Goal: Task Accomplishment & Management: Manage account settings

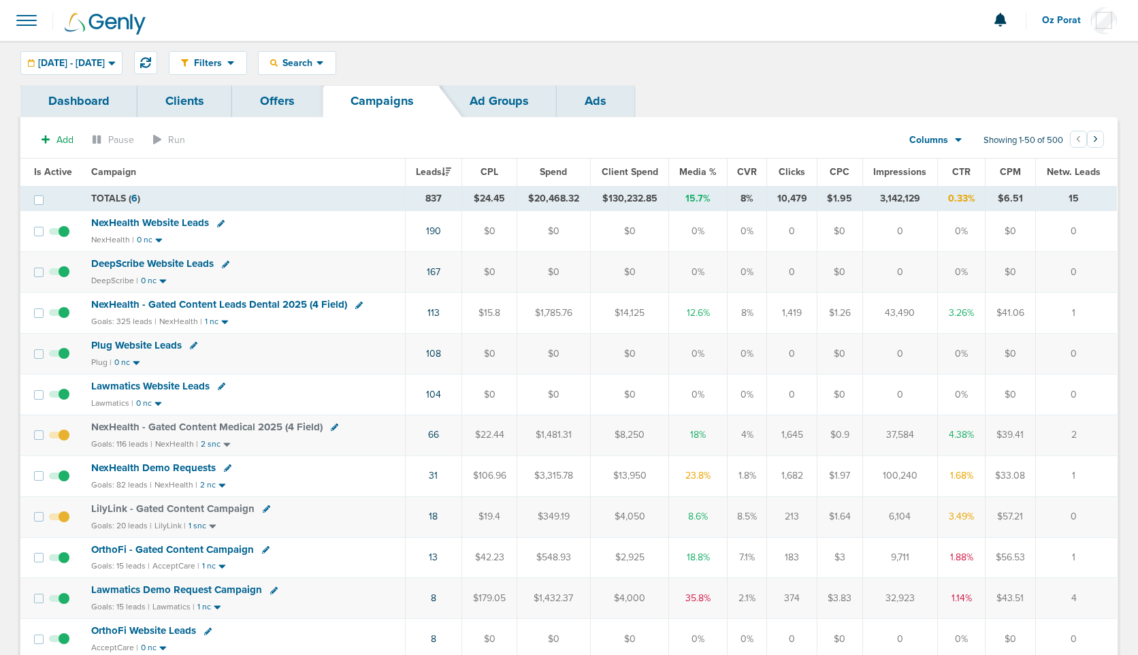
click at [334, 76] on div "Filters Active Only Settings Status Active Inactive Objectives MQL SQL Traffic …" at bounding box center [569, 63] width 1138 height 44
click at [335, 71] on div "Search" at bounding box center [297, 63] width 77 height 22
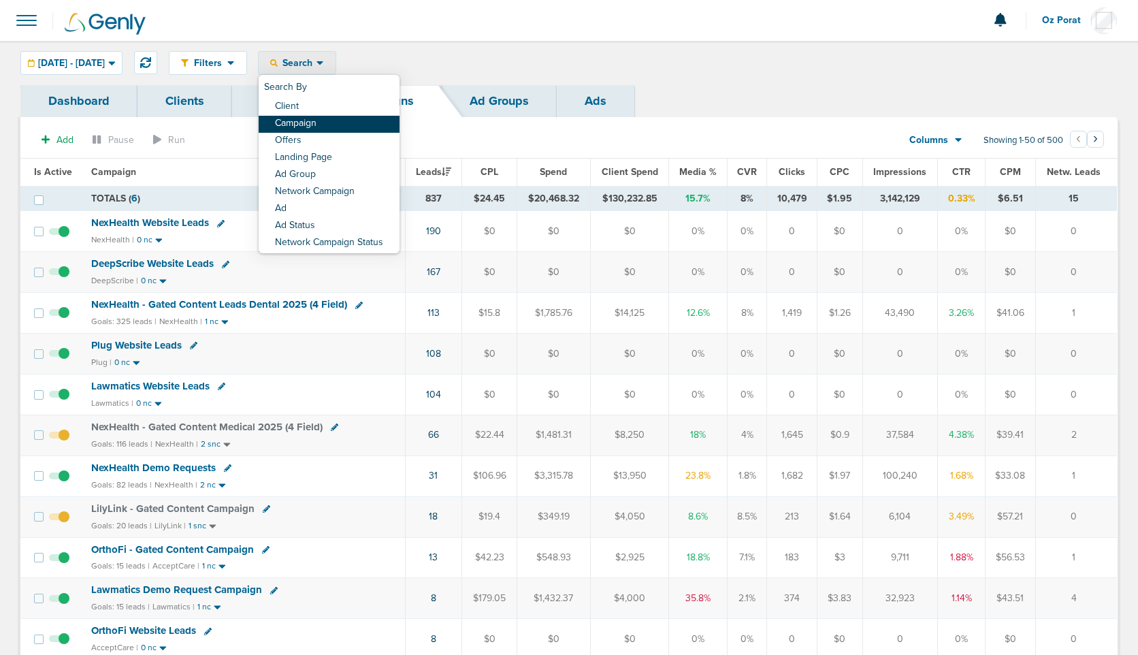
click at [350, 121] on link "Campaign" at bounding box center [329, 124] width 141 height 17
select select "cmpName"
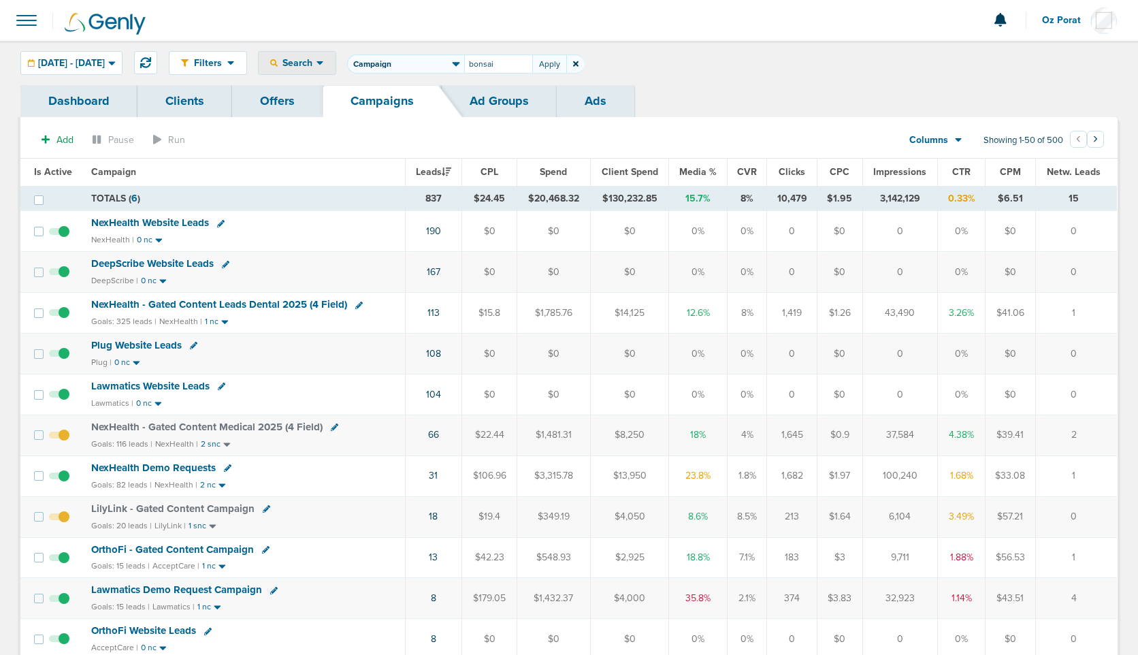
type input "bonsai"
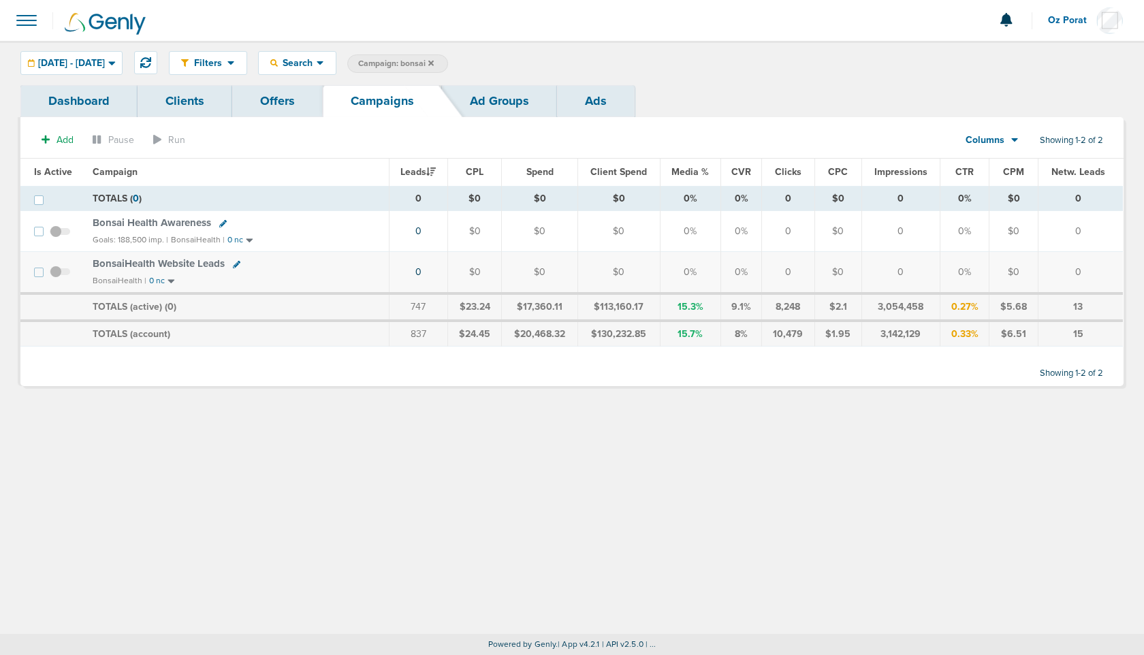
click at [236, 261] on icon at bounding box center [236, 264] width 7 height 7
select select
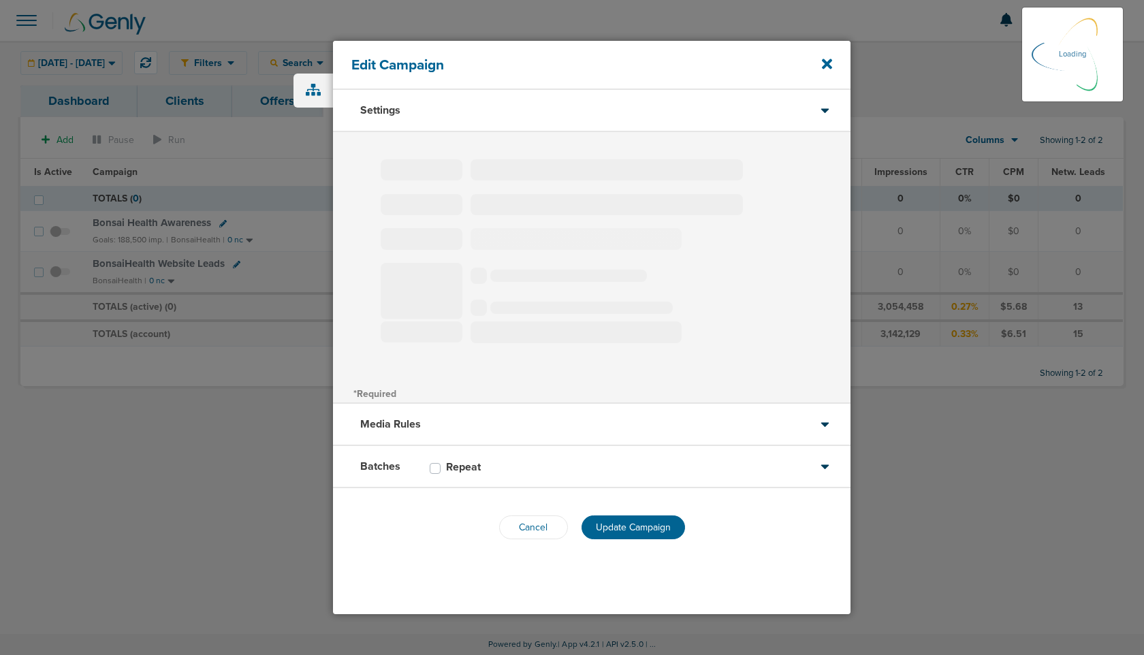
type input "BonsaiHealth Website Leads"
select select "Awareness"
radio input "true"
select select "readOnly"
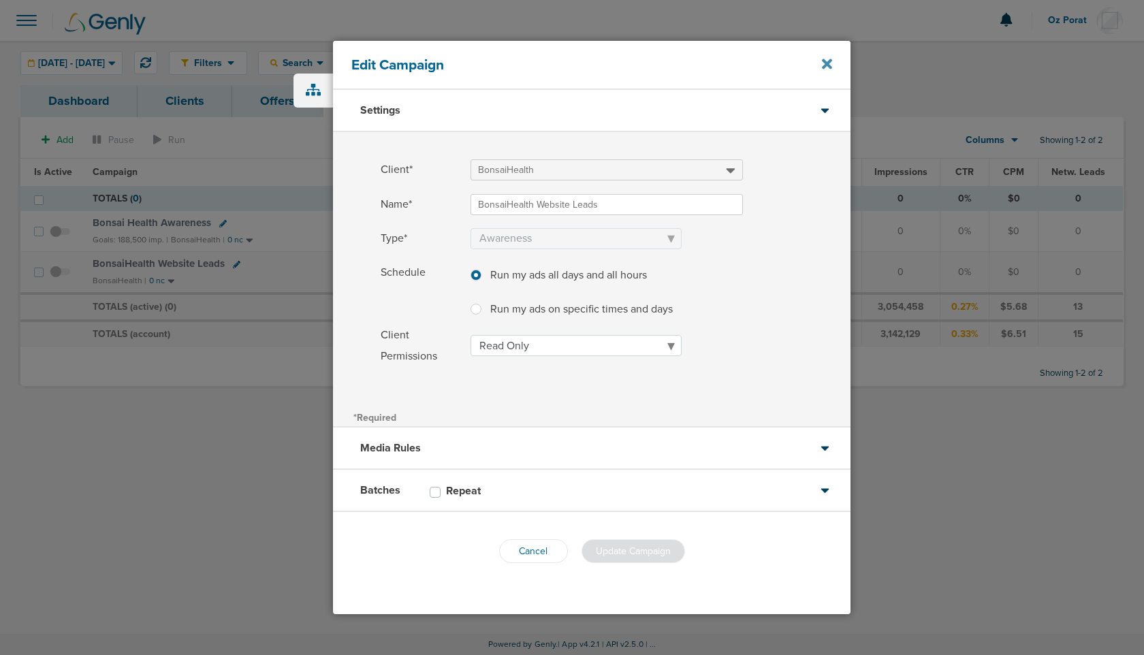
click at [827, 59] on icon at bounding box center [827, 64] width 10 height 15
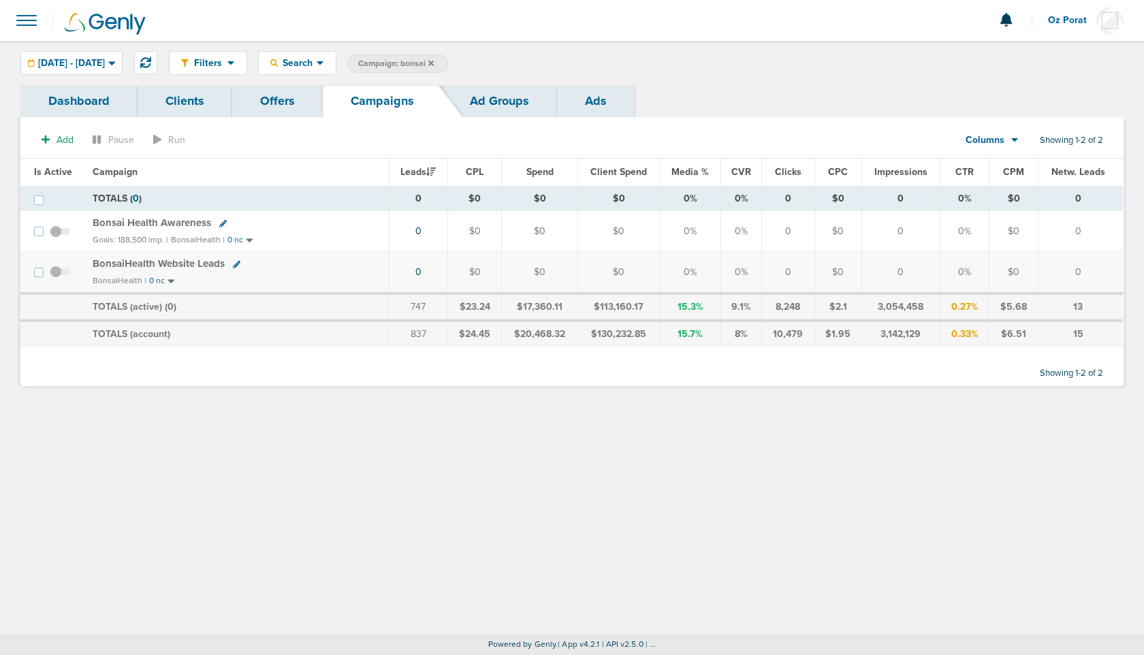
click at [182, 259] on span "BonsaiHealth Website Leads" at bounding box center [159, 263] width 132 height 12
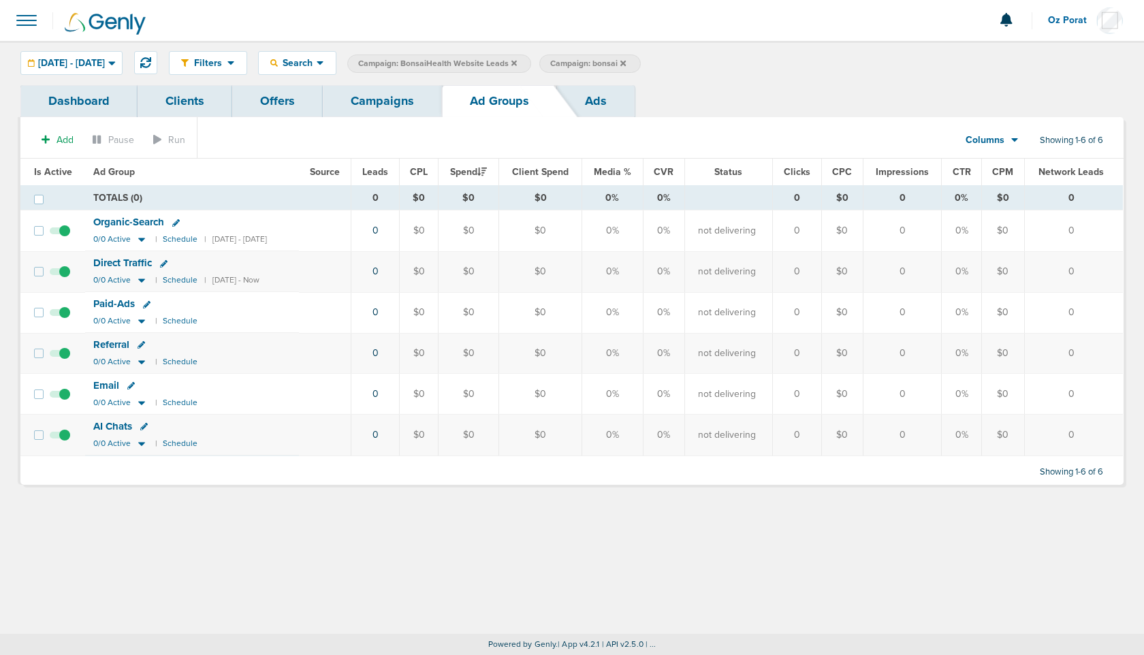
click at [174, 219] on icon at bounding box center [175, 222] width 7 height 7
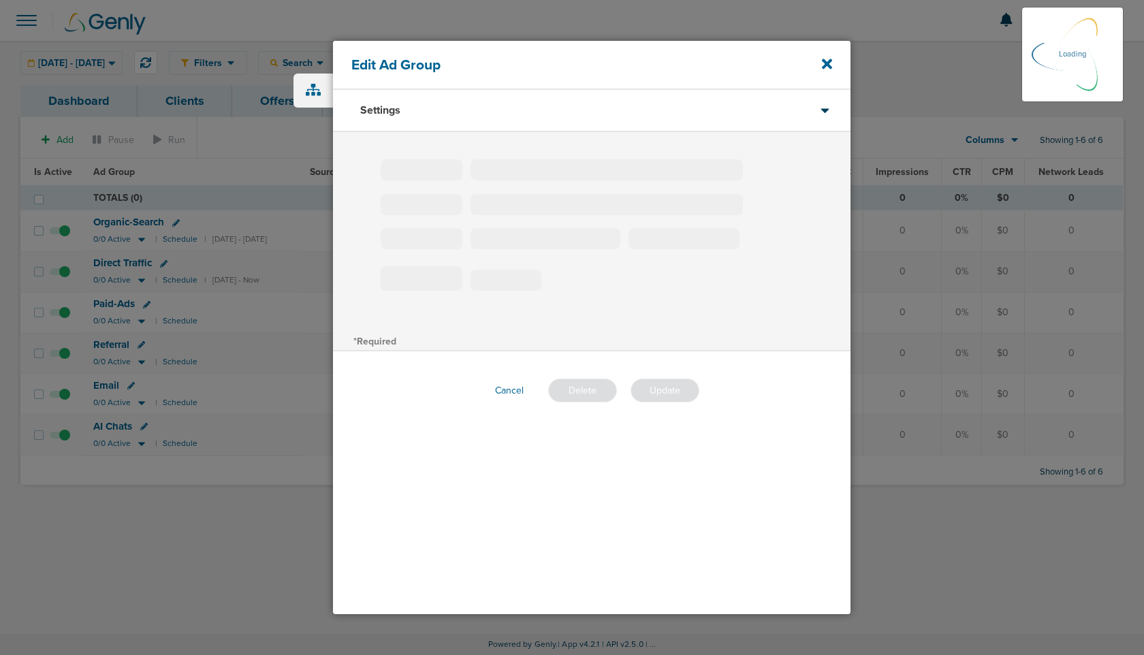
type input "Organic-Search"
type input "200"
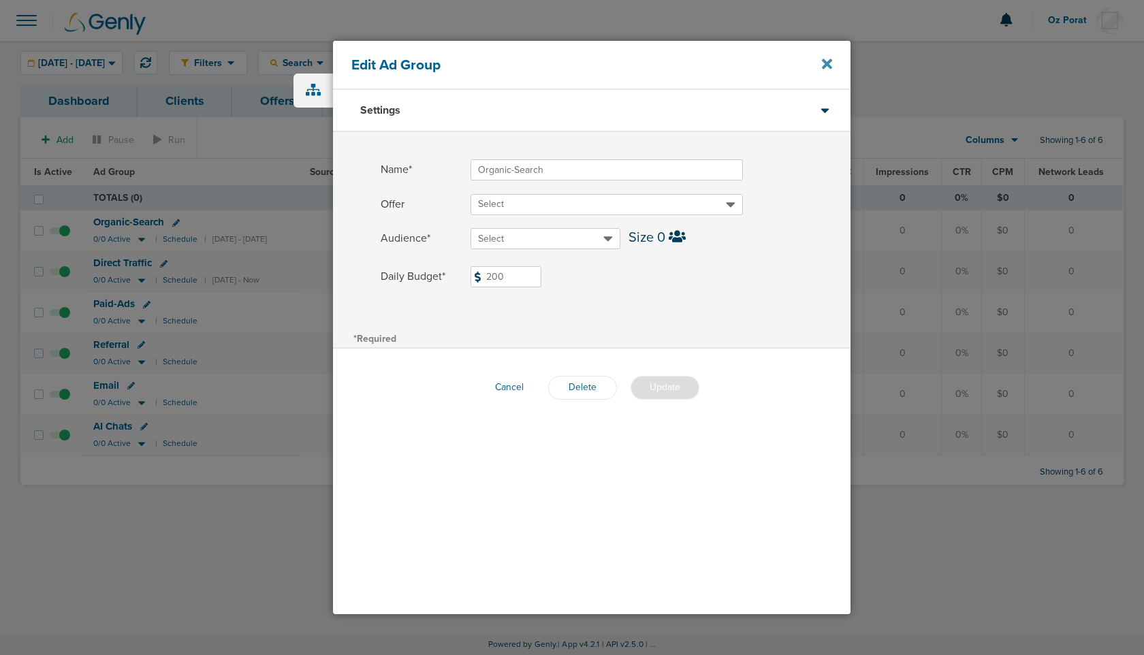
click at [823, 61] on icon at bounding box center [827, 64] width 10 height 15
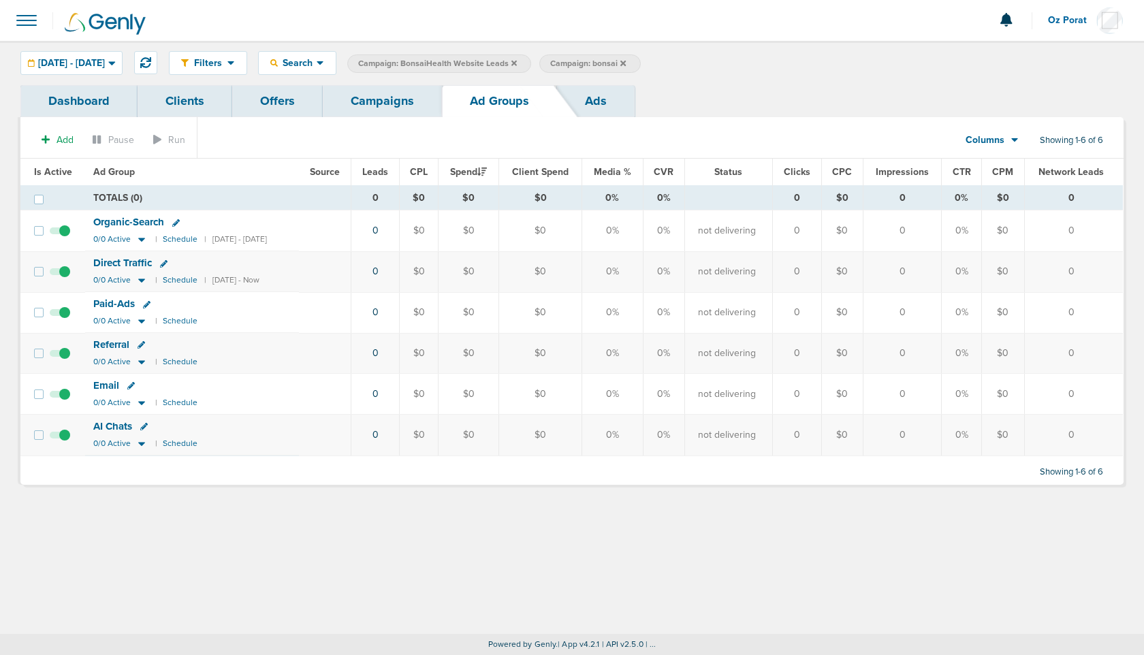
click at [161, 260] on icon at bounding box center [163, 263] width 7 height 7
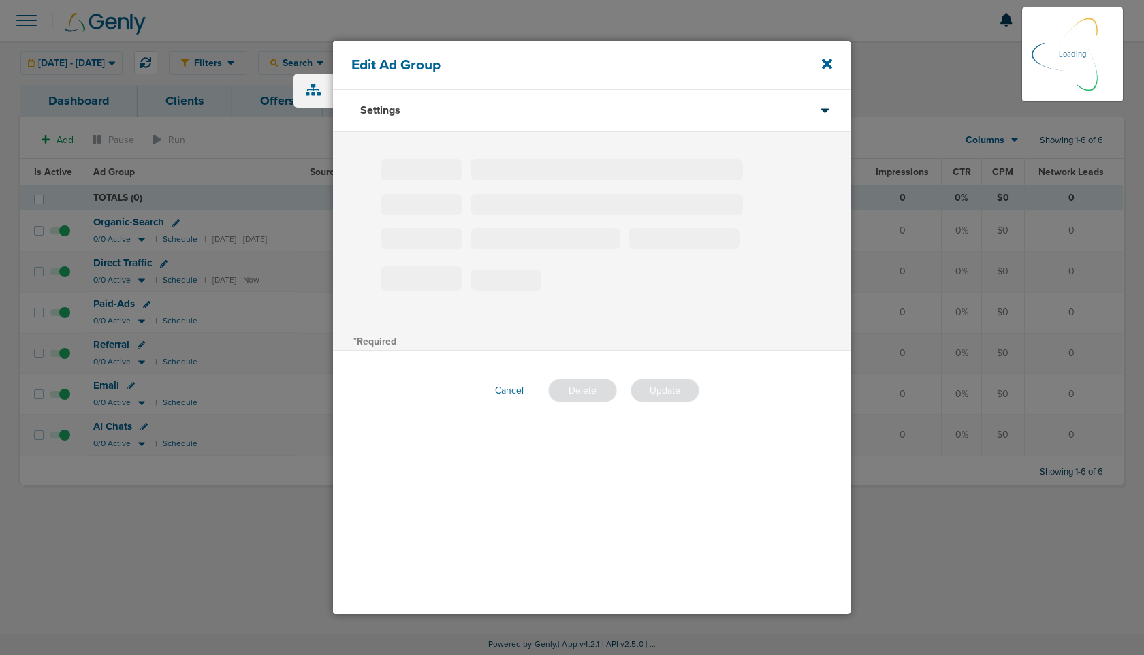
type input "Direct Traffic"
type input "50"
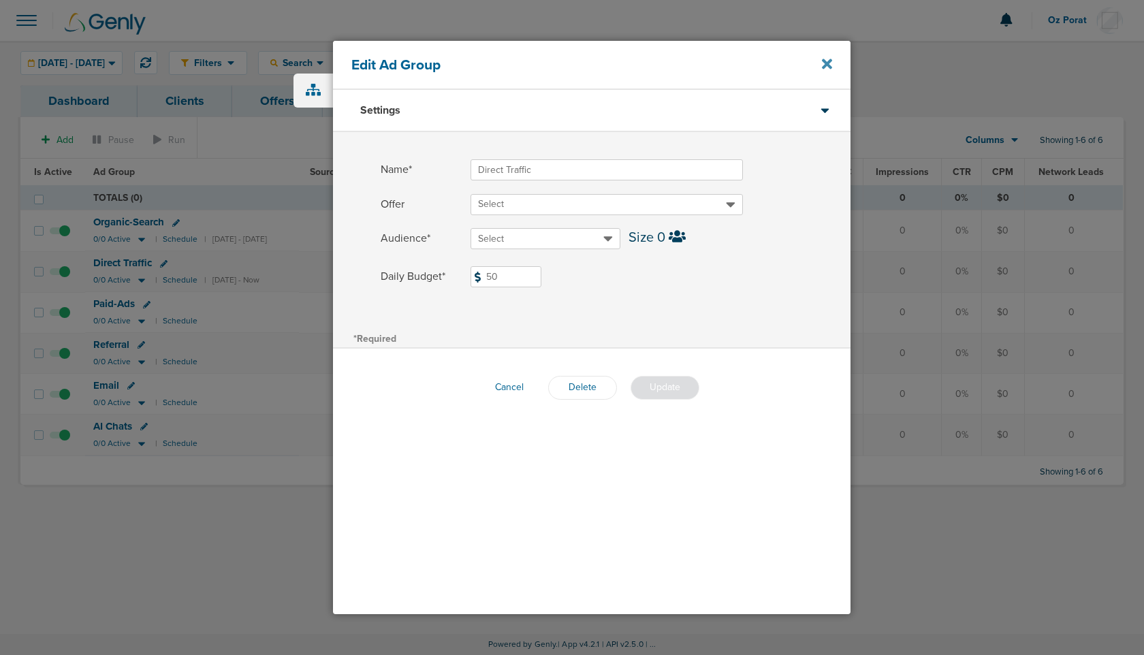
click at [826, 61] on icon at bounding box center [827, 64] width 10 height 10
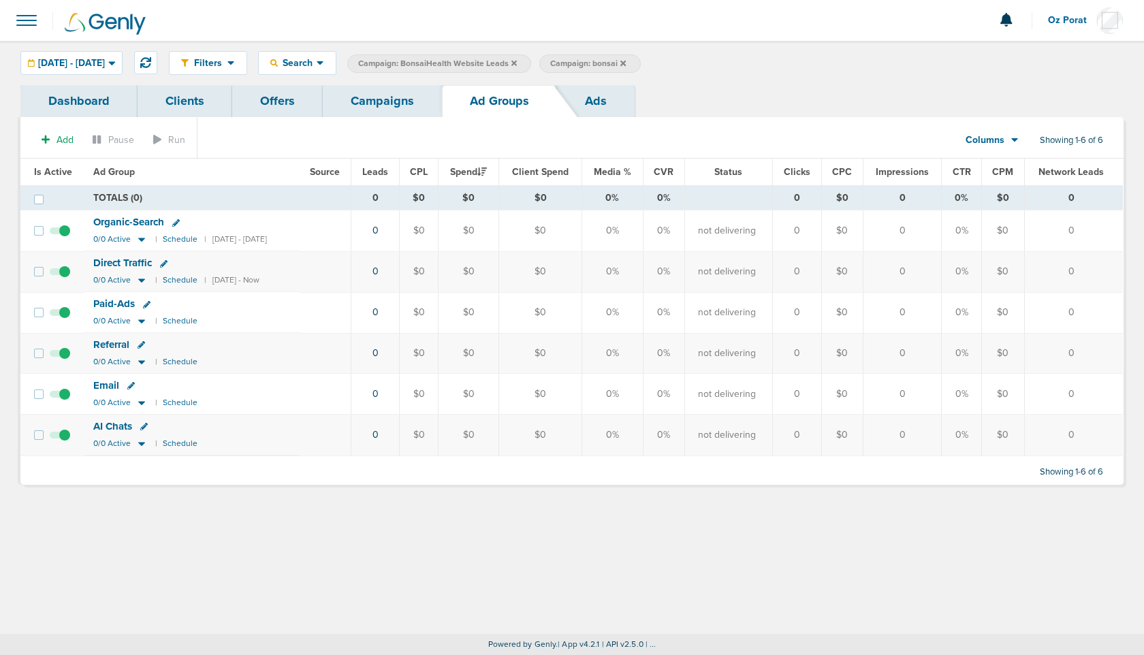
click at [139, 302] on div "Paid-Ads" at bounding box center [118, 304] width 50 height 12
click at [143, 302] on icon at bounding box center [146, 304] width 7 height 7
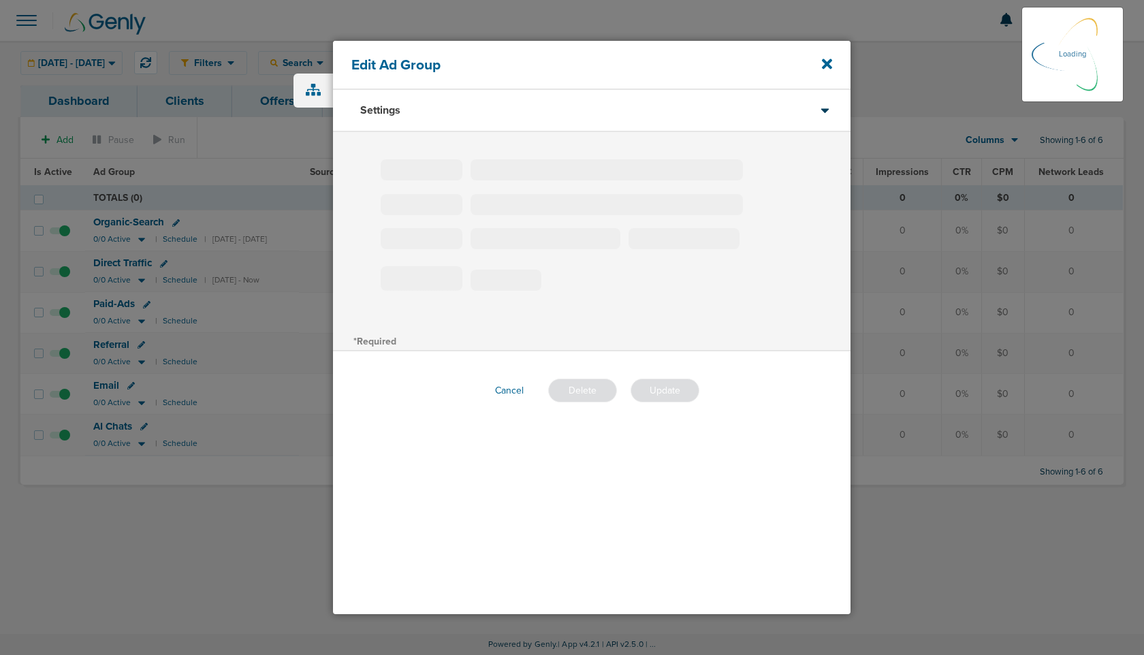
type input "Paid-Ads"
type input "200"
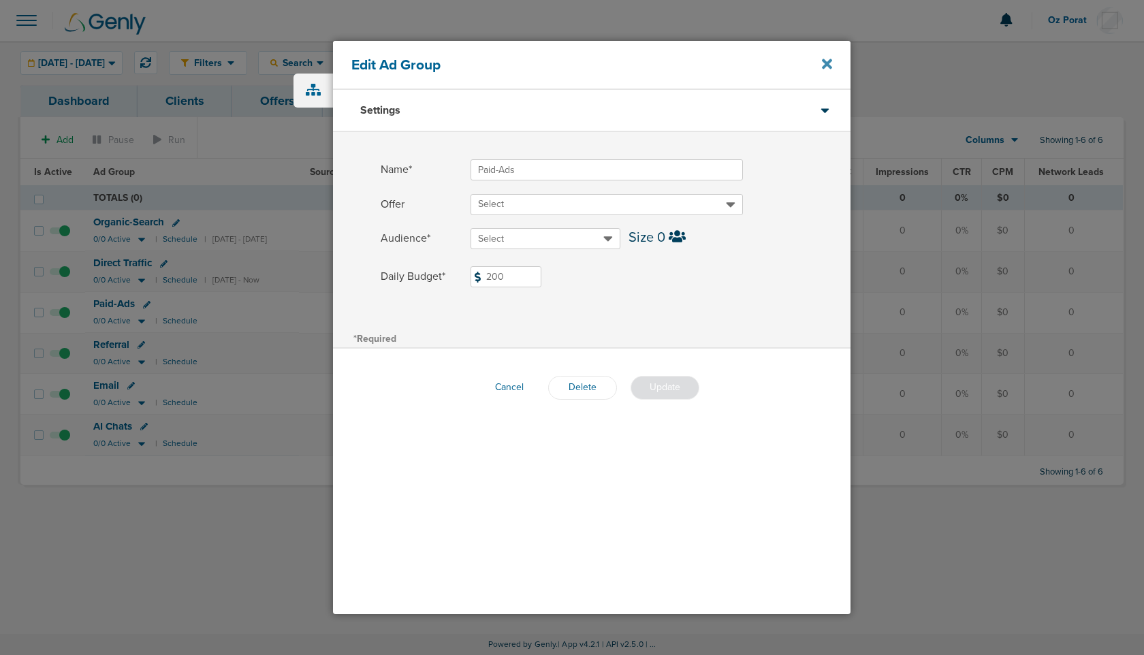
click at [830, 61] on icon at bounding box center [827, 64] width 10 height 10
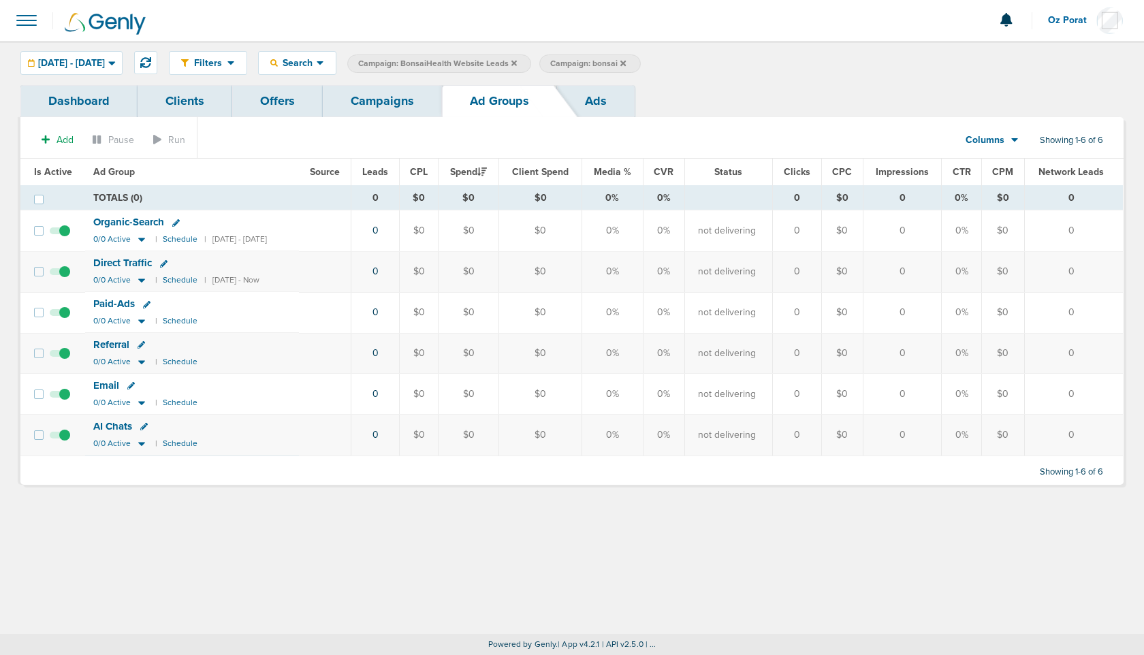
click at [138, 347] on icon at bounding box center [141, 344] width 7 height 7
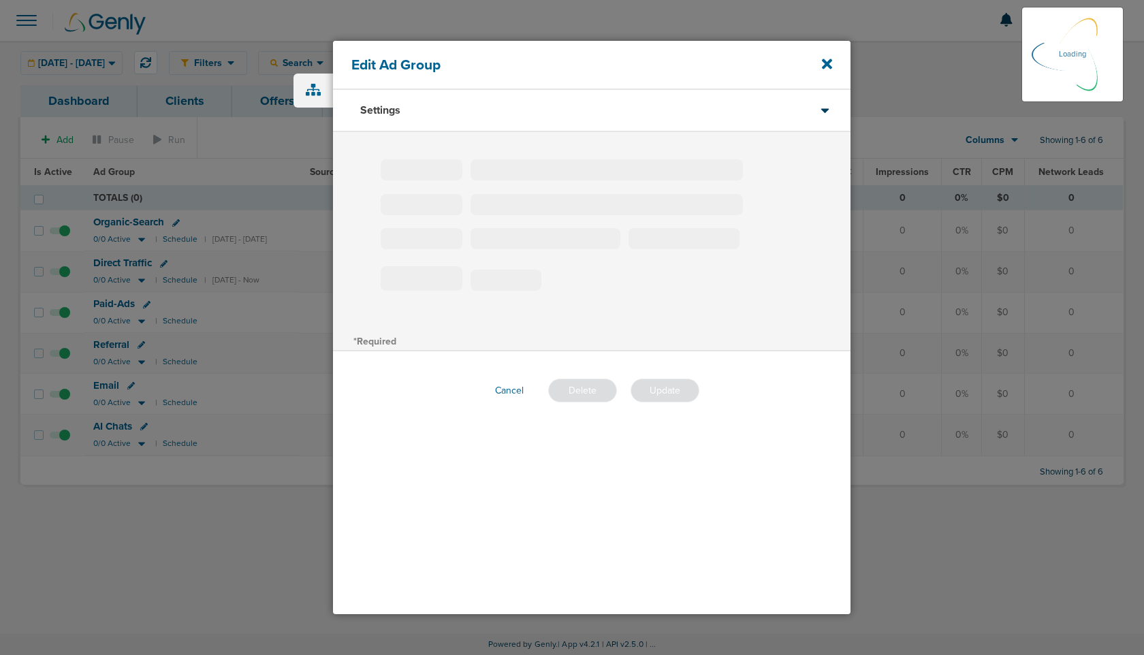
type input "Referral"
type input "200"
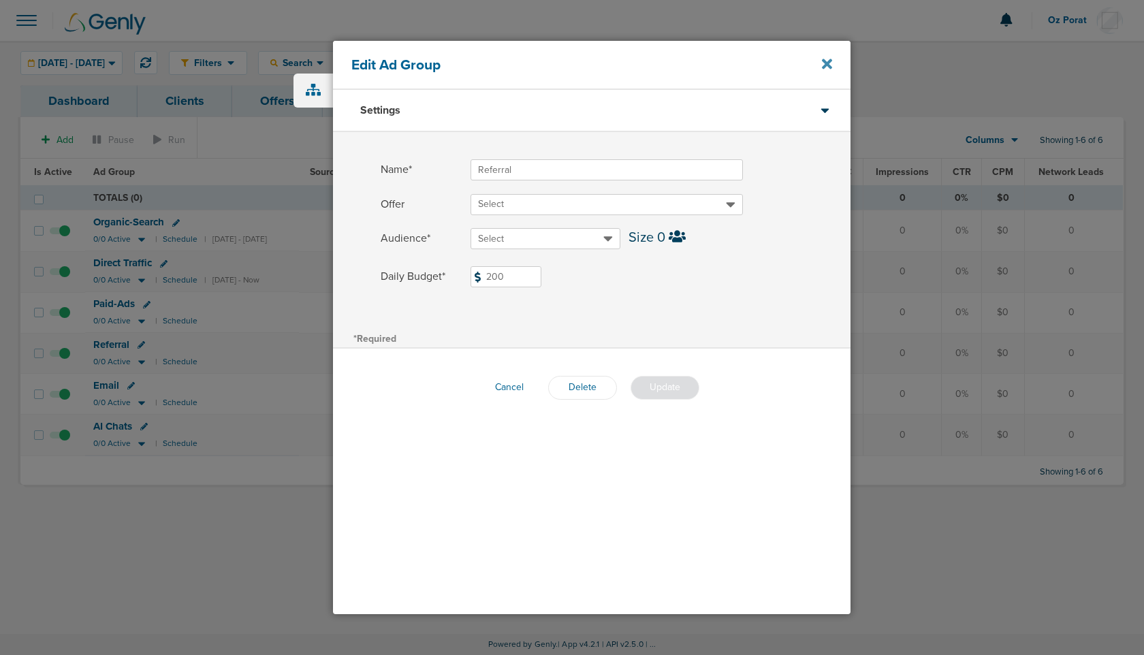
click at [827, 63] on icon at bounding box center [827, 64] width 10 height 10
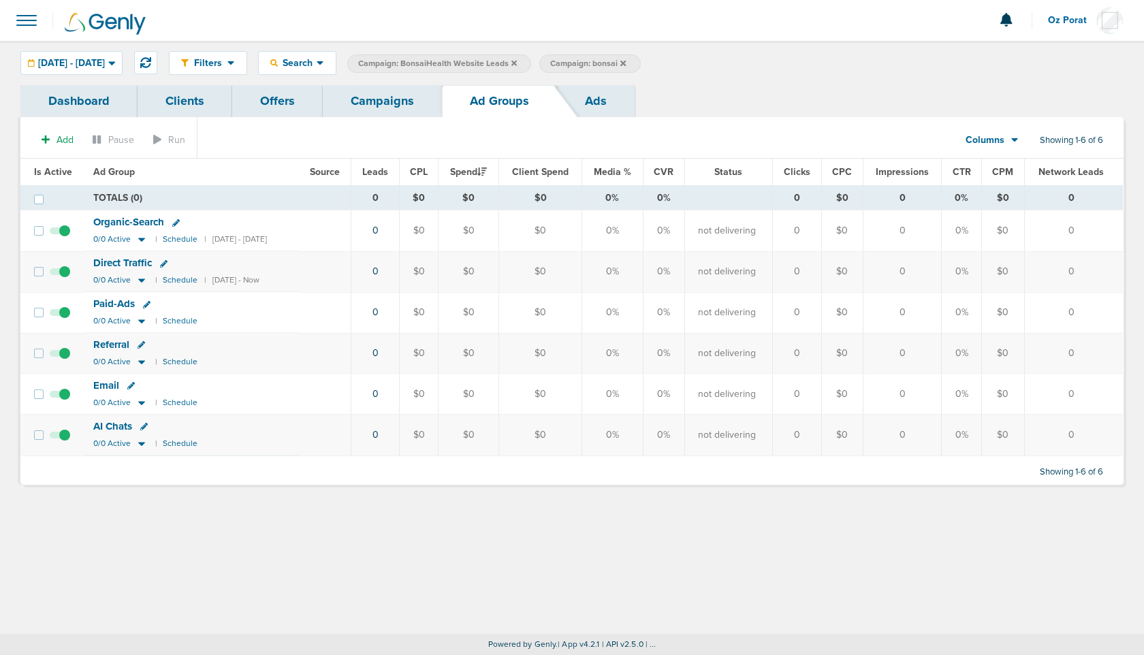
click at [129, 382] on icon at bounding box center [130, 385] width 7 height 7
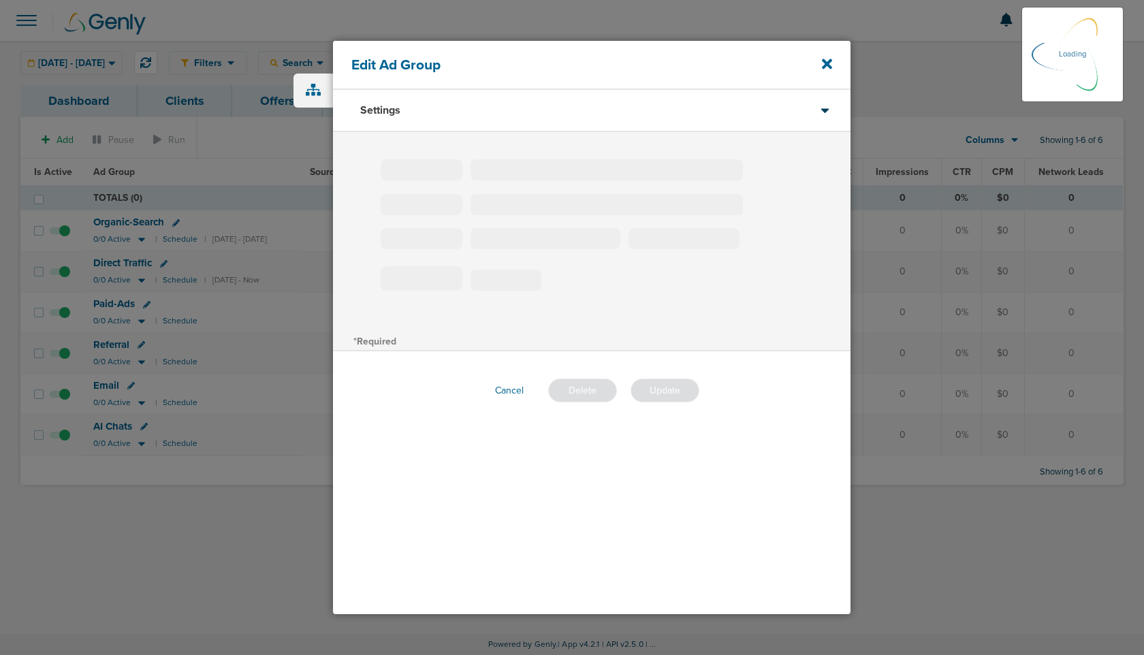
type input "Email"
type input "180"
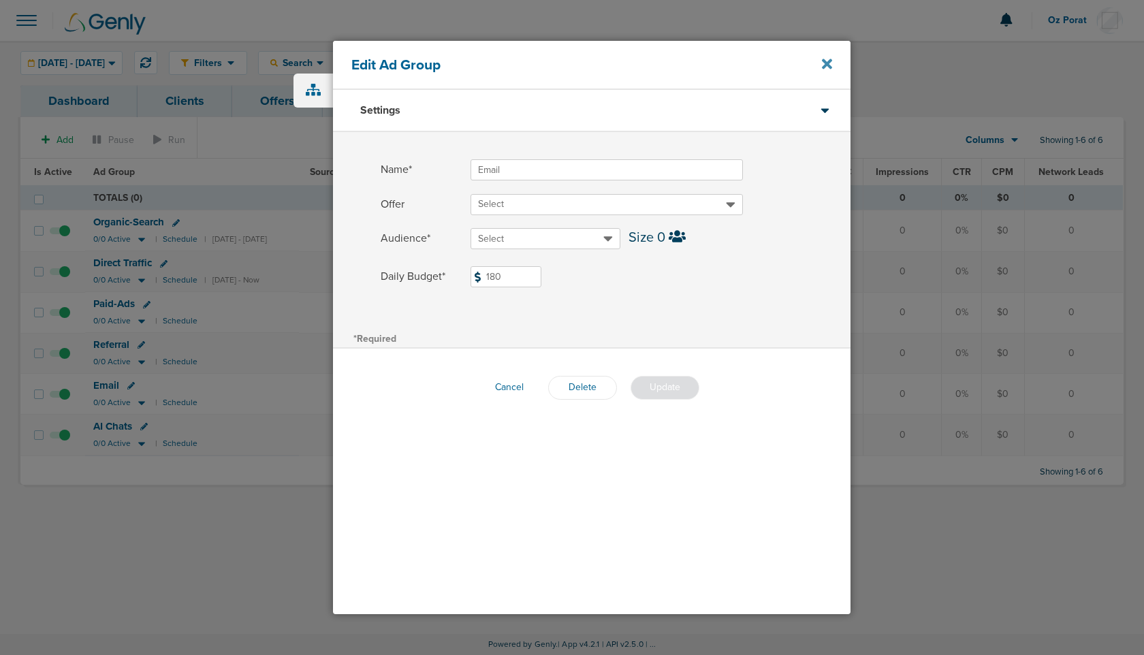
click at [829, 61] on icon at bounding box center [827, 64] width 10 height 10
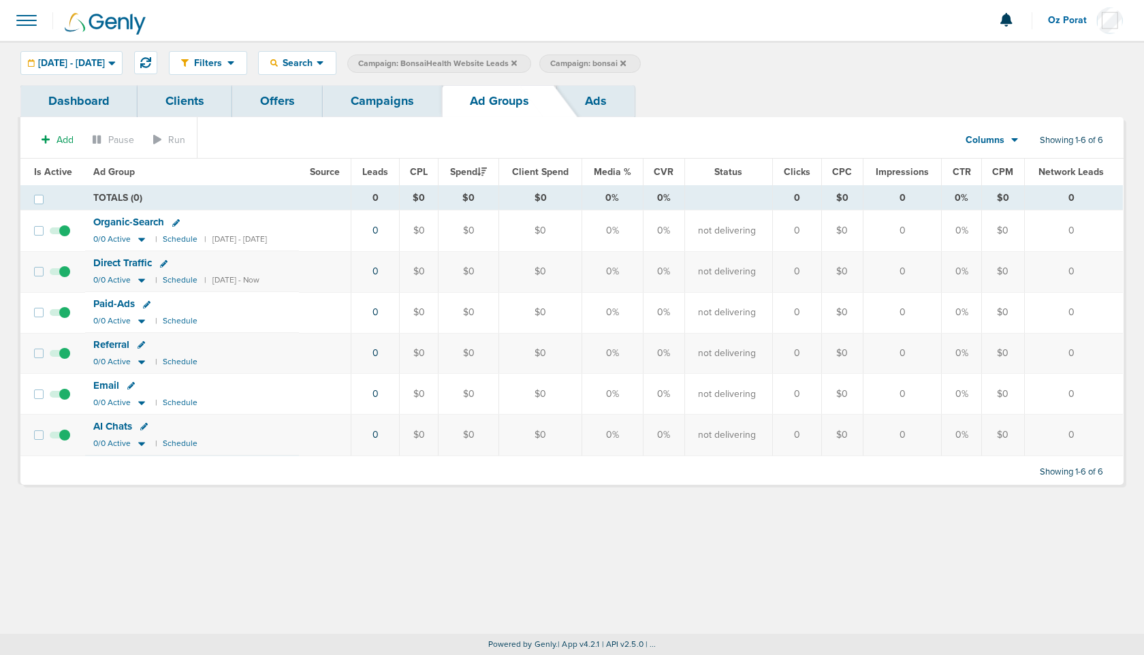
click at [140, 426] on icon at bounding box center [143, 426] width 7 height 7
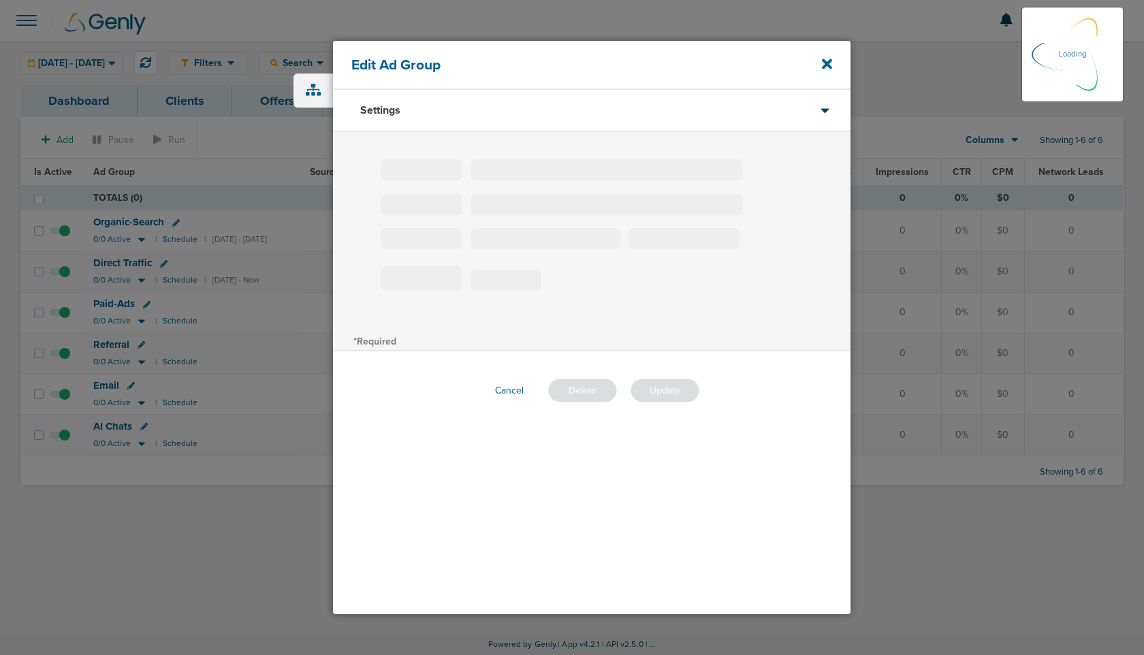
type input "AI Chats"
type input "180"
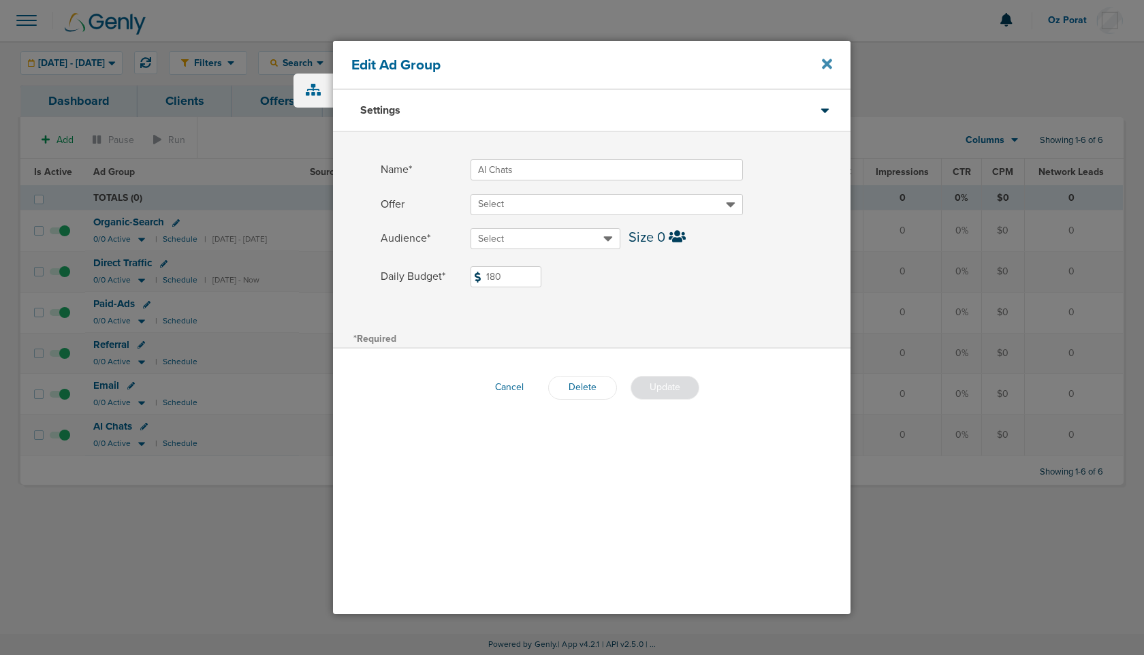
click at [827, 63] on icon at bounding box center [827, 64] width 10 height 10
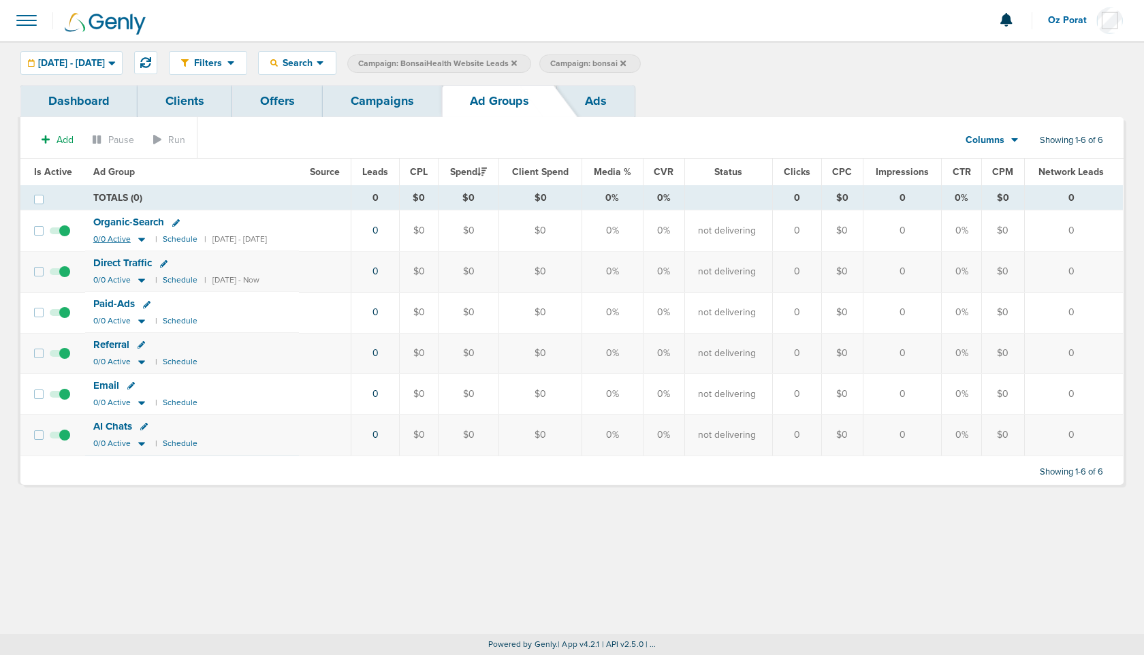
click at [113, 239] on span "0/0 Active" at bounding box center [111, 239] width 37 height 10
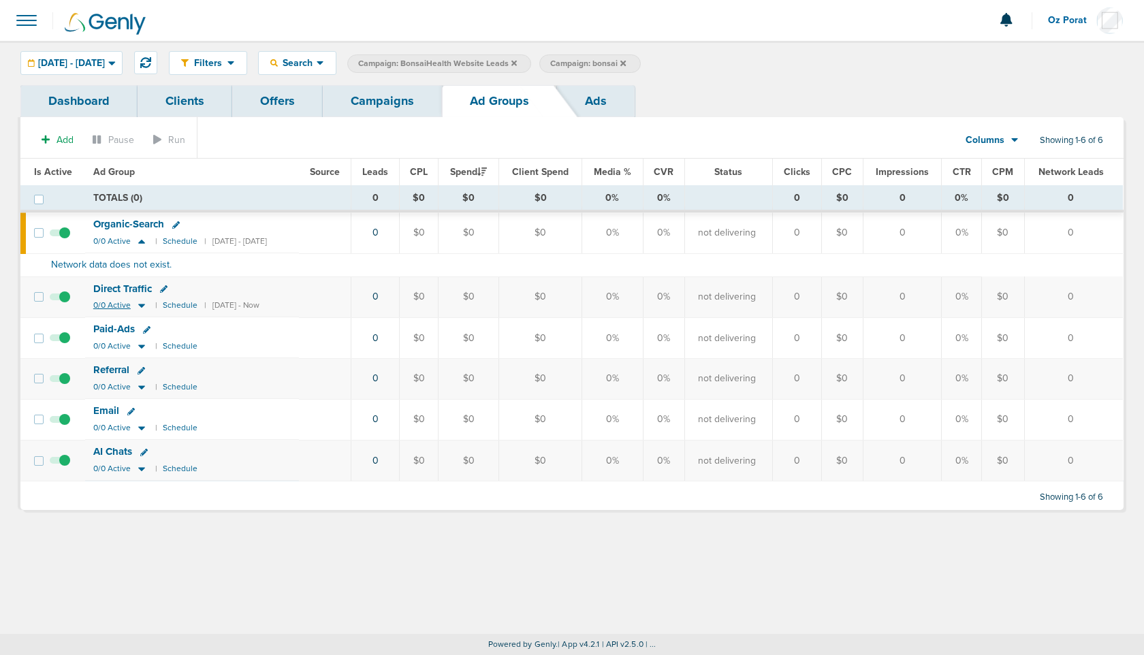
click at [101, 304] on span "0/0 Active" at bounding box center [111, 305] width 37 height 10
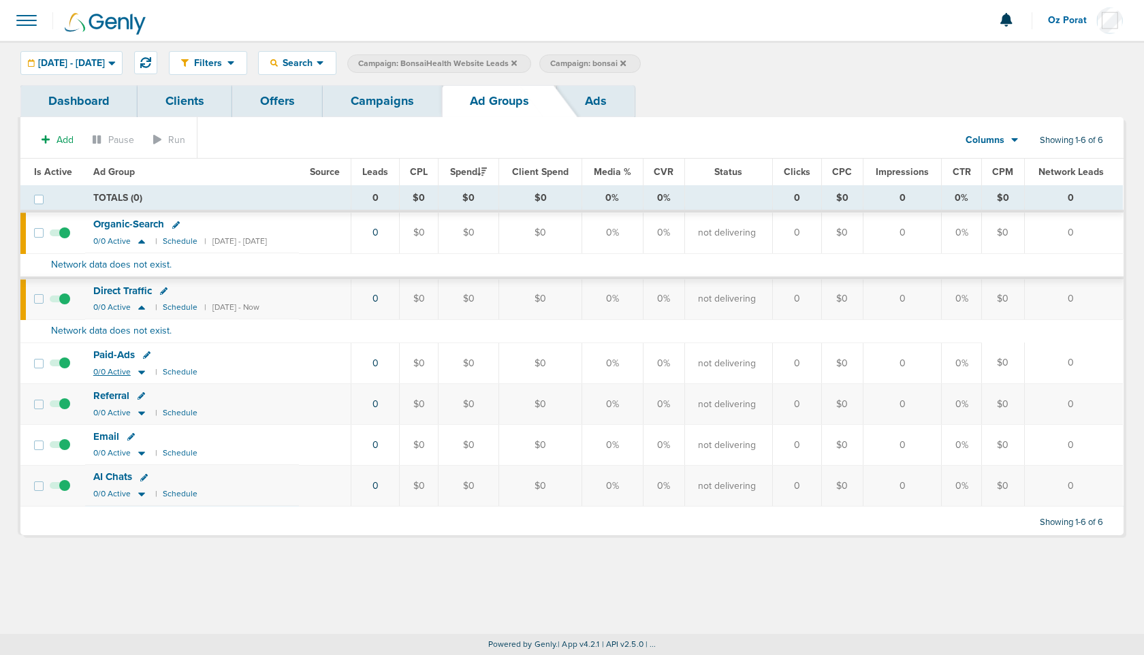
click at [105, 372] on span "0/0 Active" at bounding box center [111, 372] width 37 height 10
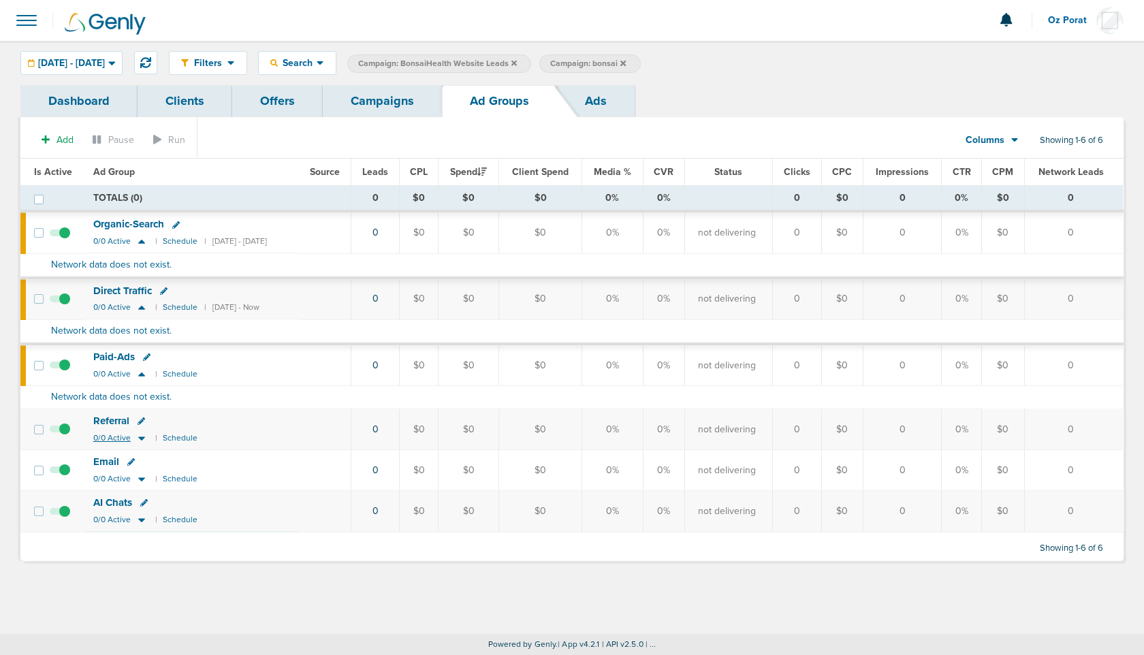
click at [106, 441] on span "0/0 Active" at bounding box center [111, 438] width 37 height 10
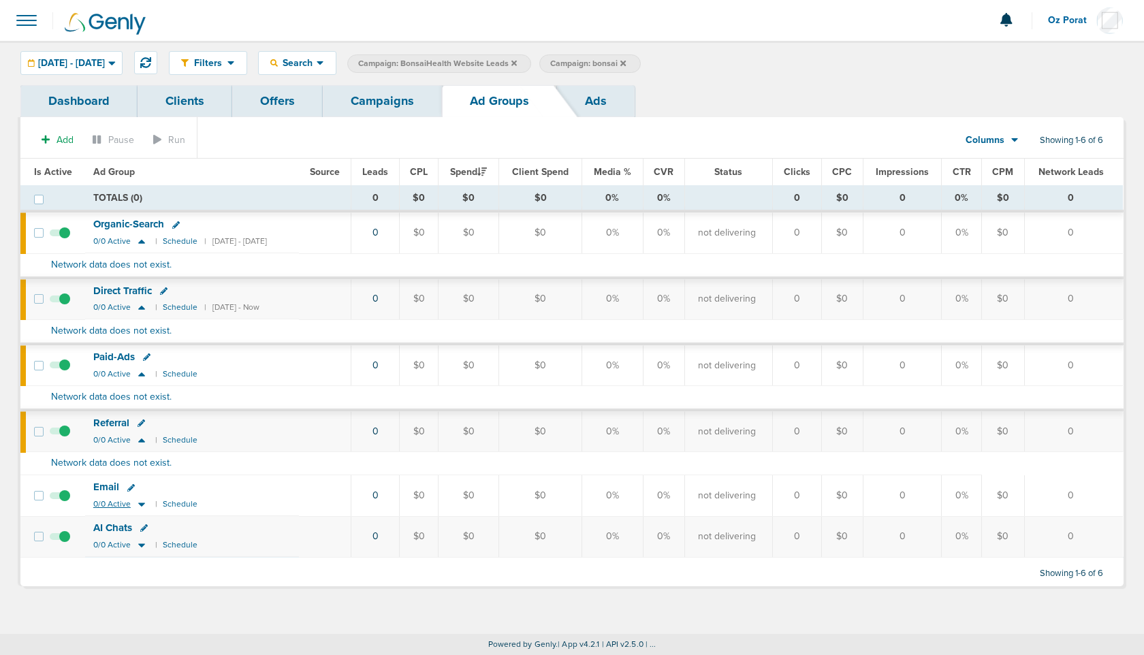
click at [106, 503] on span "0/0 Active" at bounding box center [111, 504] width 37 height 10
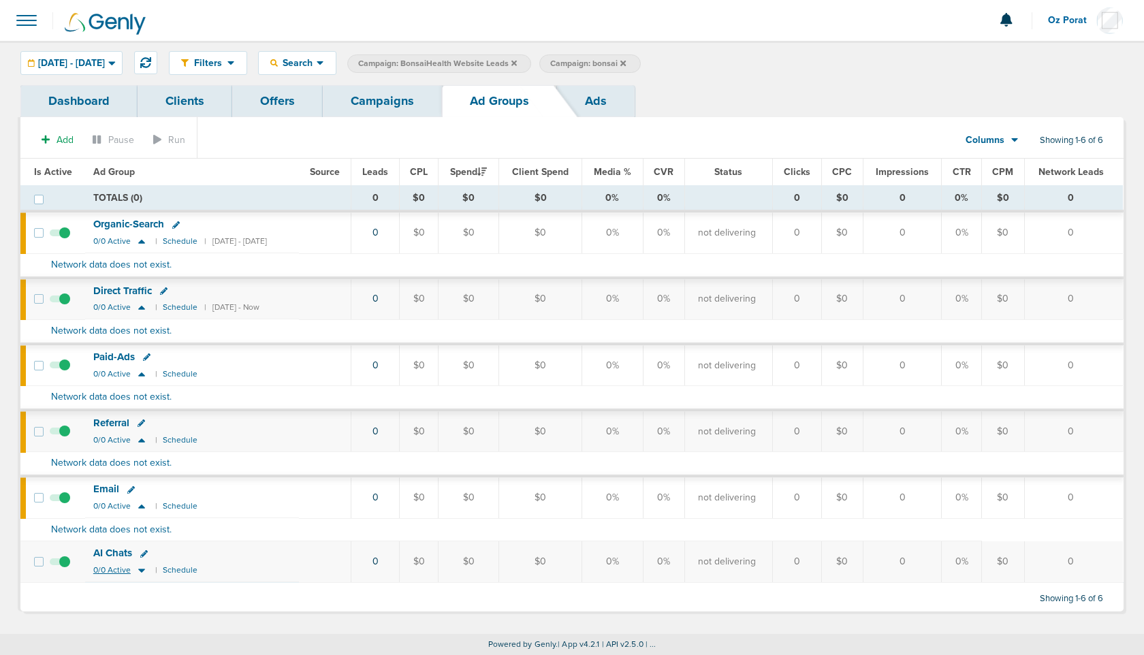
click at [109, 570] on span "0/0 Active" at bounding box center [111, 570] width 37 height 10
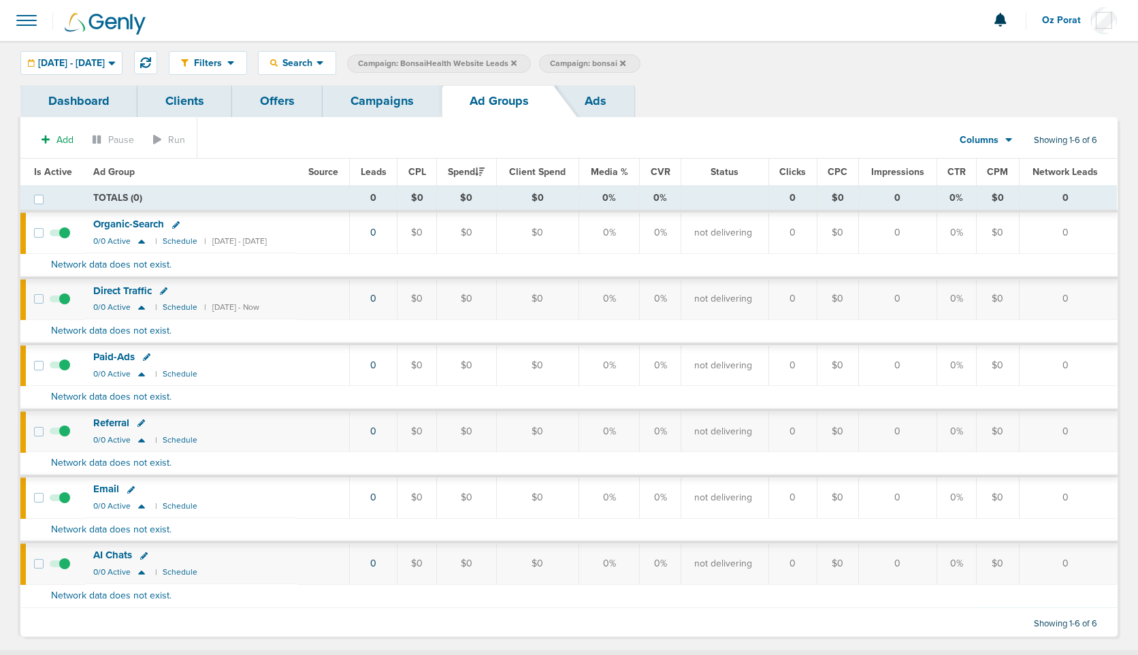
click at [175, 225] on icon at bounding box center [175, 224] width 7 height 7
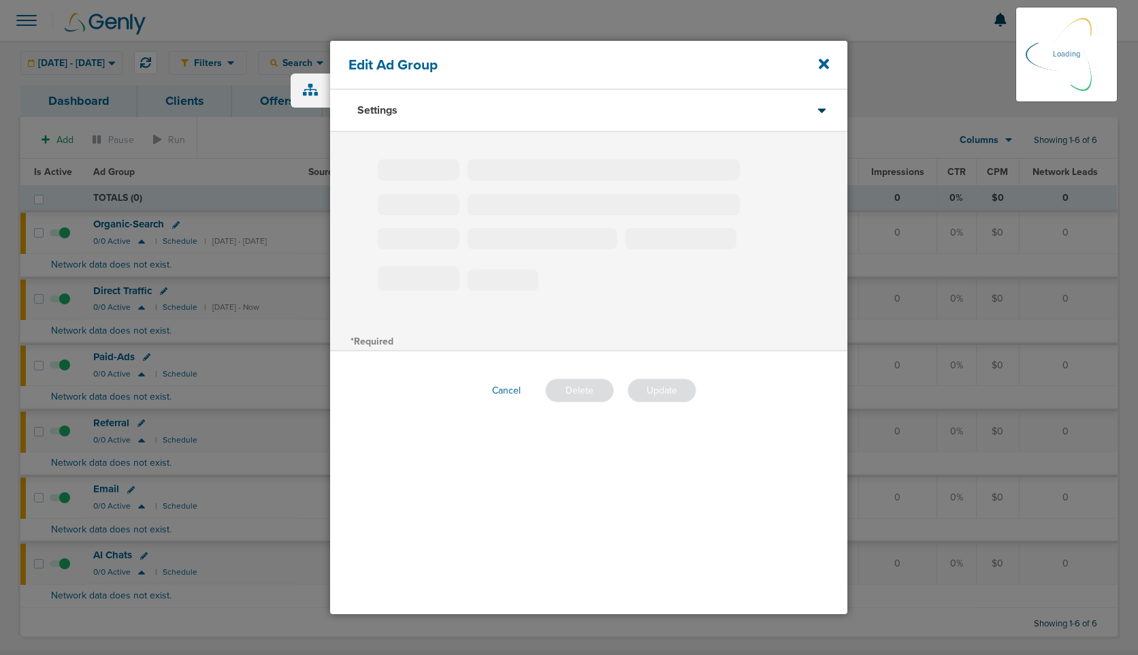
type input "Organic-Search"
type input "200"
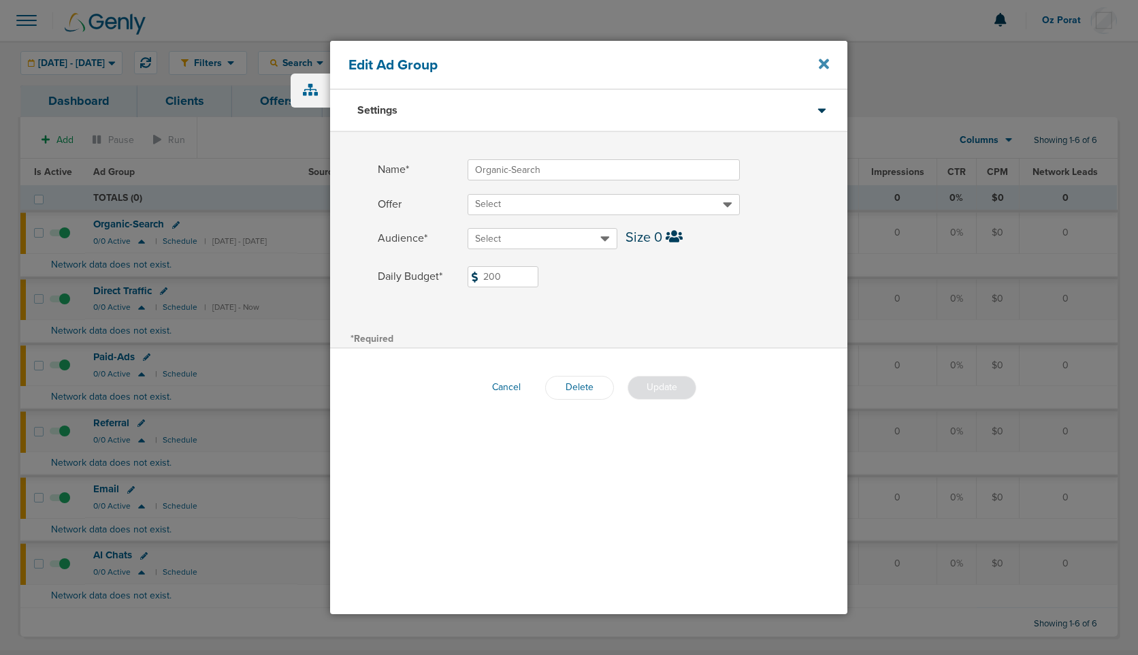
click at [826, 63] on icon at bounding box center [824, 64] width 10 height 10
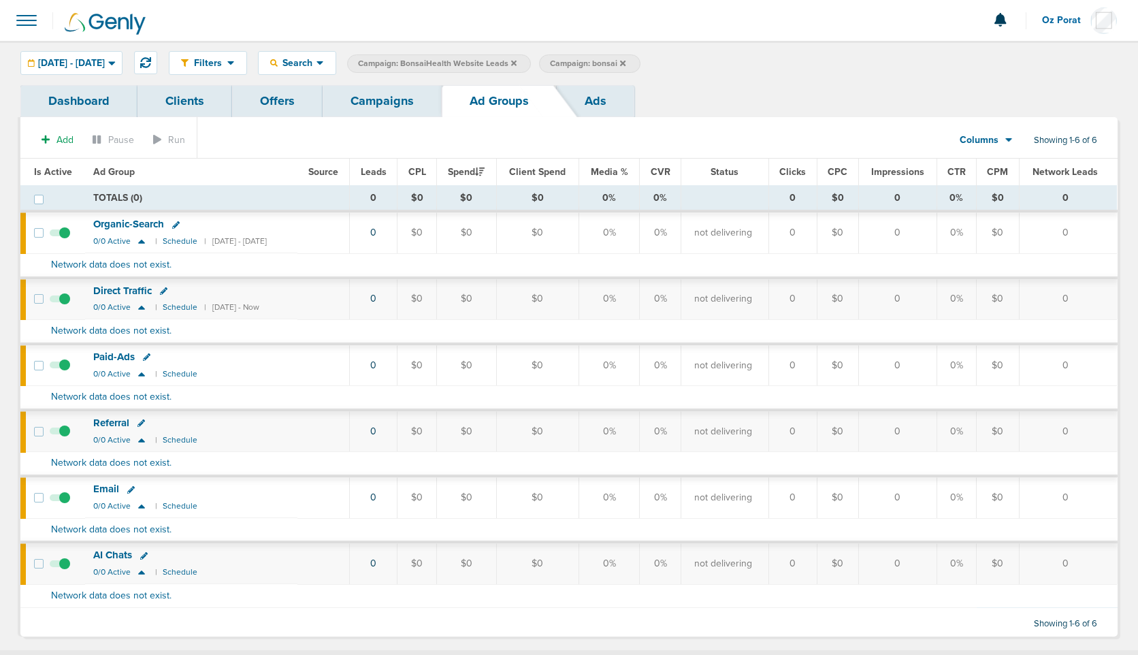
click at [160, 287] on icon at bounding box center [163, 290] width 7 height 7
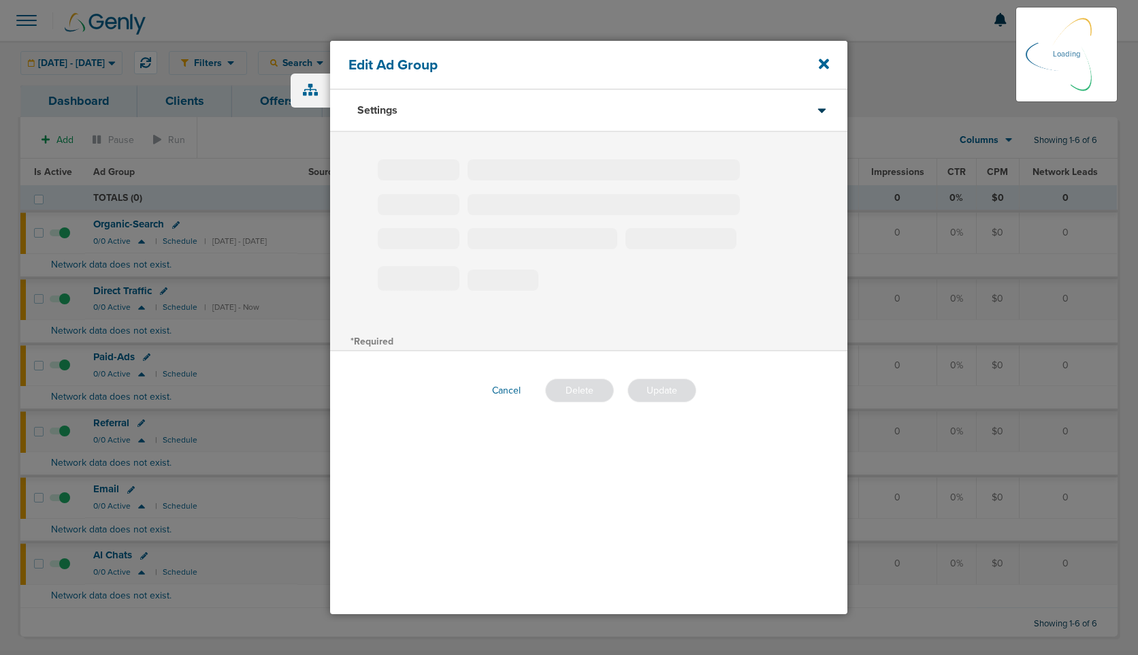
type input "Direct Traffic"
type input "50"
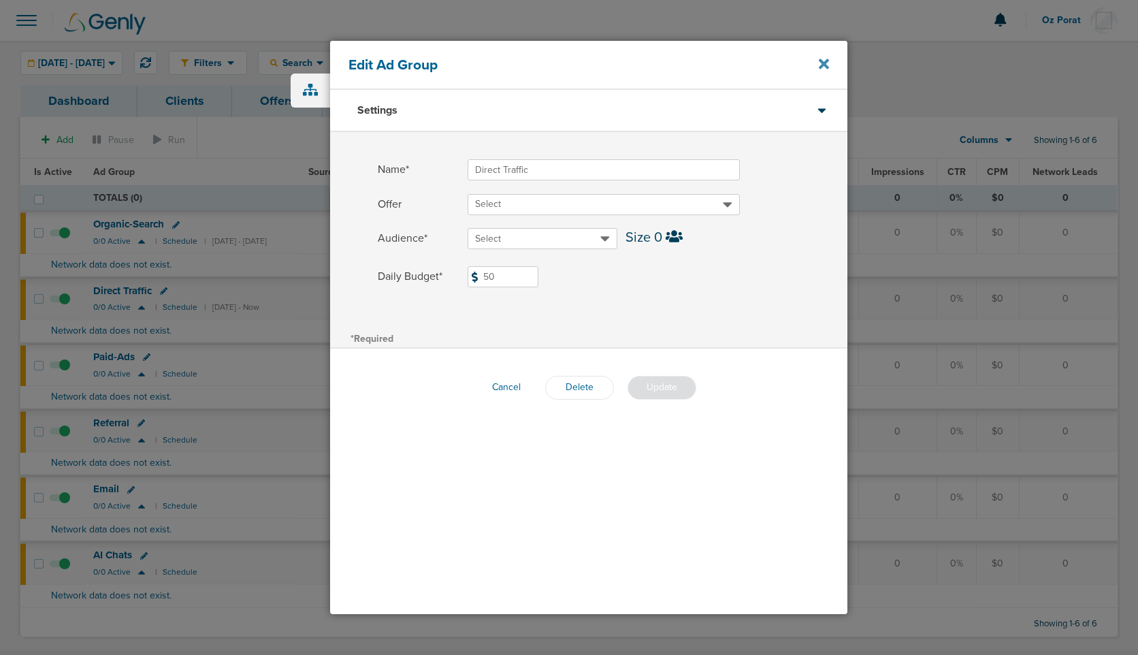
click at [825, 61] on icon at bounding box center [824, 64] width 10 height 10
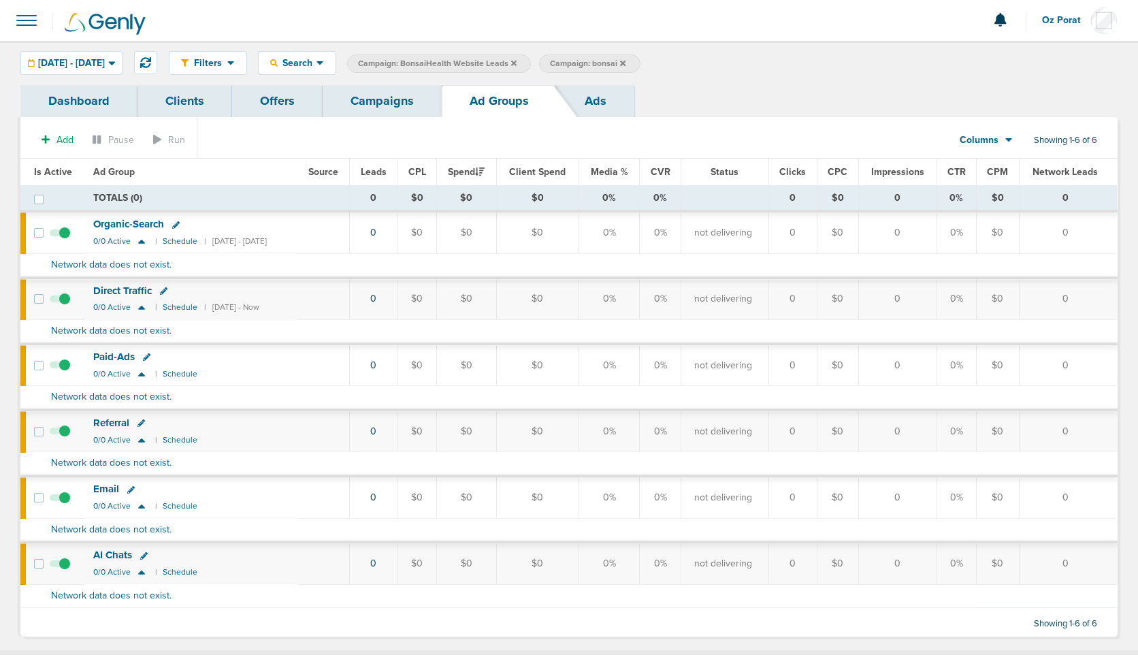
click at [143, 356] on icon at bounding box center [146, 356] width 7 height 7
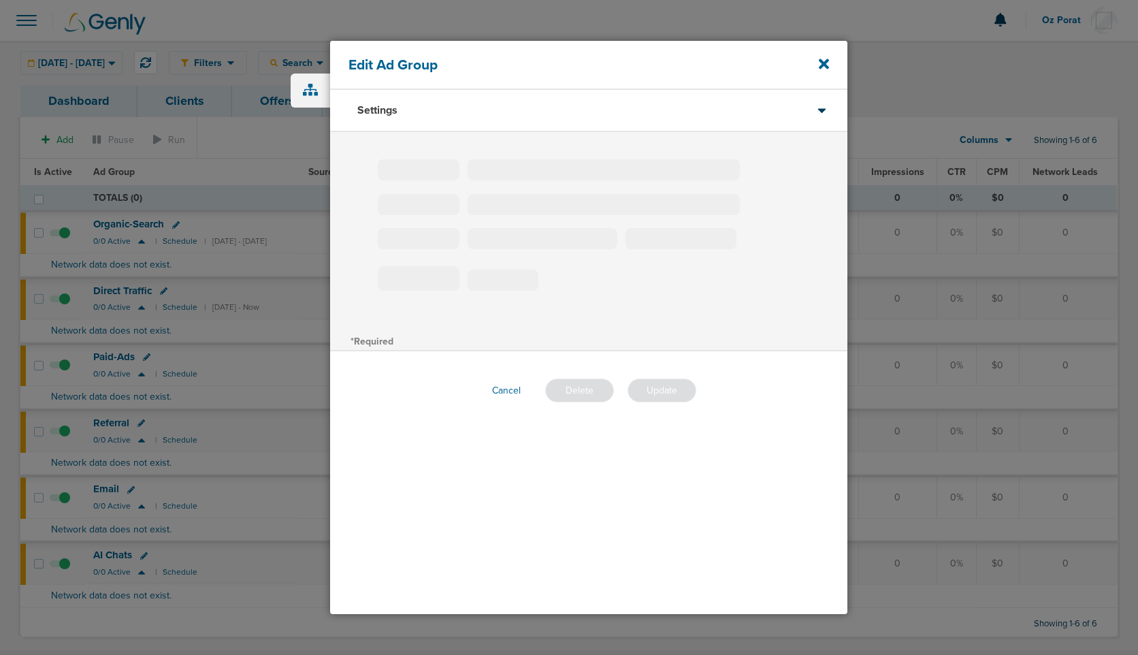
type input "Paid-Ads"
type input "200"
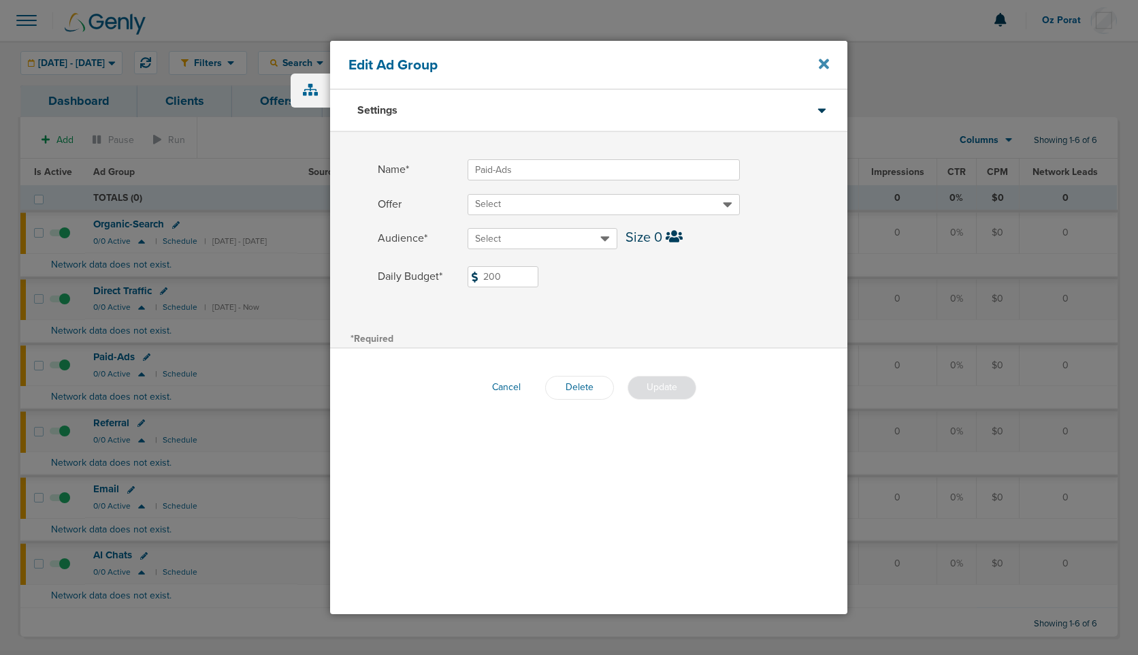
click at [826, 63] on icon at bounding box center [824, 64] width 10 height 10
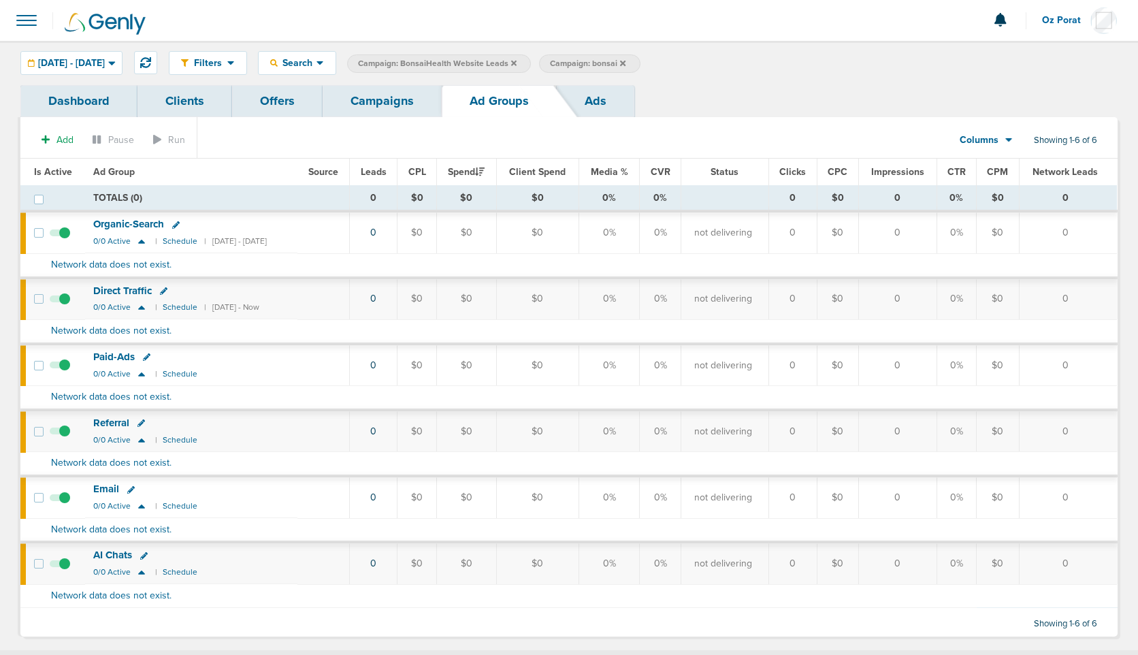
click at [138, 419] on link at bounding box center [141, 424] width 7 height 10
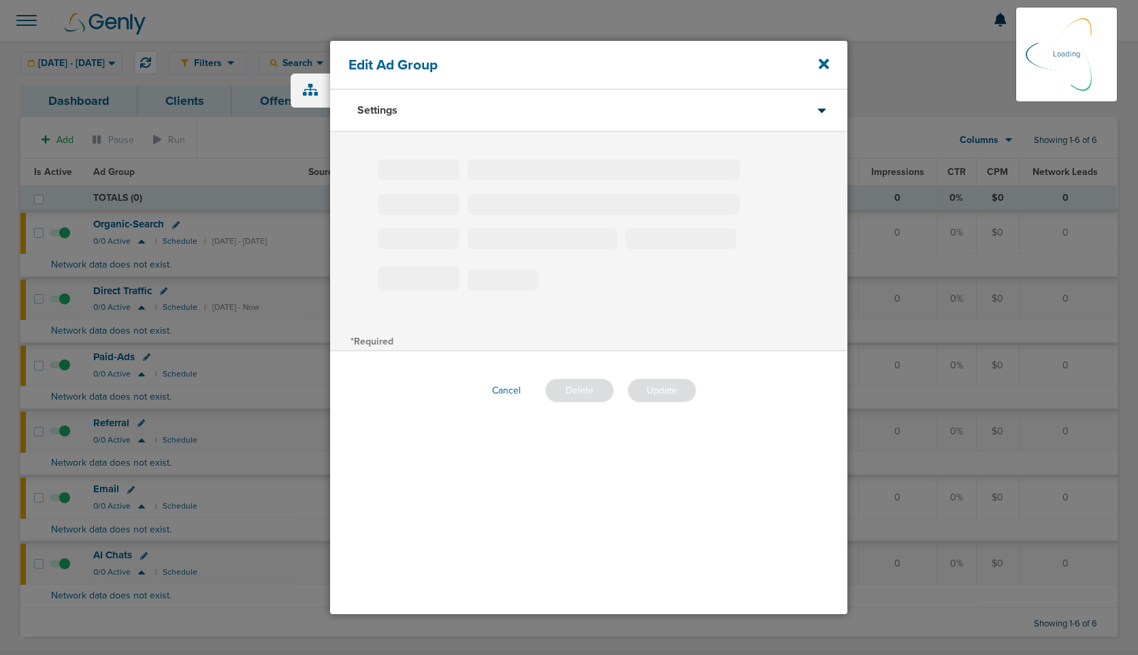
type input "Referral"
type input "200"
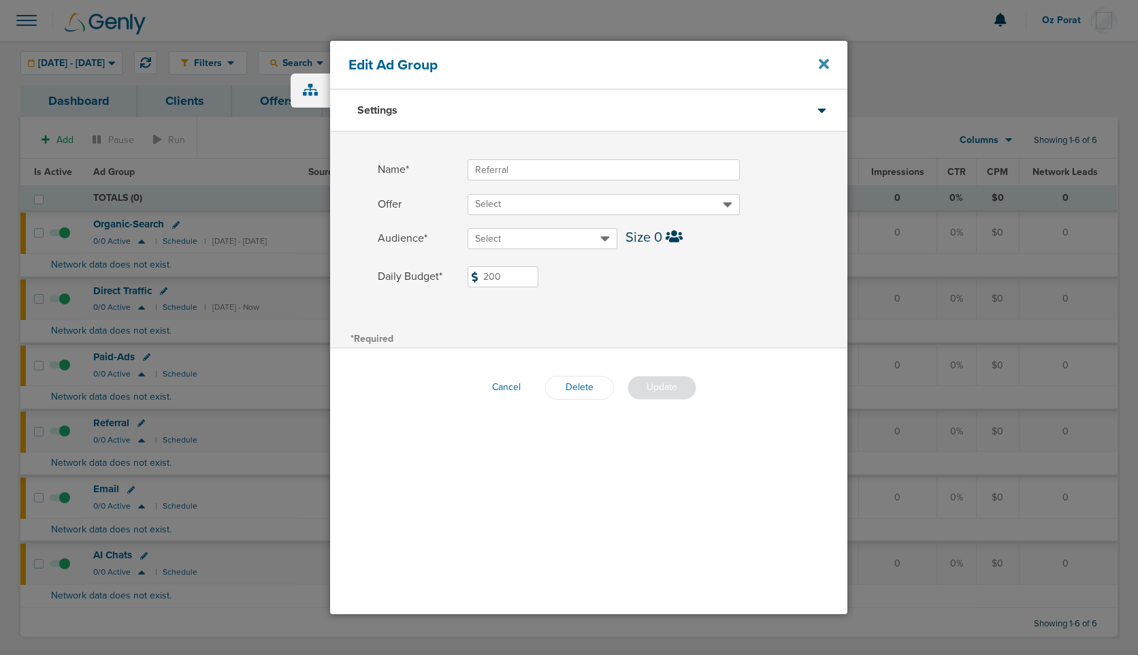
click at [823, 64] on icon at bounding box center [824, 64] width 10 height 10
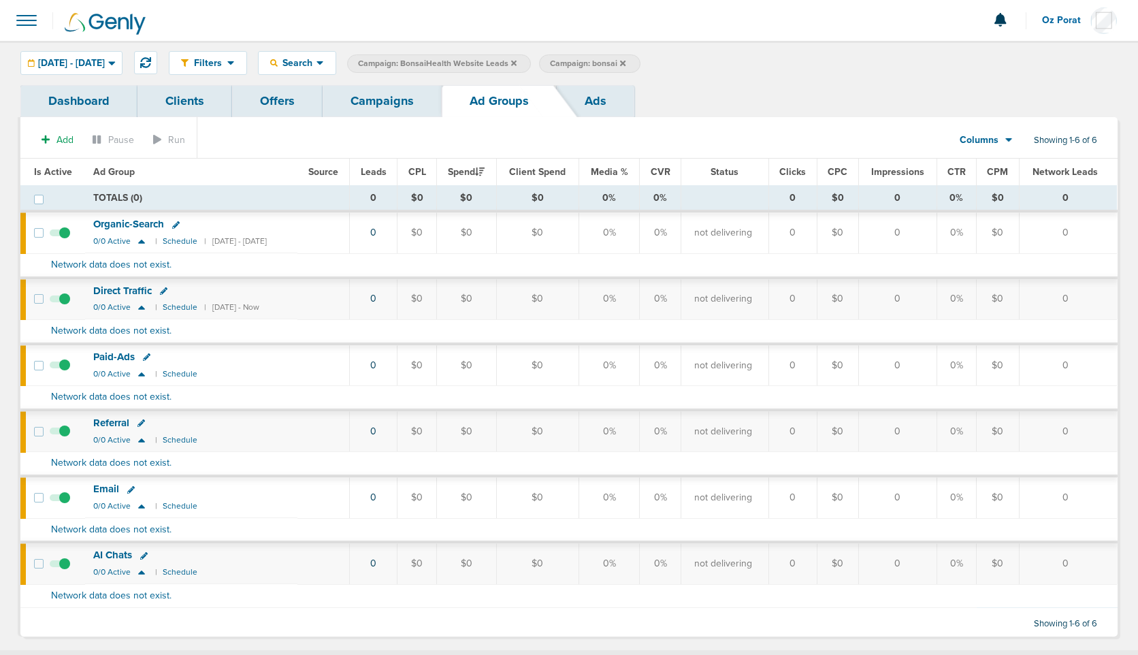
click at [127, 490] on icon at bounding box center [130, 489] width 7 height 7
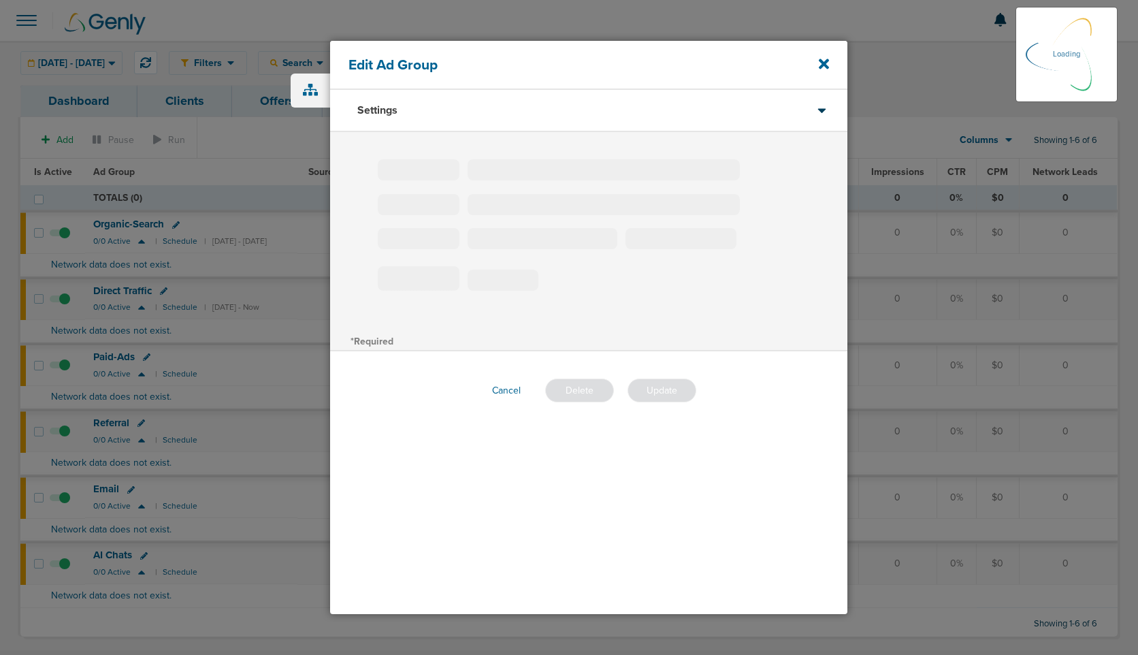
type input "Email"
type input "180"
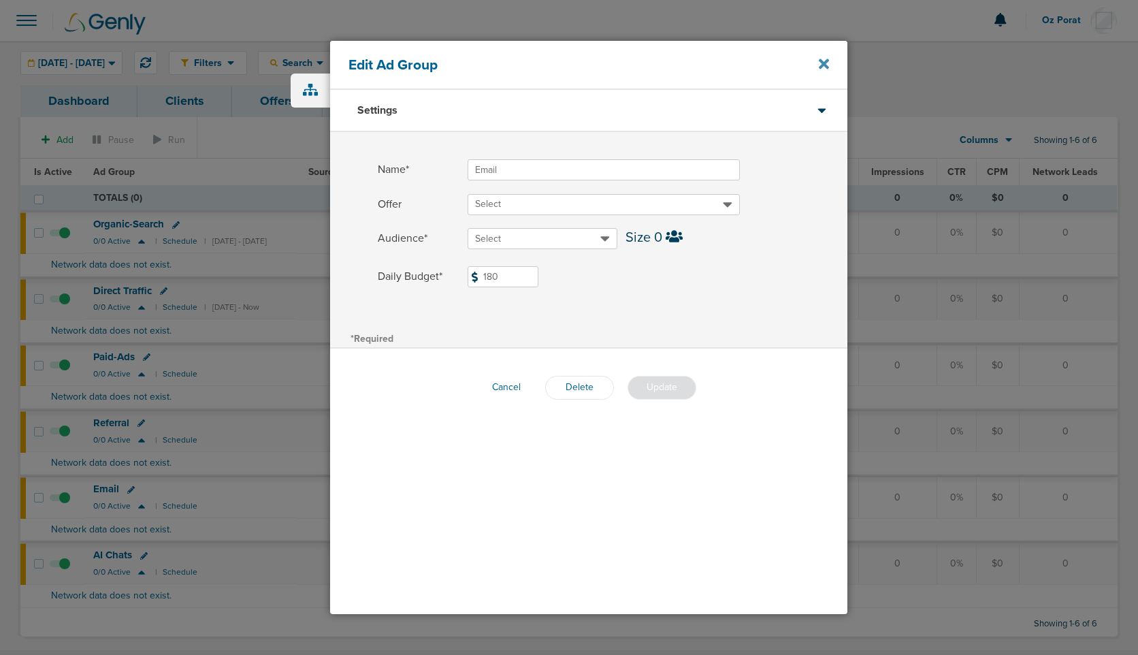
click at [825, 61] on icon at bounding box center [824, 64] width 10 height 15
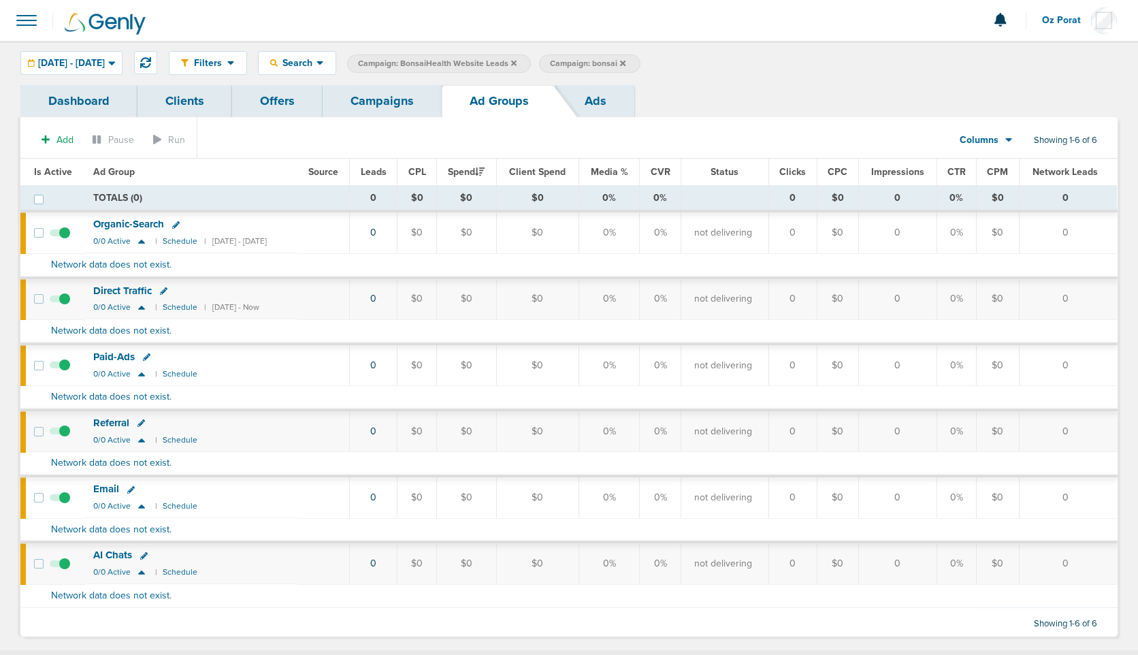
click at [141, 554] on icon at bounding box center [143, 555] width 7 height 7
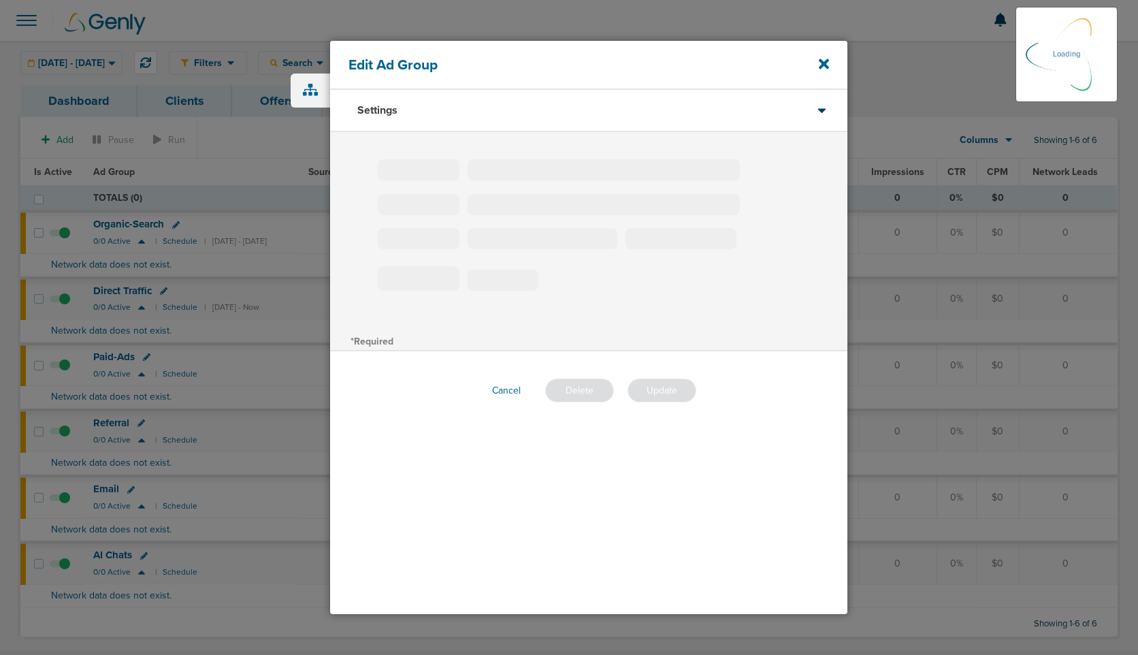
type input "AI Chats"
type input "180"
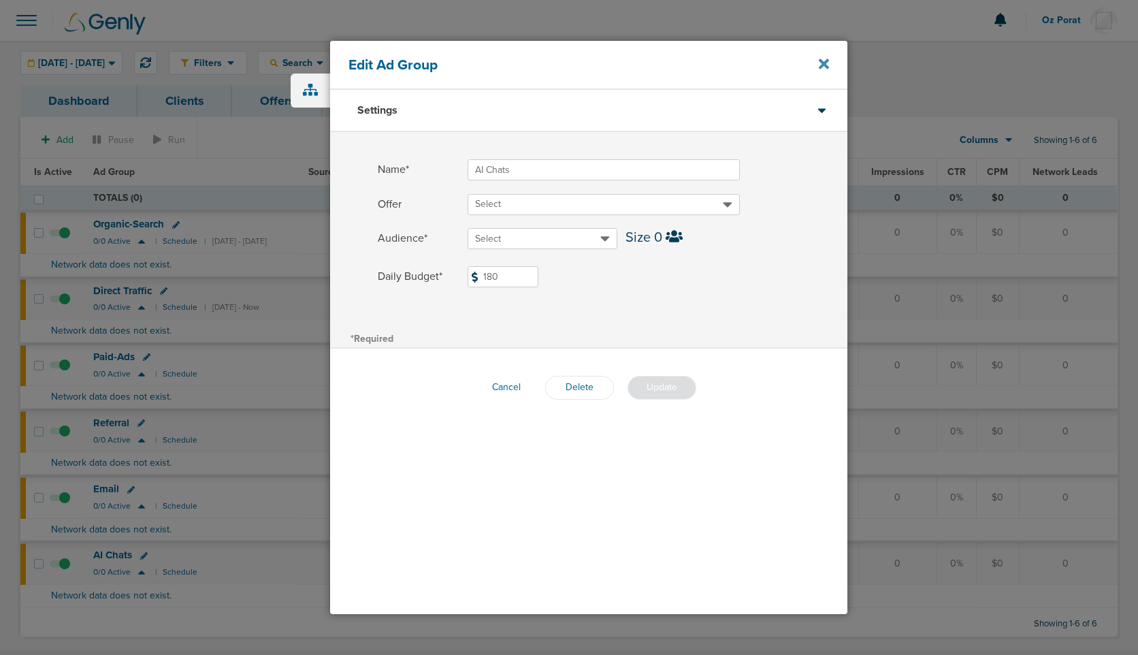
click at [824, 65] on icon at bounding box center [824, 64] width 10 height 10
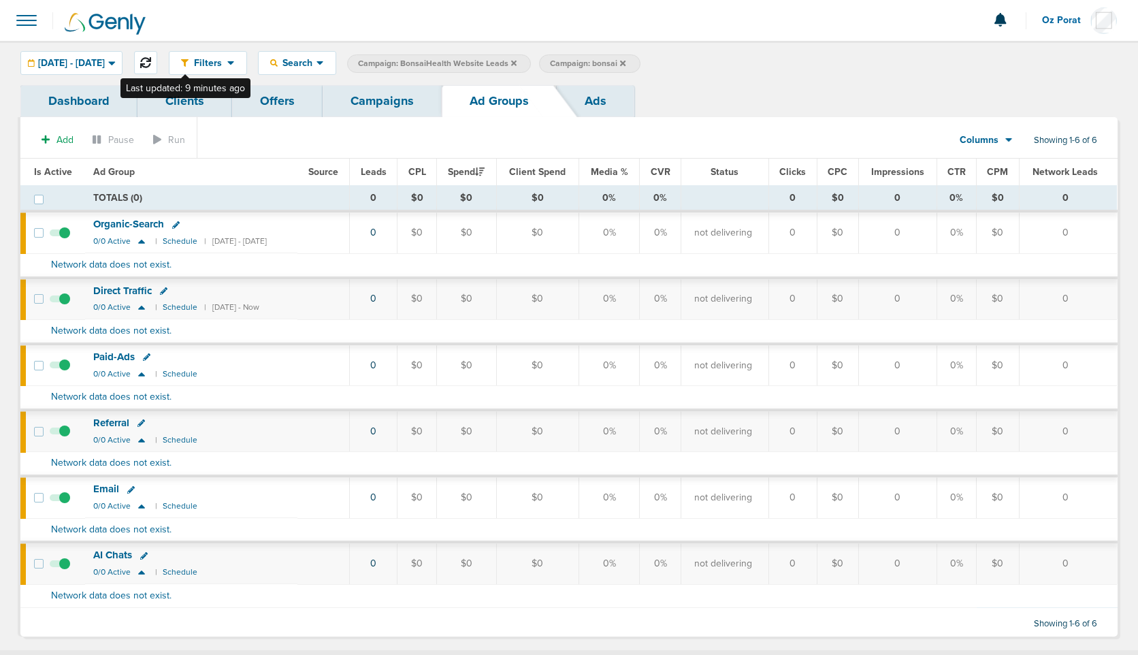
click at [157, 61] on button at bounding box center [145, 62] width 23 height 23
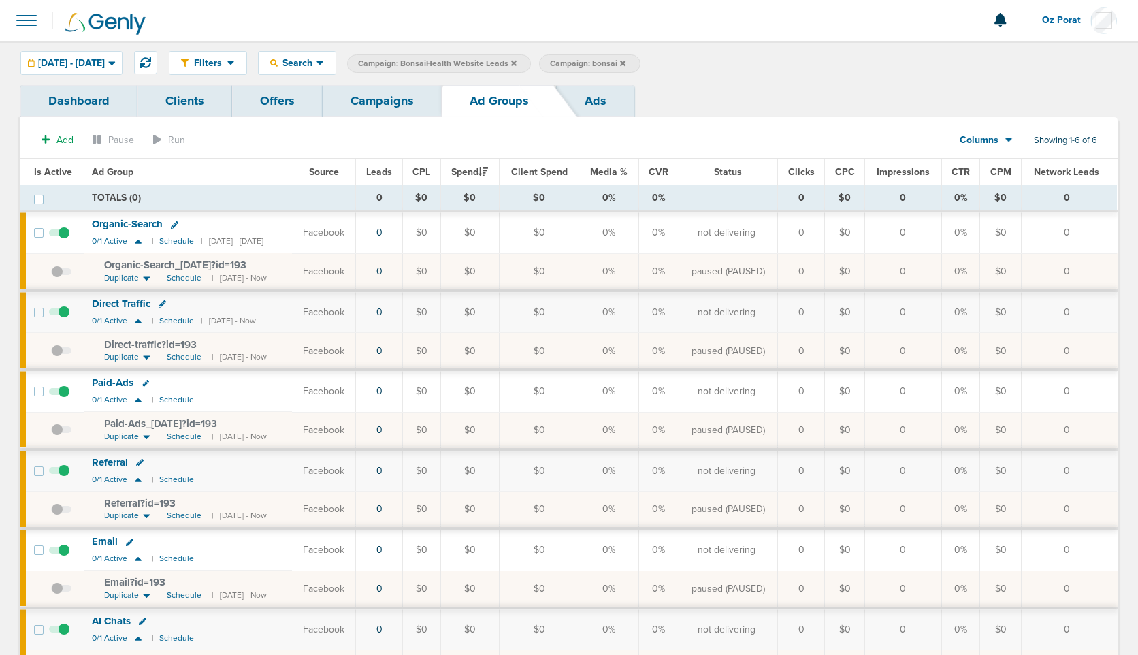
click at [594, 100] on link "Ads" at bounding box center [596, 101] width 78 height 32
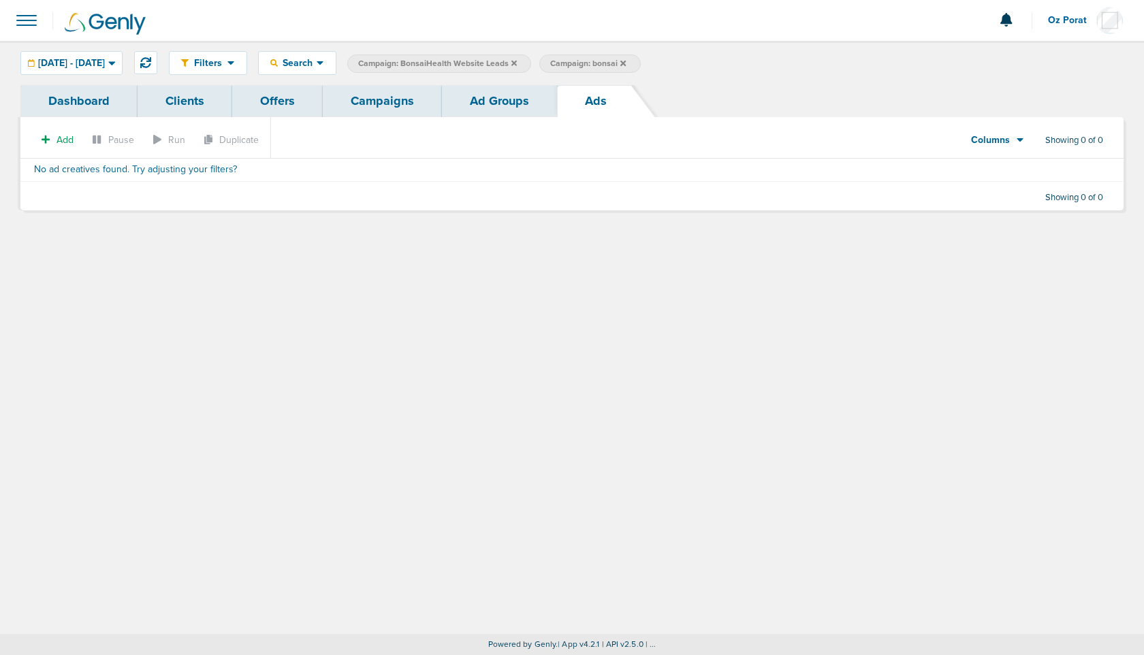
click at [507, 108] on link "Ad Groups" at bounding box center [499, 101] width 115 height 32
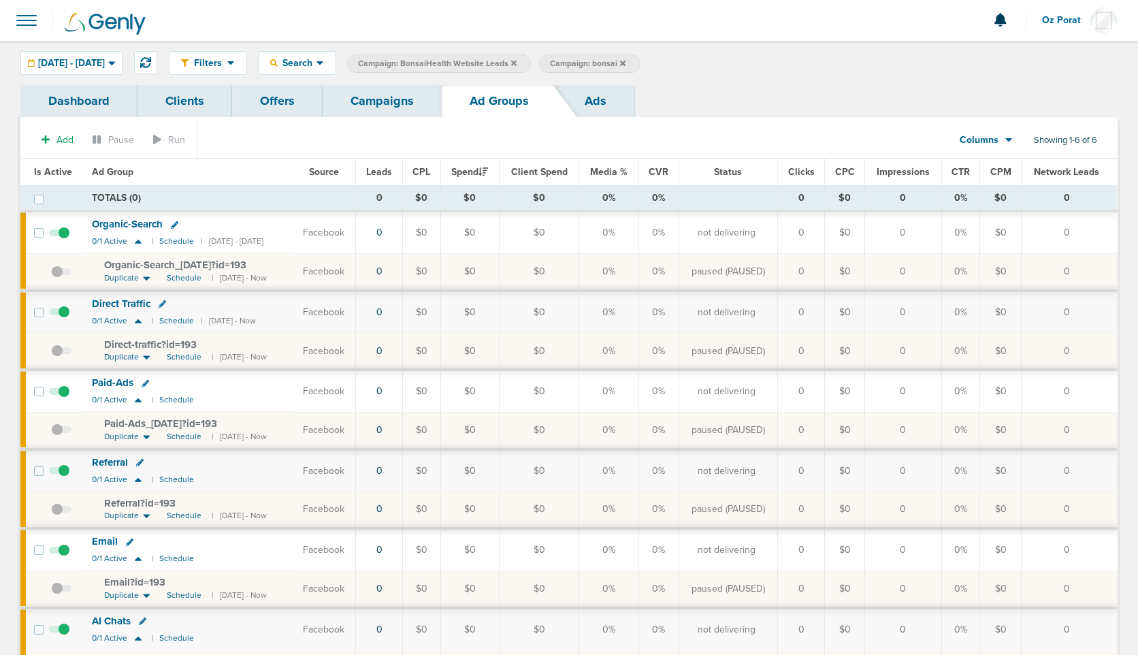
click at [607, 99] on link "Ads" at bounding box center [596, 101] width 78 height 32
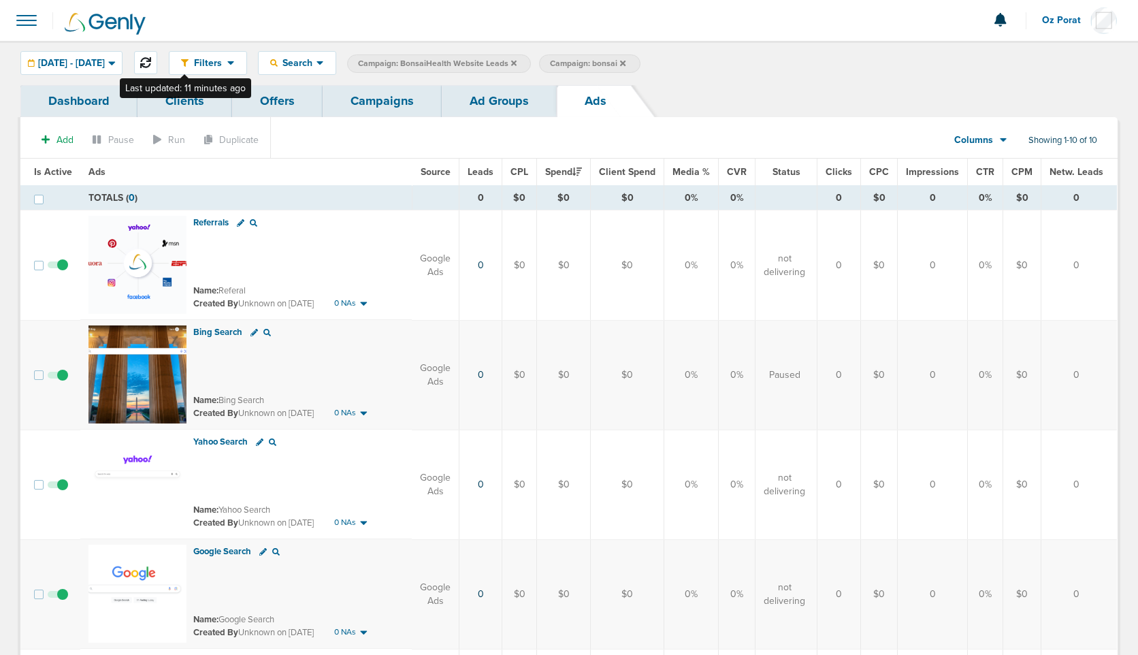
click at [151, 63] on icon at bounding box center [145, 62] width 11 height 11
click at [397, 105] on link "Campaigns" at bounding box center [382, 101] width 119 height 32
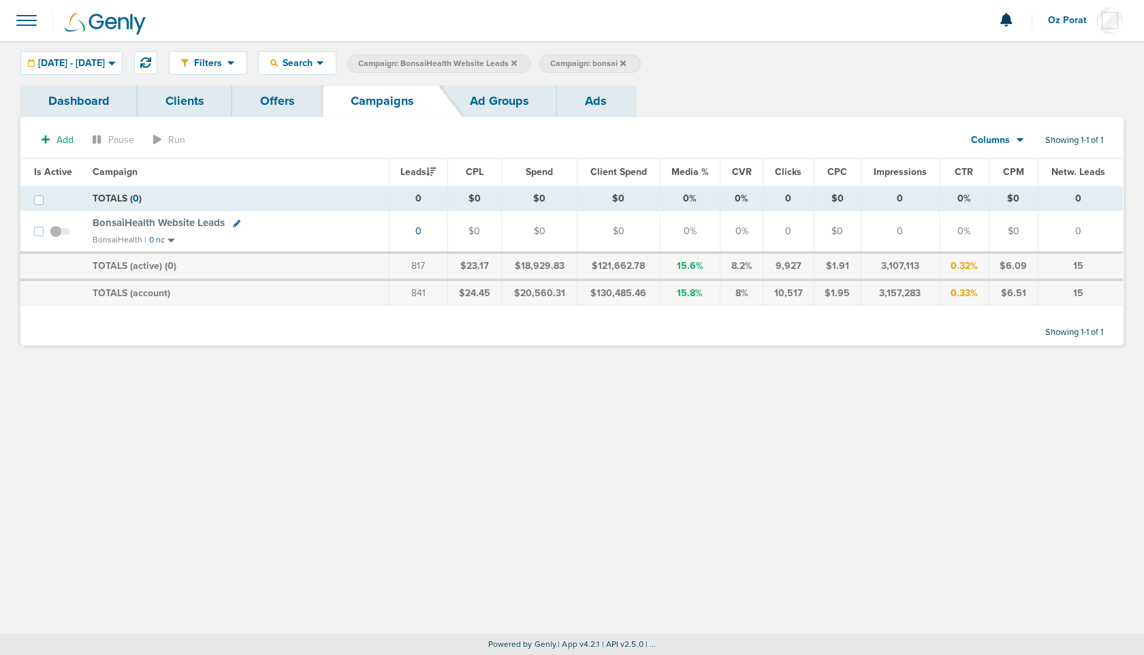
click at [57, 238] on span at bounding box center [60, 238] width 20 height 0
click at [60, 234] on input "checkbox" at bounding box center [60, 234] width 0 height 0
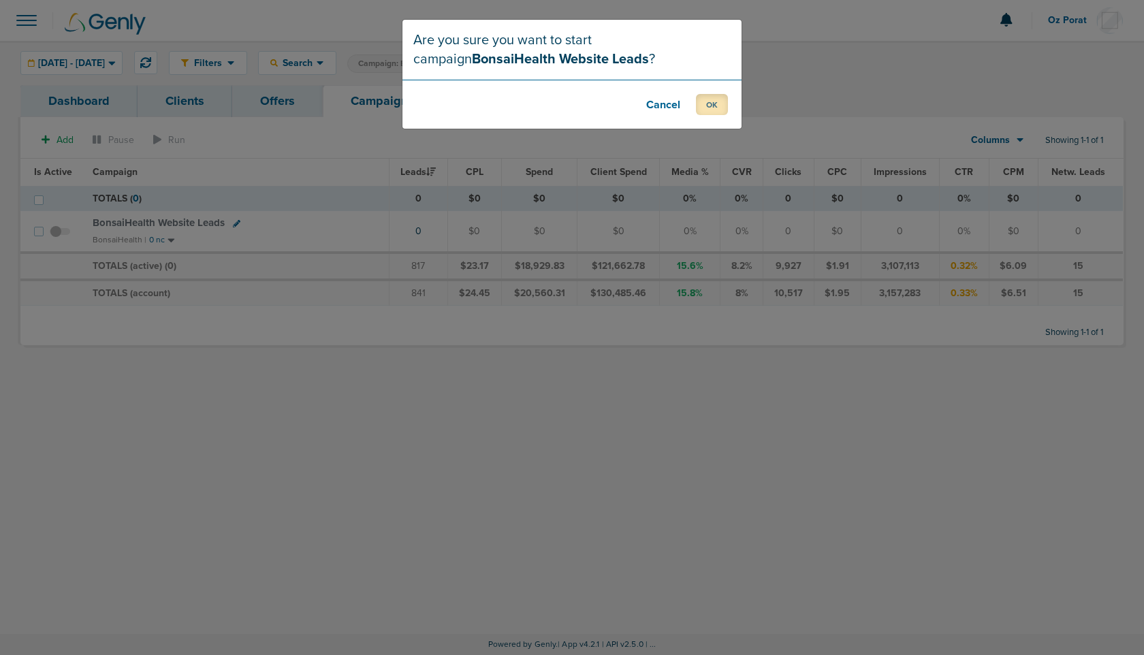
click at [710, 106] on button "OK" at bounding box center [712, 104] width 32 height 21
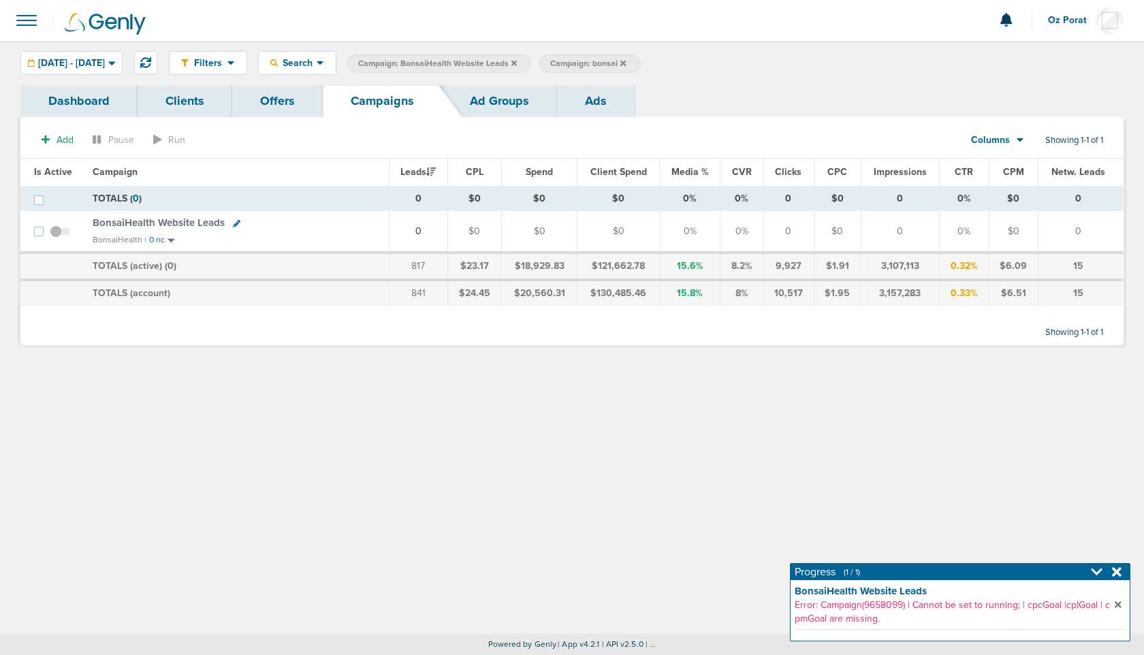
click at [1113, 573] on icon at bounding box center [1117, 572] width 10 height 14
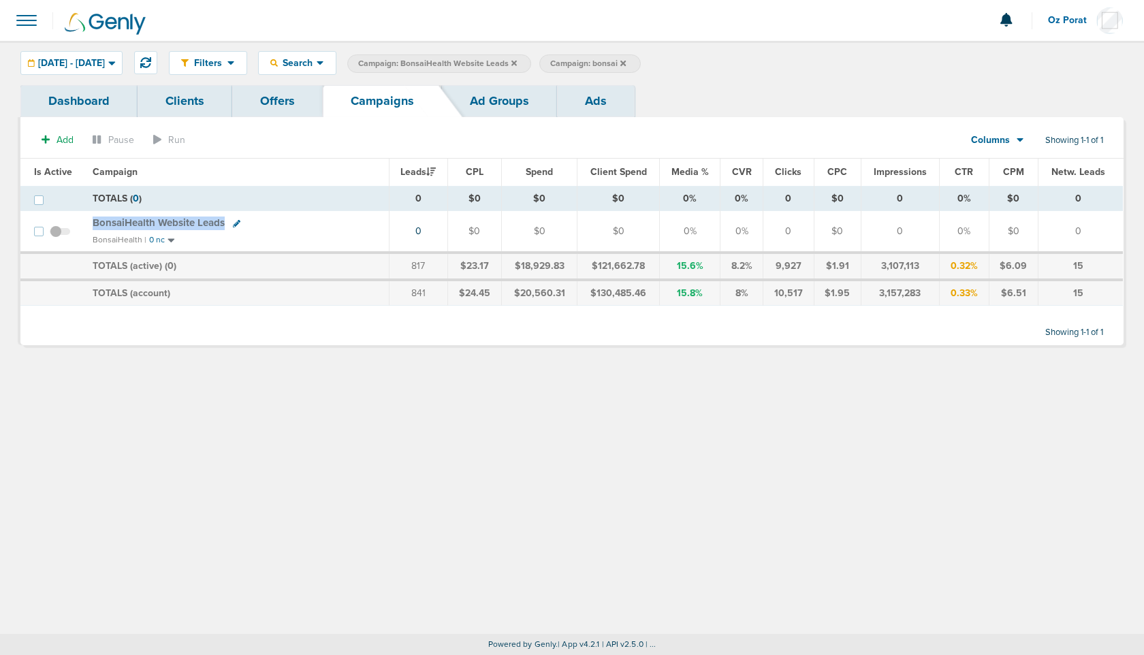
drag, startPoint x: 88, startPoint y: 222, endPoint x: 225, endPoint y: 223, distance: 136.9
click at [225, 223] on td "BonsaiHealth Website Leads BonsaiHealth | 0 nc" at bounding box center [236, 232] width 304 height 42
copy span "BonsaiHealth Website Leads"
click at [151, 65] on icon at bounding box center [145, 62] width 11 height 11
click at [151, 61] on icon at bounding box center [145, 62] width 11 height 11
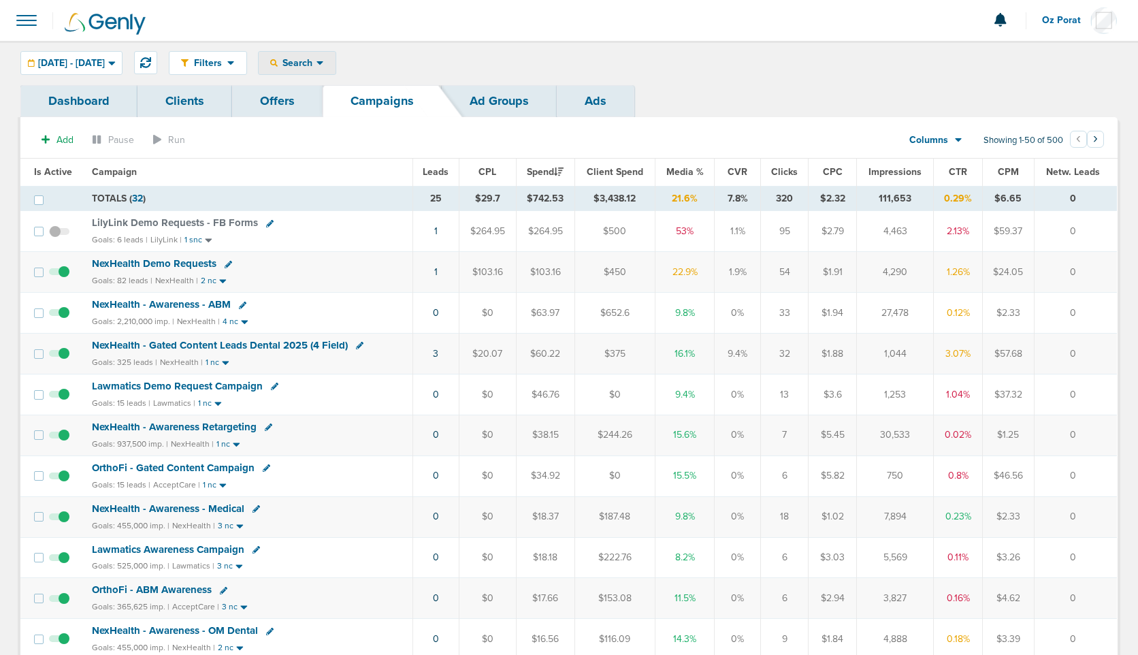
click at [317, 62] on span "Search" at bounding box center [297, 63] width 39 height 12
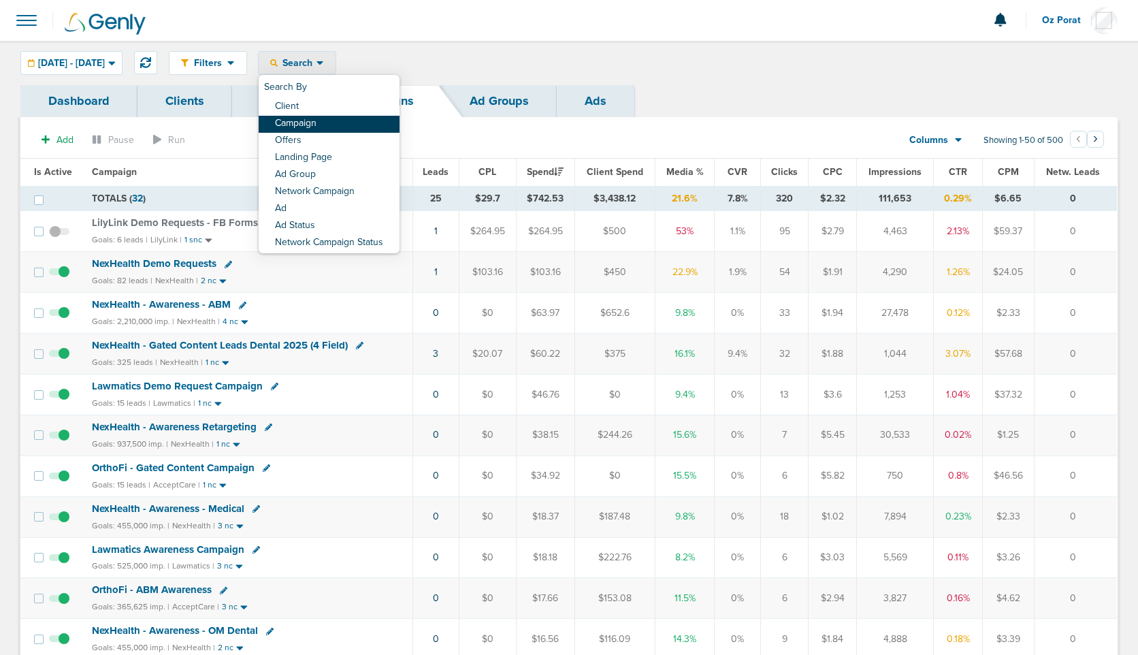
click at [349, 123] on link "Campaign" at bounding box center [329, 124] width 141 height 17
select select "cmpName"
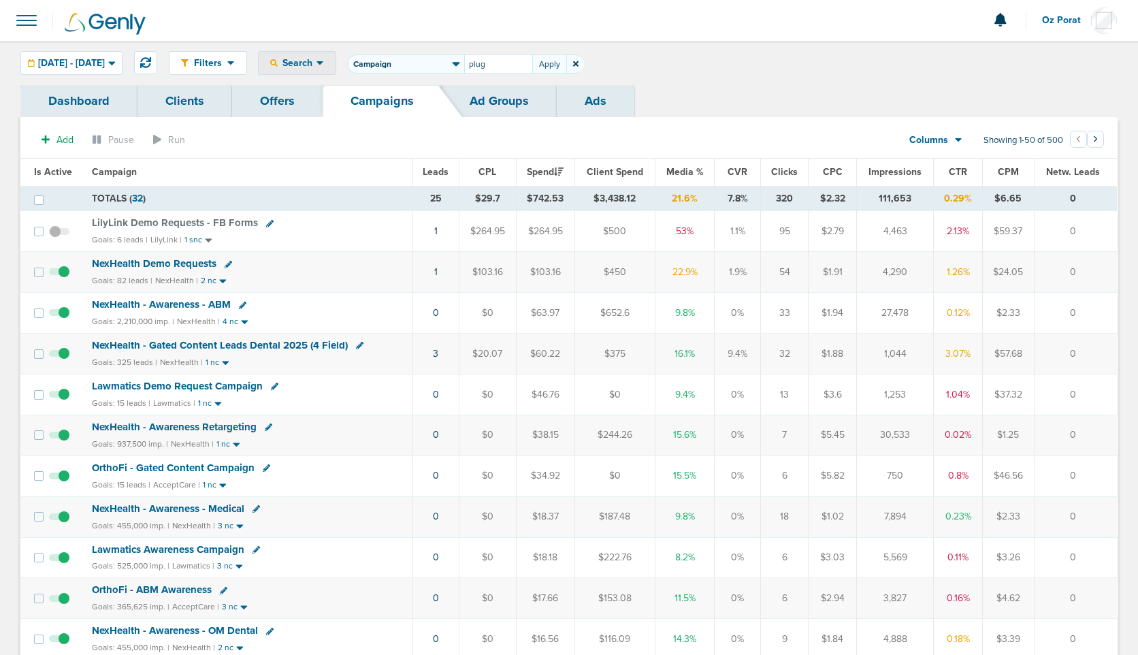
type input "plug"
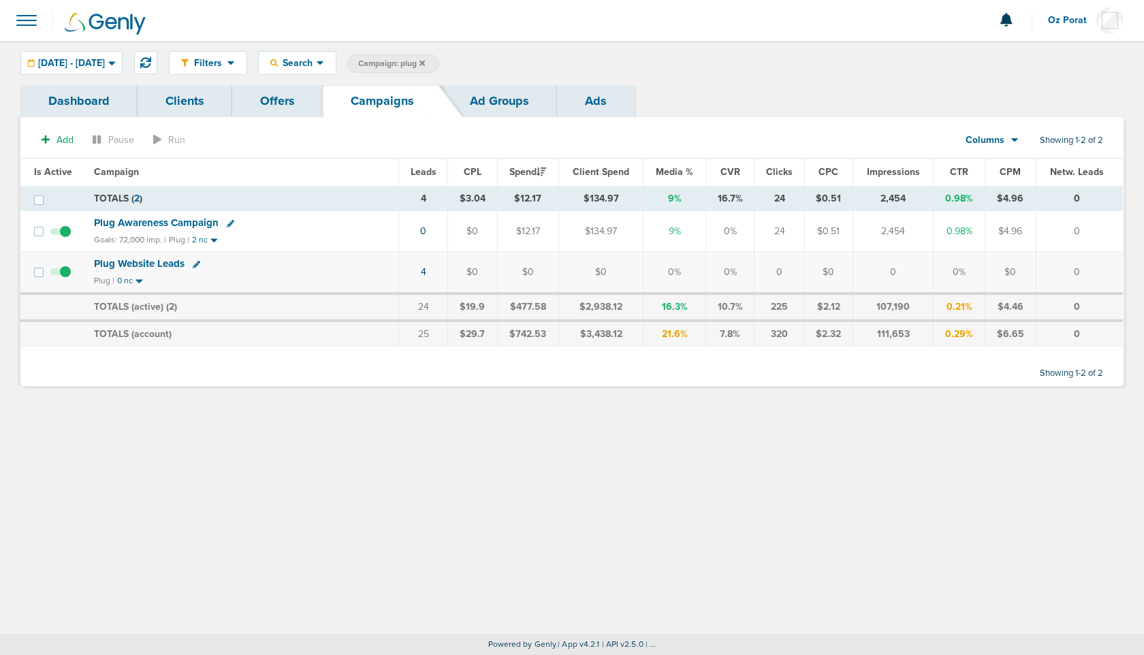
click at [195, 261] on icon at bounding box center [196, 264] width 7 height 7
select select
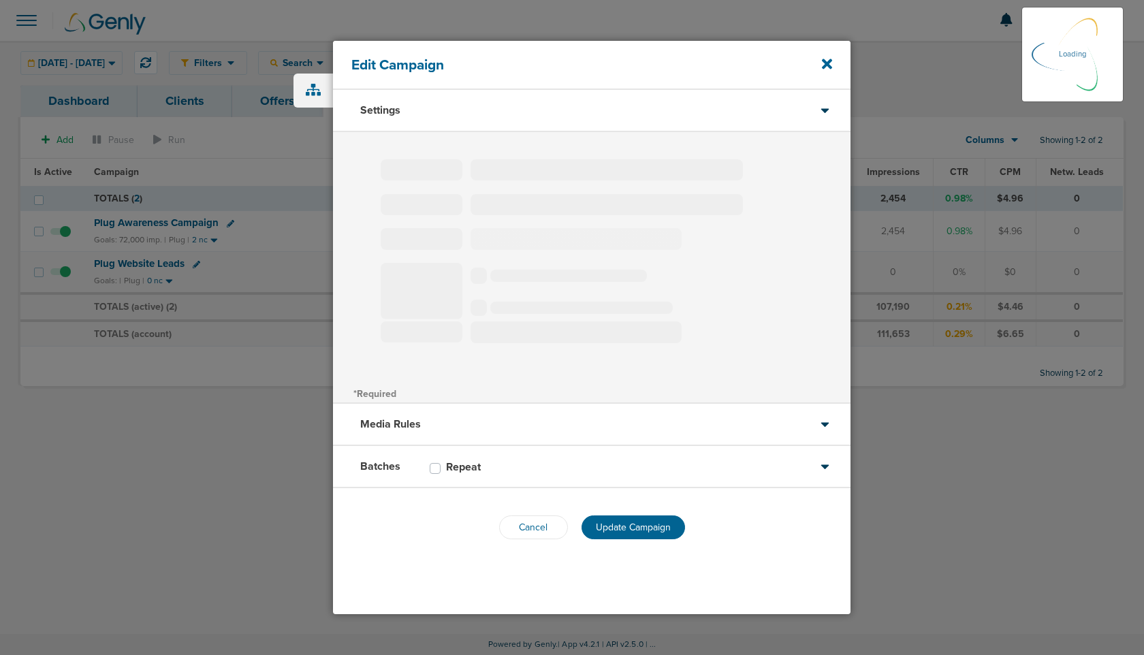
type input "Plug Website Leads"
select select "Awareness"
radio input "true"
select select "readWrite"
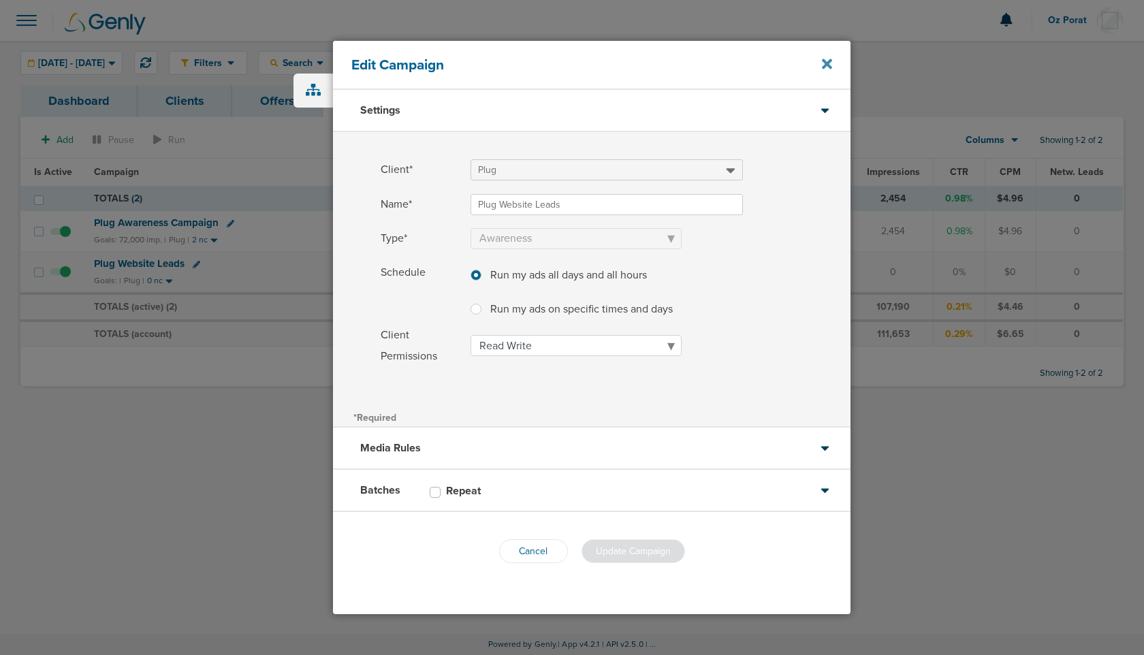
click at [824, 61] on icon at bounding box center [827, 64] width 10 height 10
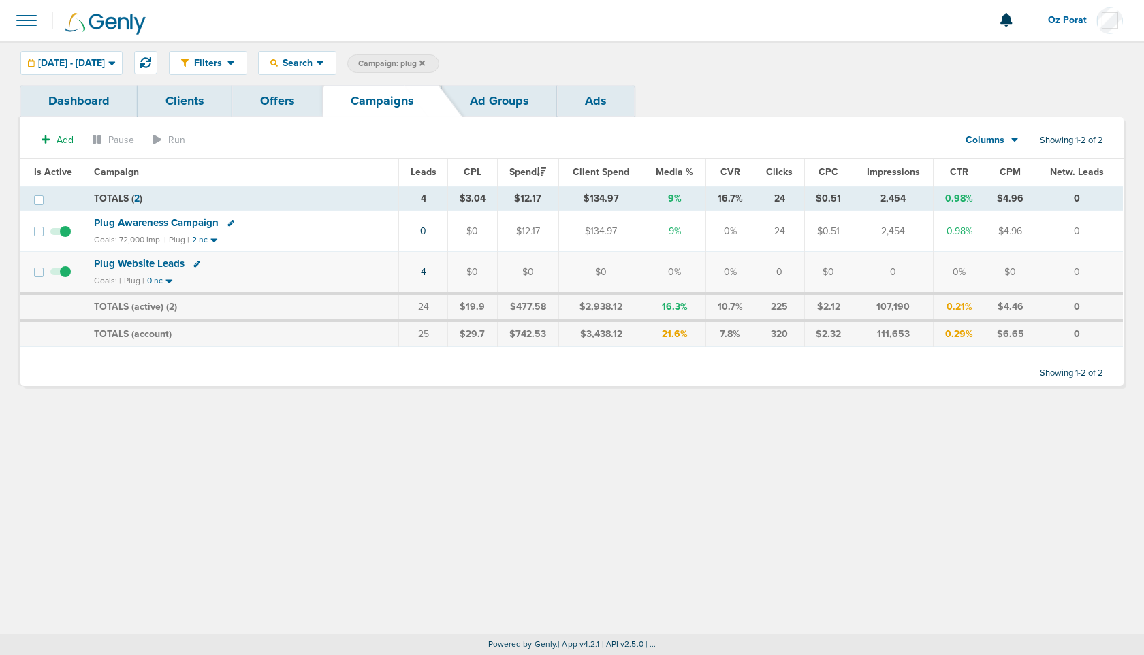
click at [158, 264] on span "Plug Website Leads" at bounding box center [139, 263] width 91 height 12
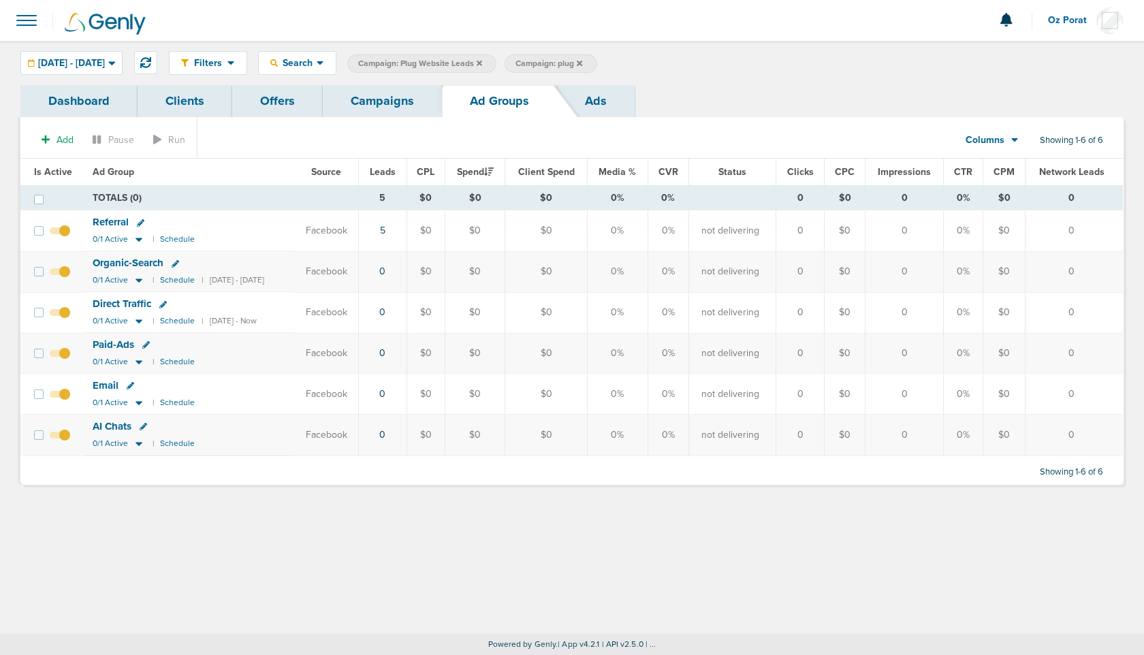
click at [105, 219] on span "Referral" at bounding box center [111, 222] width 36 height 12
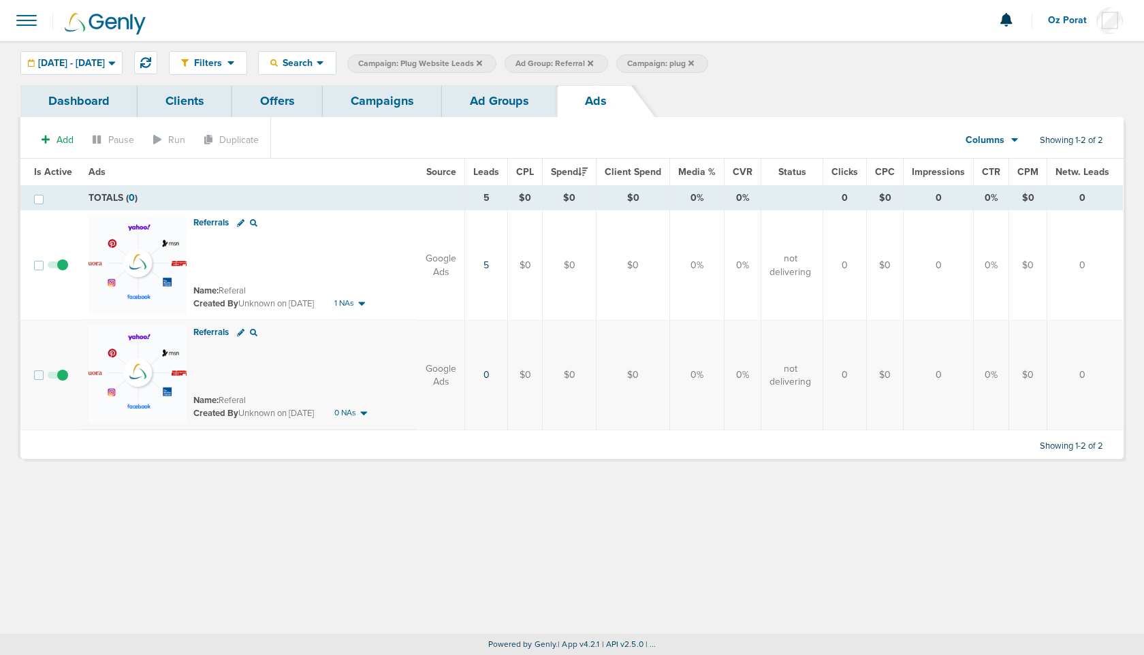
click at [239, 222] on icon at bounding box center [240, 222] width 7 height 7
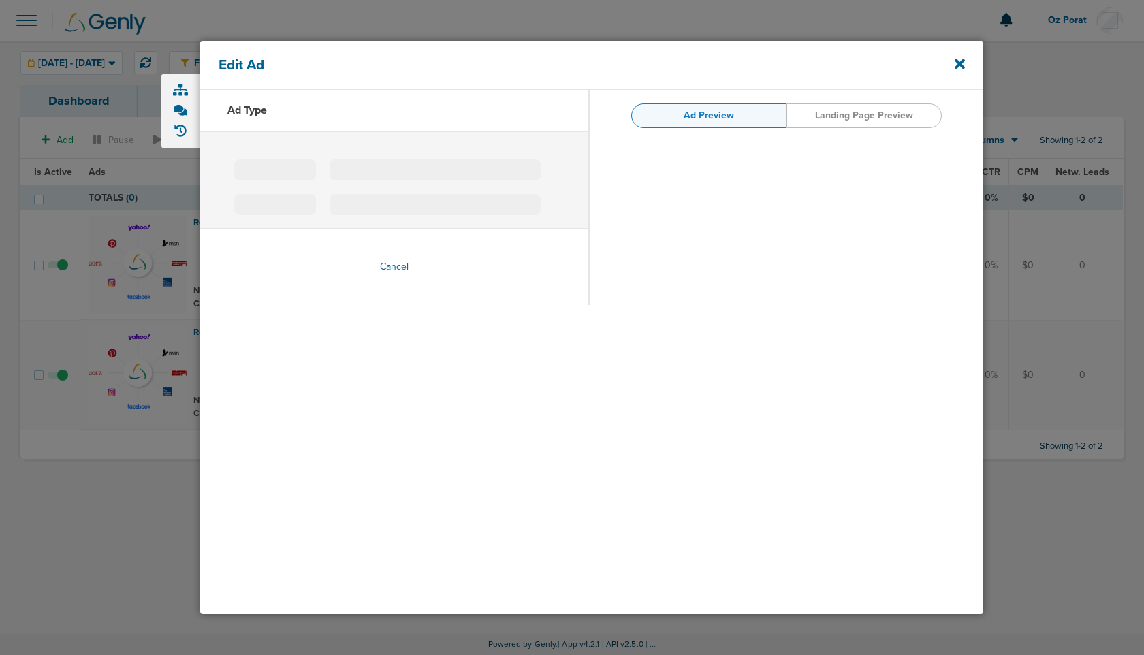
type input "Referal"
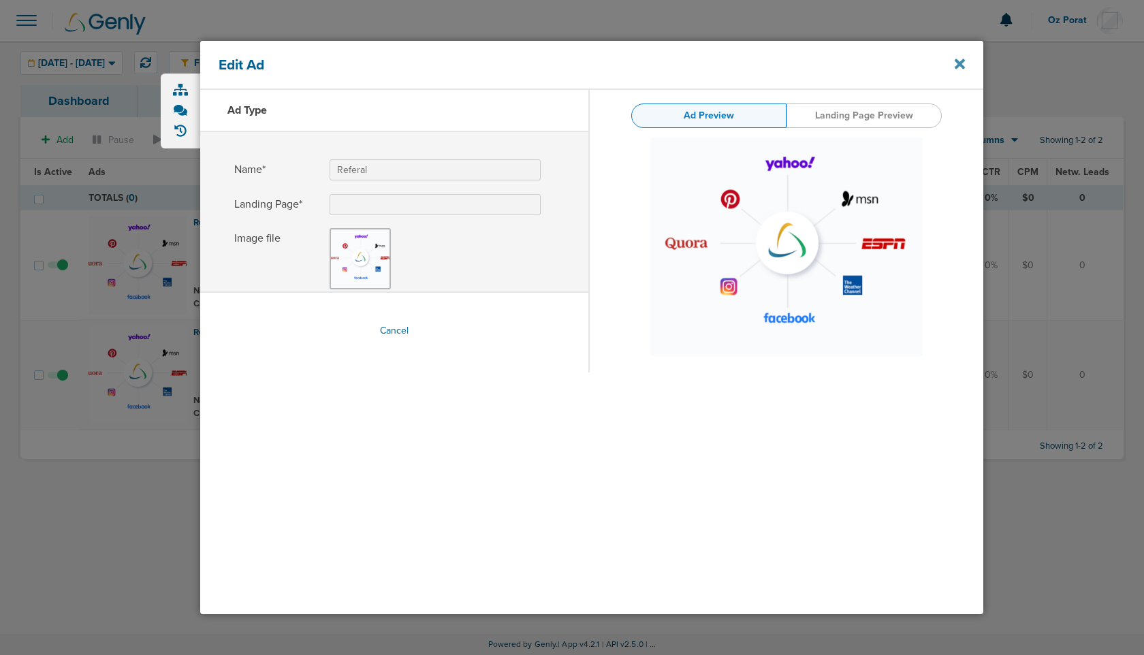
click at [958, 70] on icon at bounding box center [960, 64] width 10 height 15
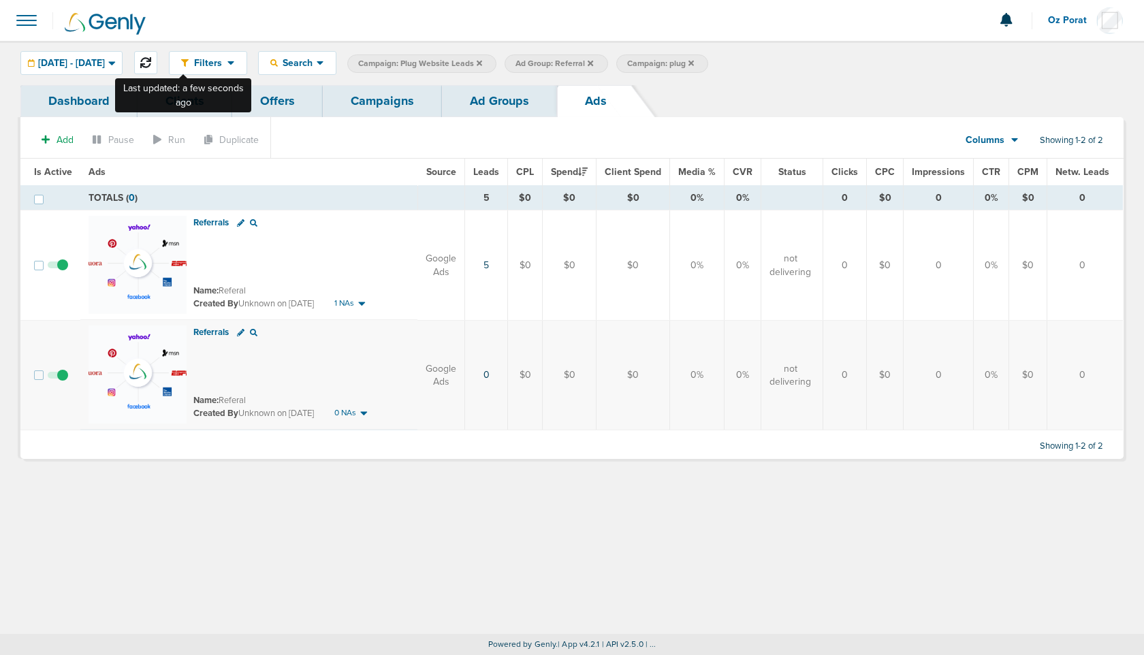
click at [151, 63] on icon at bounding box center [145, 62] width 11 height 11
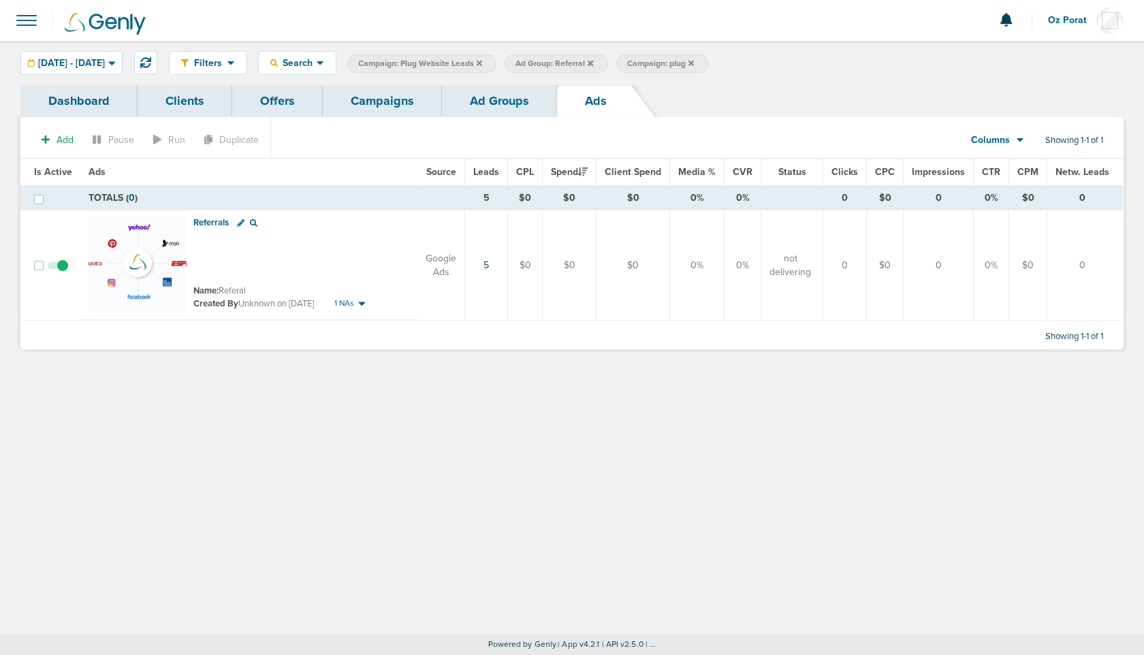
click at [400, 106] on link "Campaigns" at bounding box center [382, 101] width 119 height 32
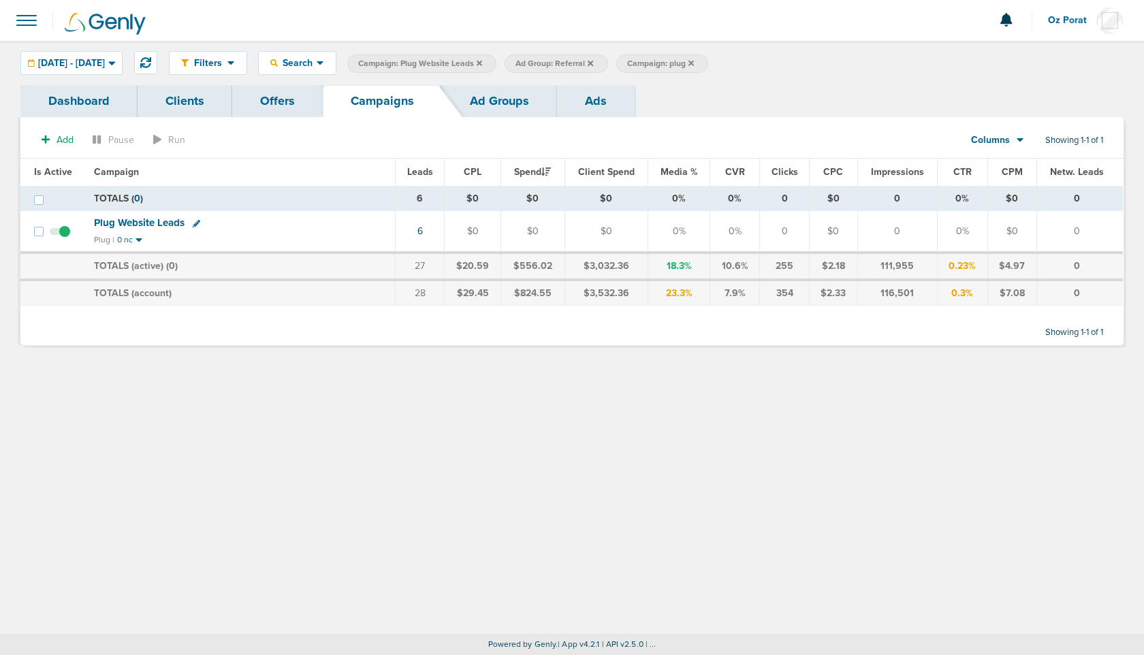
click at [593, 65] on icon at bounding box center [590, 63] width 5 height 8
click at [482, 60] on icon at bounding box center [479, 62] width 5 height 5
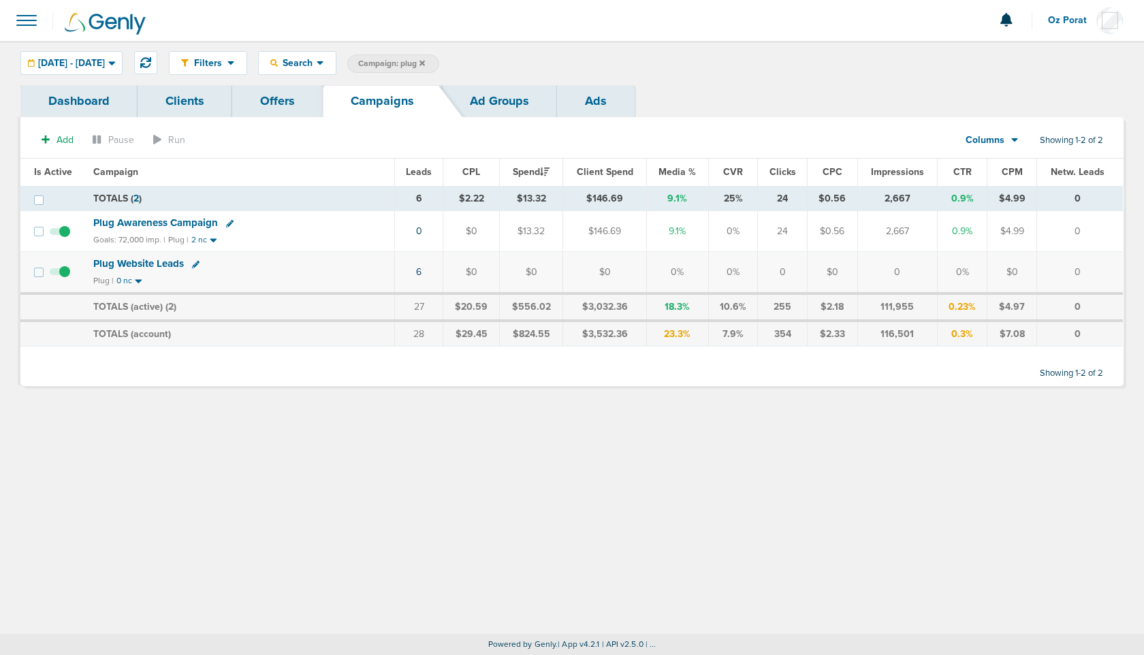
click at [425, 63] on icon at bounding box center [421, 62] width 5 height 5
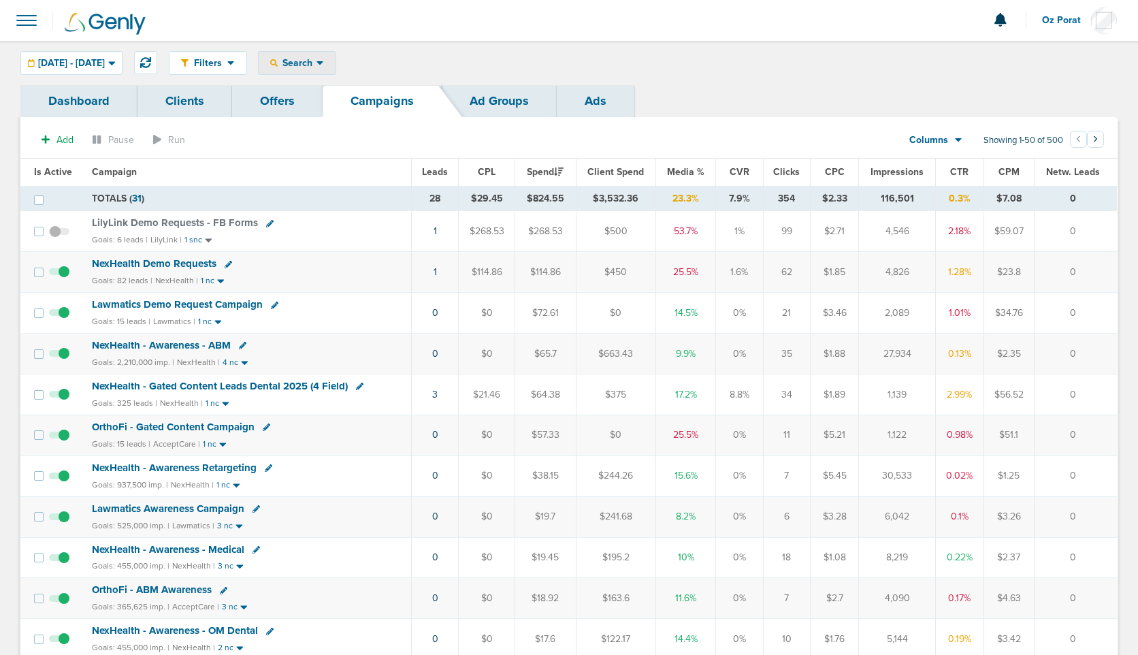
click at [317, 58] on span "Search" at bounding box center [297, 63] width 39 height 12
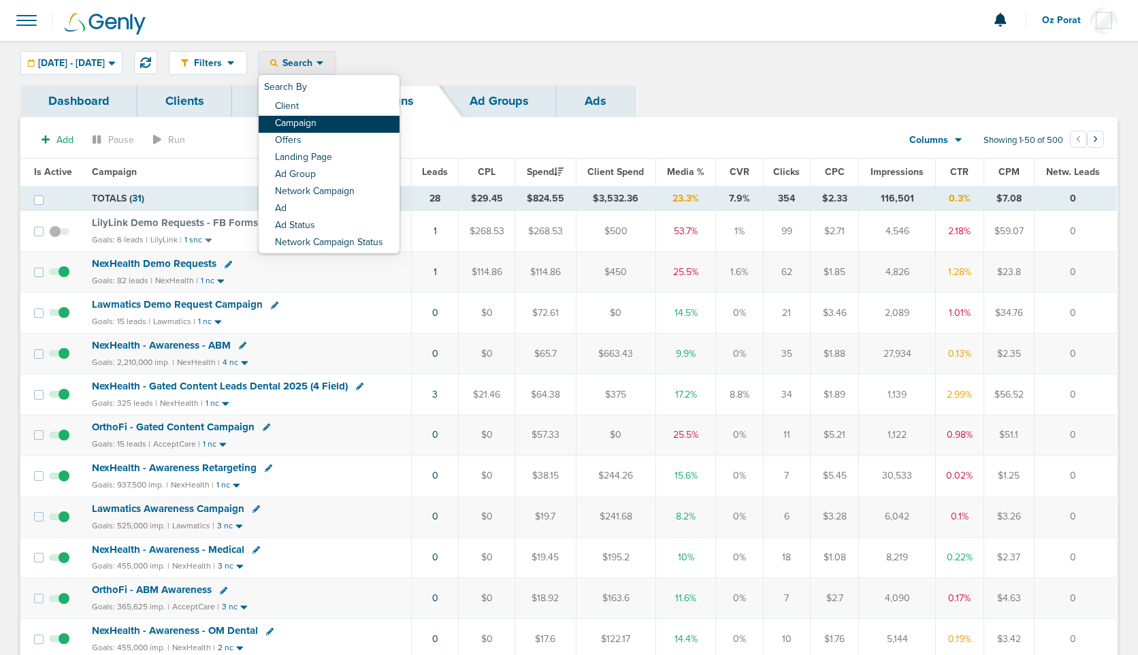
click at [347, 119] on link "Campaign" at bounding box center [329, 124] width 141 height 17
select select "cmpName"
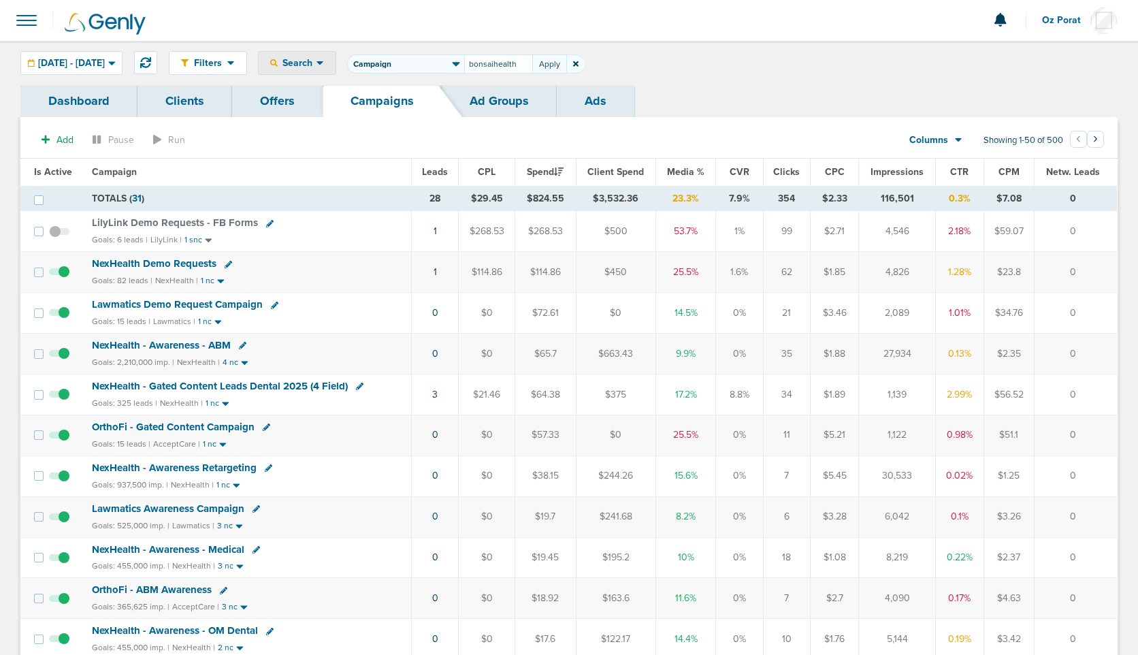
type input "bonsaihealth"
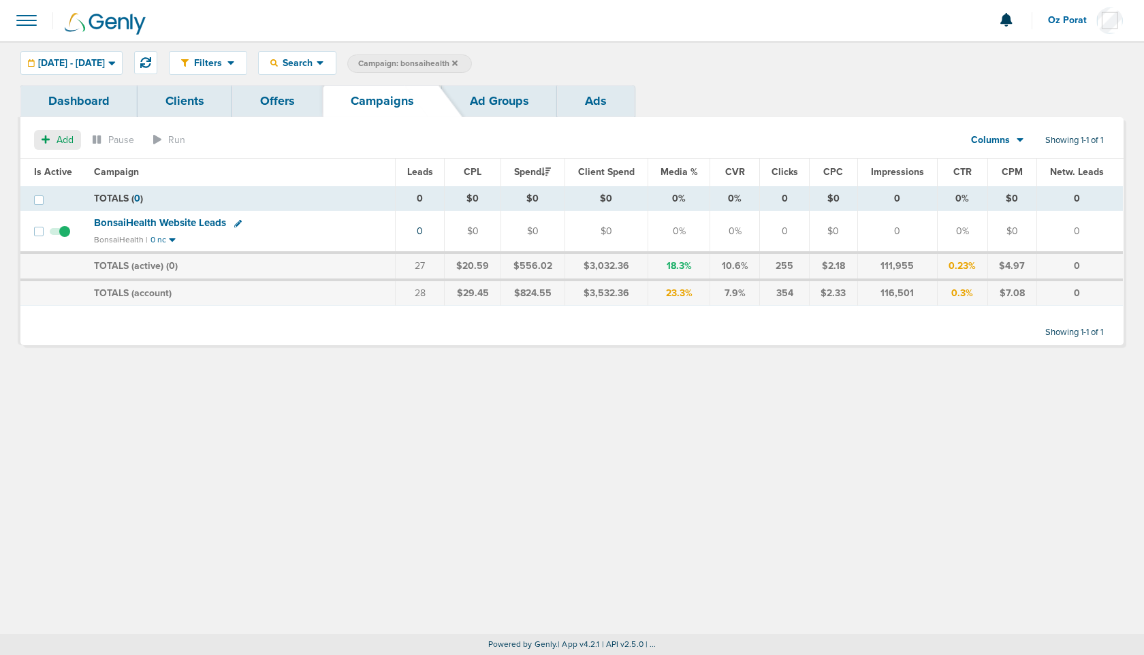
click at [61, 137] on span "Add" at bounding box center [65, 140] width 17 height 12
select select
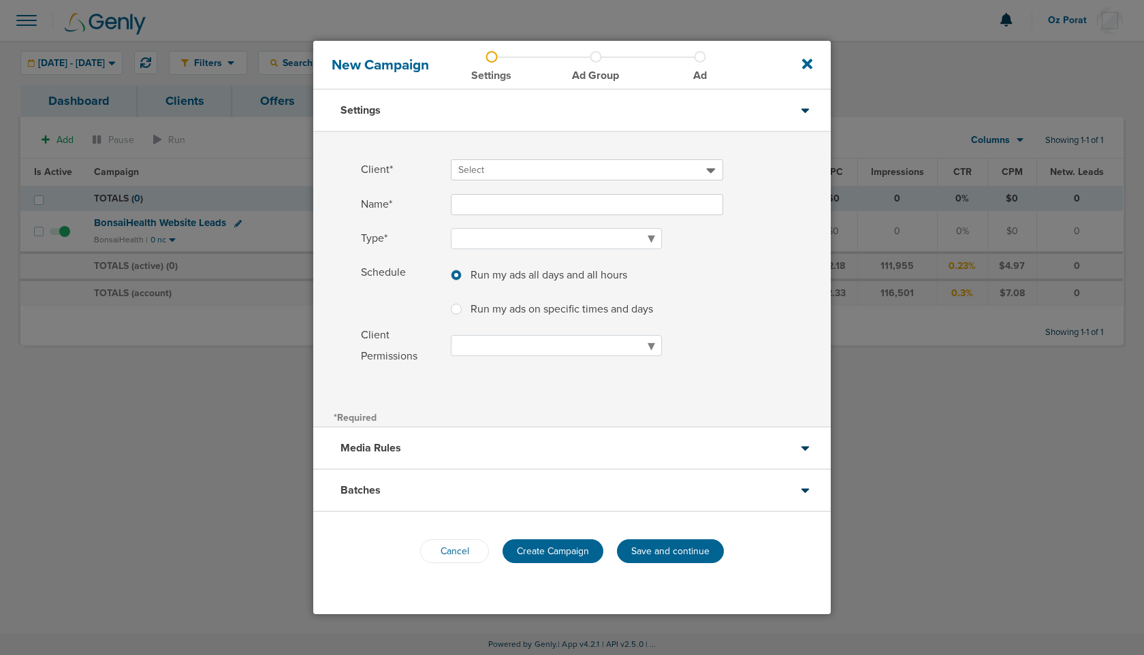
click at [513, 174] on span "Select" at bounding box center [582, 170] width 248 height 14
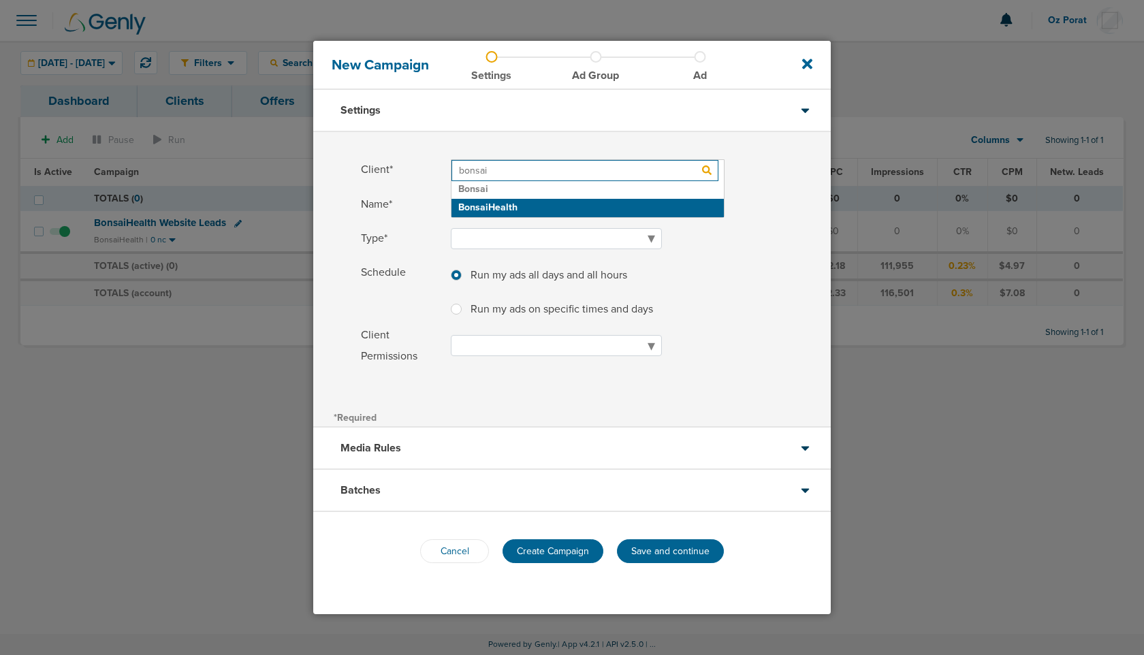
type input "bonsai"
click at [524, 203] on h2 "BonsaiHealth" at bounding box center [587, 208] width 272 height 18
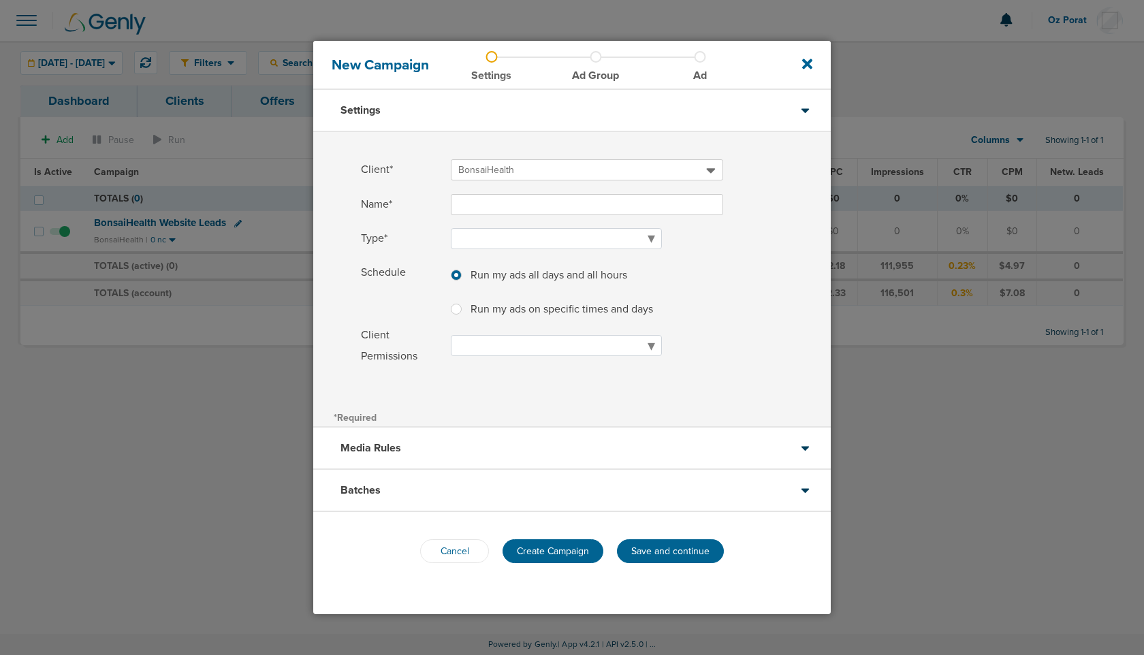
click at [528, 204] on input "Name*" at bounding box center [587, 204] width 272 height 21
type input "BonsaiHealth Demo Requests"
click at [541, 240] on select "Awareness Traffic Leads Conversions Lead Magnet" at bounding box center [556, 238] width 211 height 21
select select "Conversion"
click at [532, 347] on select "Read Only Read Write" at bounding box center [556, 345] width 211 height 21
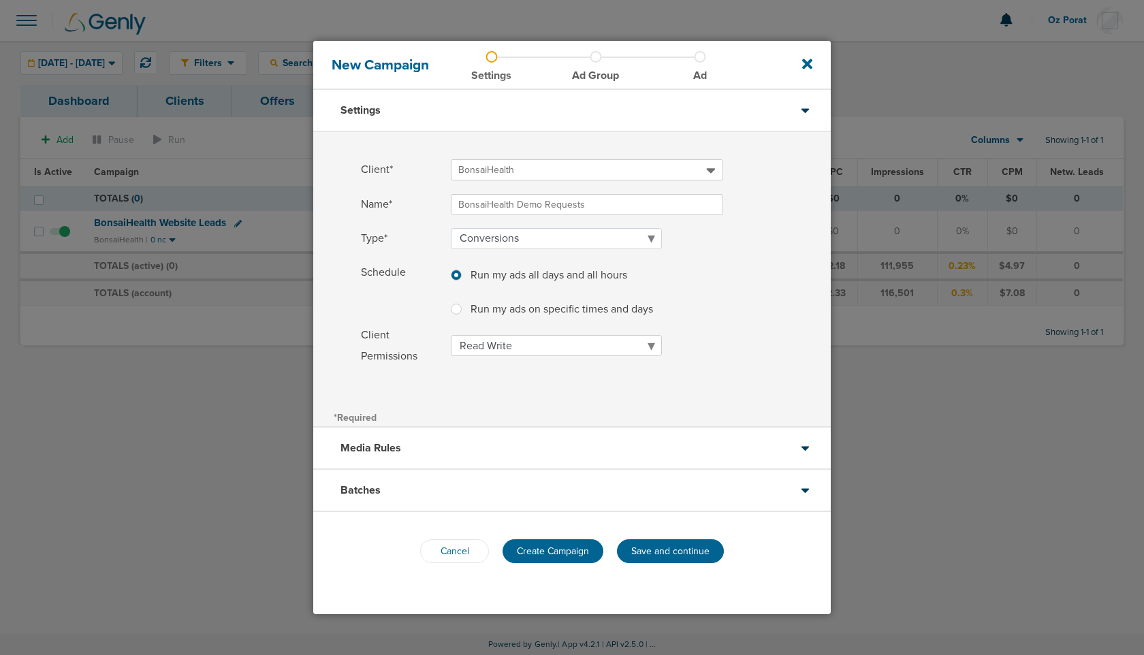
click at [530, 347] on select "Read Only Read Write" at bounding box center [556, 345] width 211 height 21
select select "readOnly"
click at [501, 428] on div "Media Rules" at bounding box center [571, 449] width 517 height 42
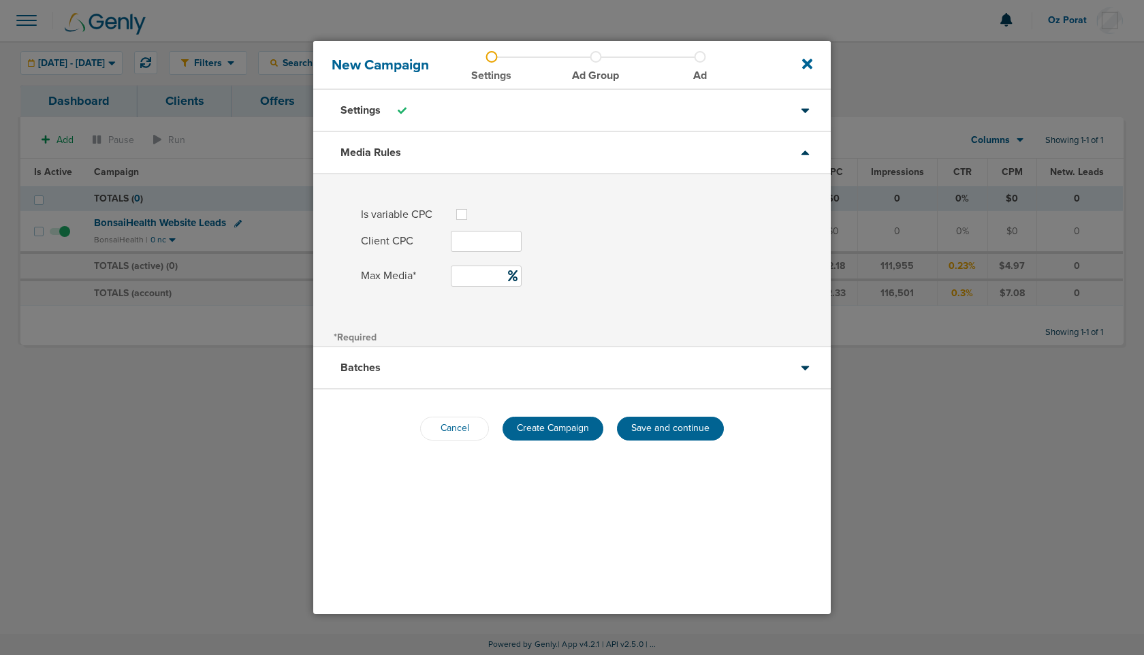
click at [502, 124] on div "Settings" at bounding box center [571, 111] width 517 height 42
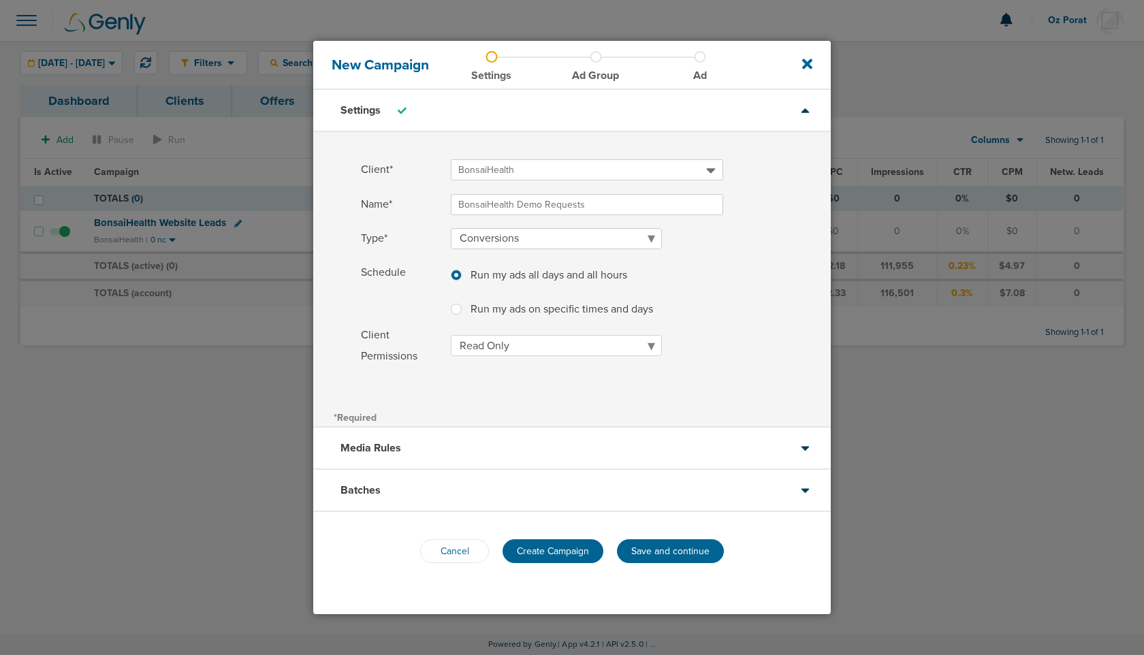
click at [521, 231] on select "Awareness Traffic Leads Conversions Lead Magnet" at bounding box center [556, 238] width 211 height 21
select select "Leads"
click at [513, 441] on div "Media Rules" at bounding box center [571, 449] width 517 height 42
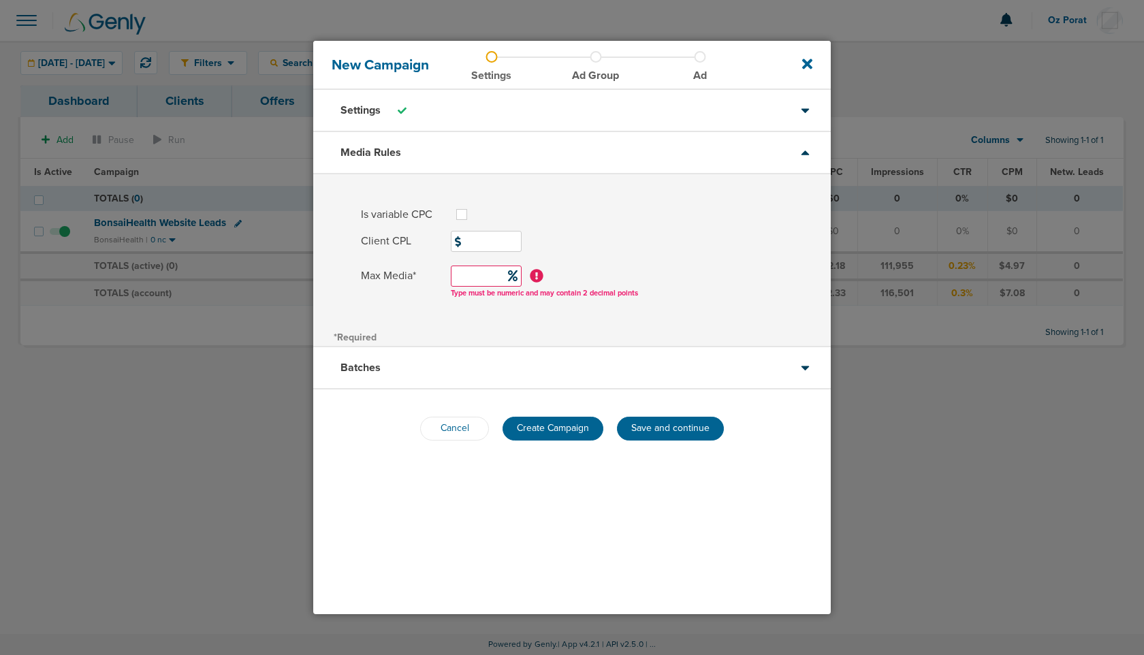
click at [492, 240] on input "Client CPL" at bounding box center [486, 241] width 71 height 21
type input "500"
click at [479, 280] on input "Max Media*" at bounding box center [486, 276] width 71 height 21
type input "30"
click at [564, 423] on span "Create Campaign" at bounding box center [553, 428] width 72 height 12
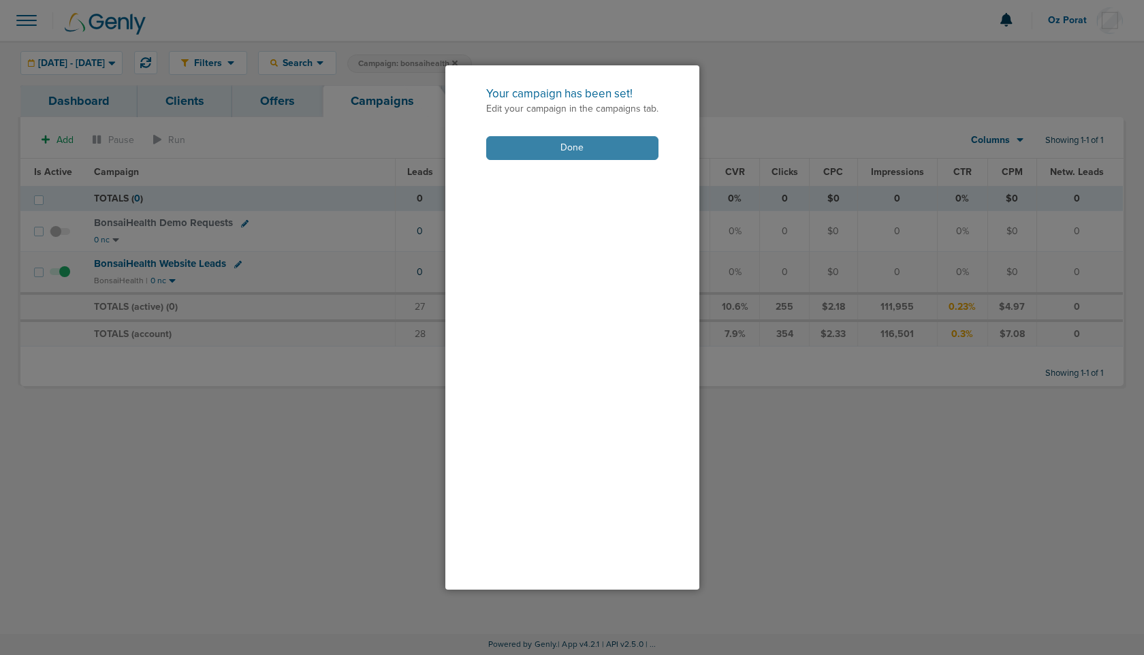
click at [607, 145] on button "Done" at bounding box center [572, 148] width 172 height 24
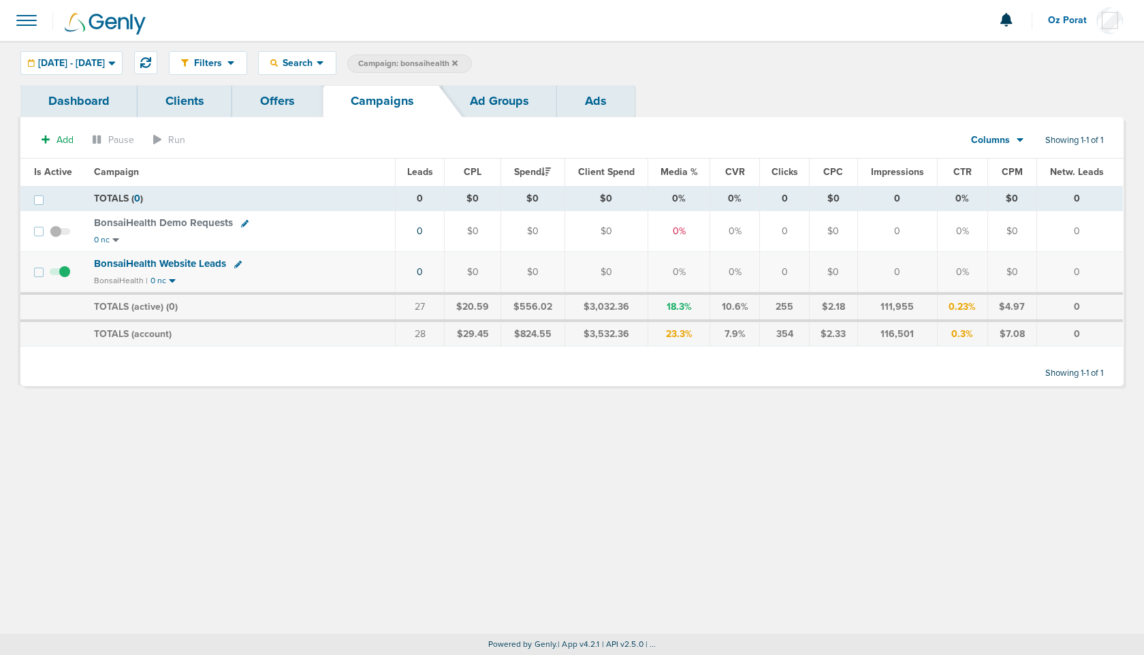
click at [57, 238] on span at bounding box center [60, 238] width 20 height 0
click at [60, 234] on input "checkbox" at bounding box center [60, 234] width 0 height 0
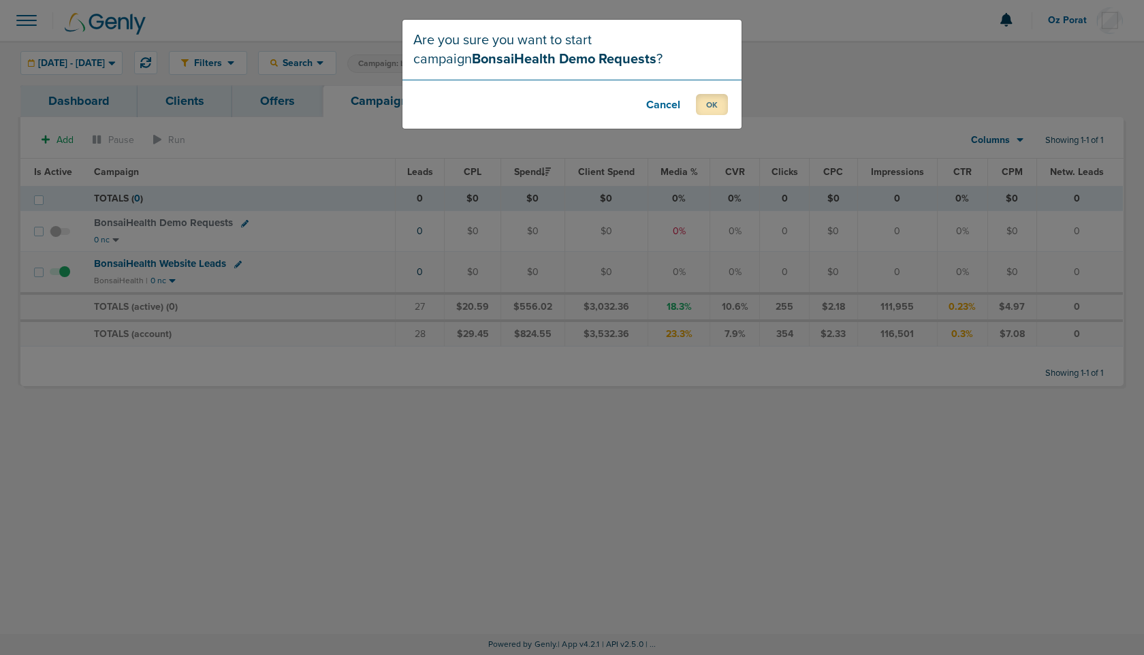
click at [712, 99] on button "OK" at bounding box center [712, 104] width 32 height 21
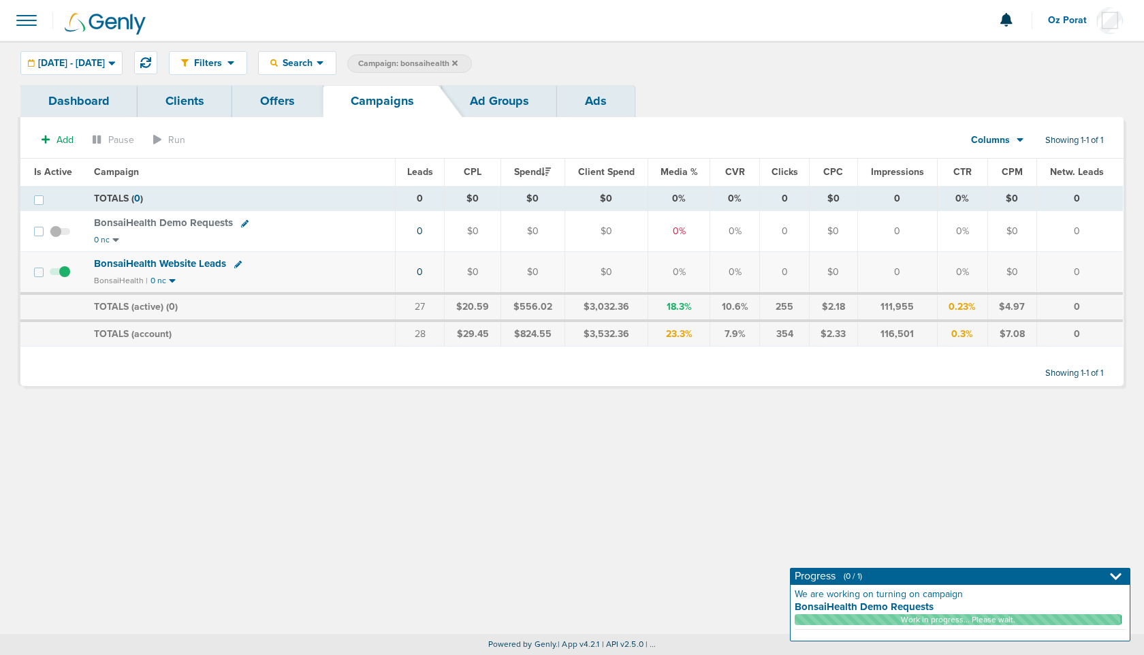
click at [242, 221] on icon at bounding box center [244, 223] width 7 height 7
select select
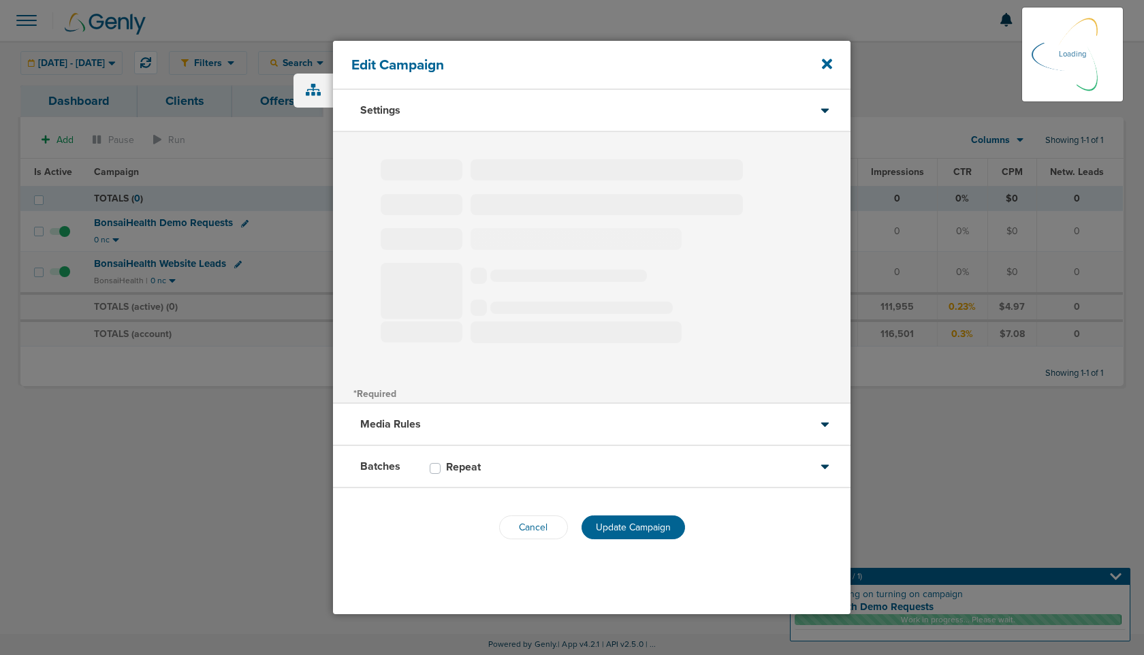
type input "BonsaiHealth Demo Requests"
select select "Leads"
radio input "true"
select select "readOnly"
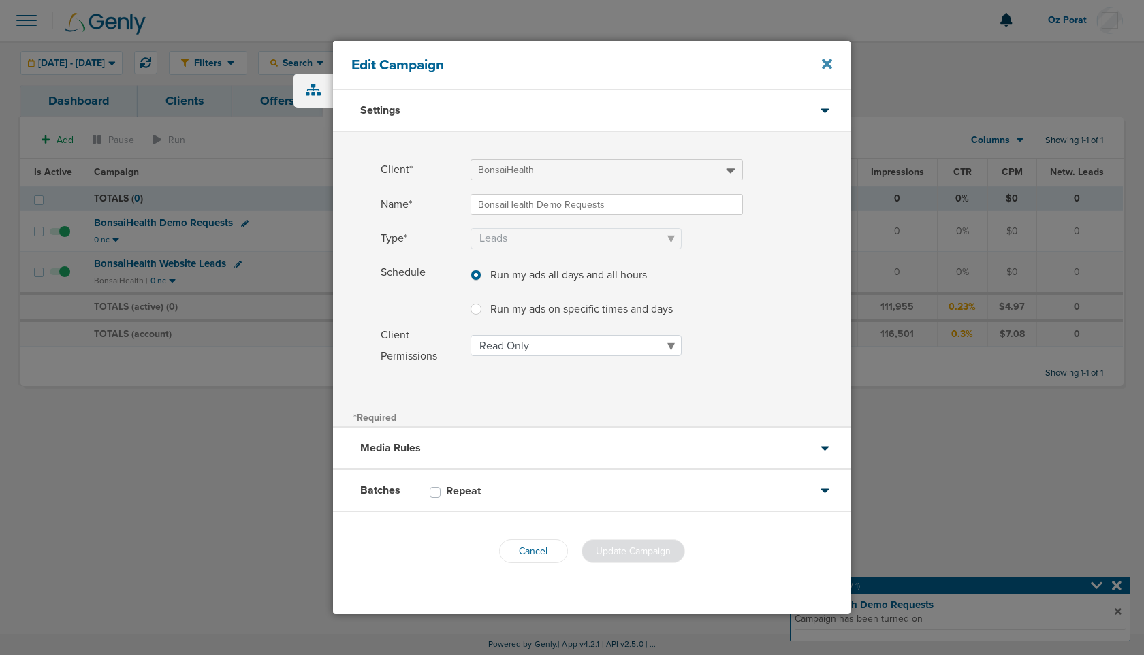
click at [826, 63] on icon at bounding box center [827, 64] width 10 height 10
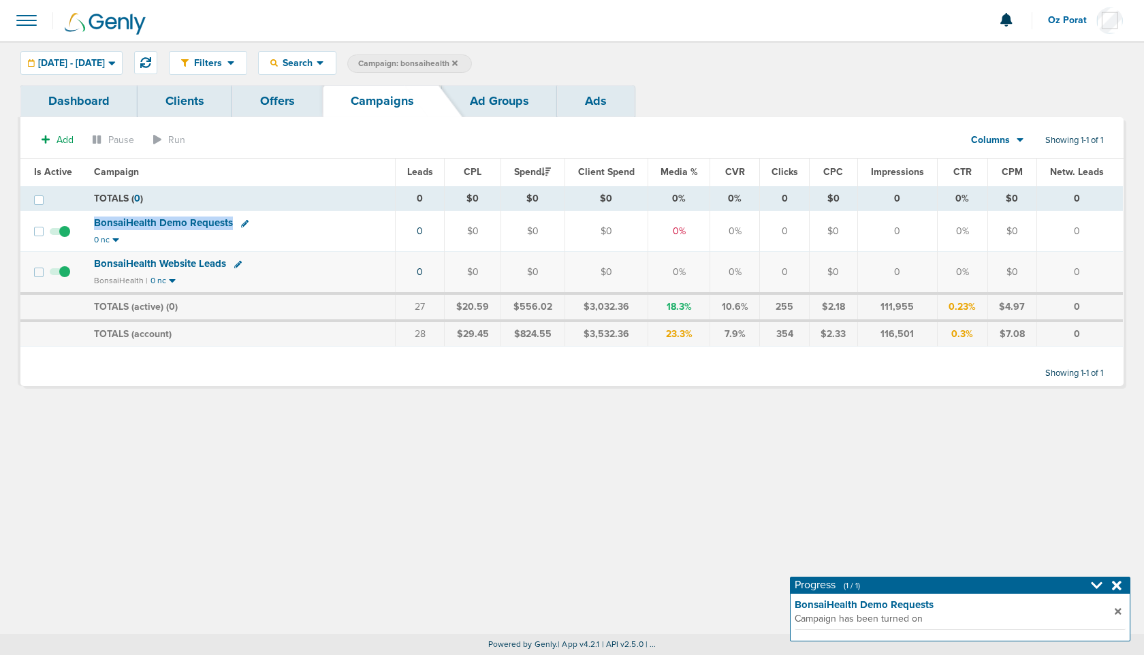
copy span "BonsaiHealth Demo Requests"
drag, startPoint x: 84, startPoint y: 225, endPoint x: 227, endPoint y: 227, distance: 143.0
click at [227, 227] on td "BonsaiHealth Demo Requests 0 nc" at bounding box center [241, 231] width 310 height 41
click at [1115, 584] on icon at bounding box center [1117, 586] width 10 height 10
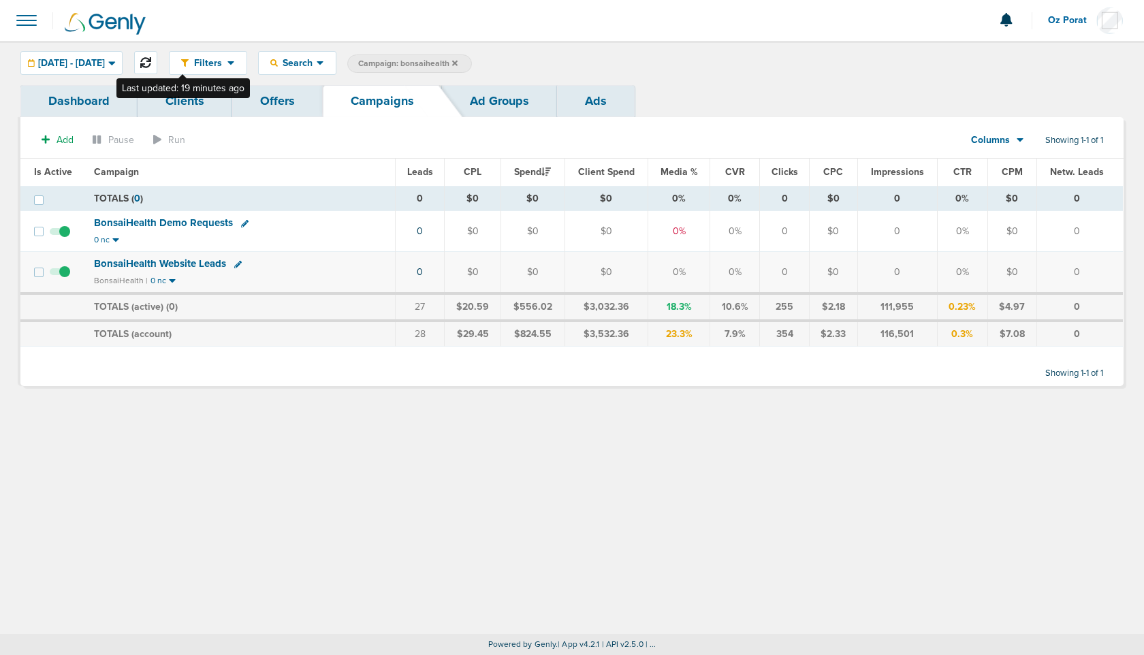
click at [151, 57] on icon at bounding box center [145, 62] width 11 height 11
click at [97, 73] on div "[DATE] - [DATE]" at bounding box center [71, 63] width 101 height 22
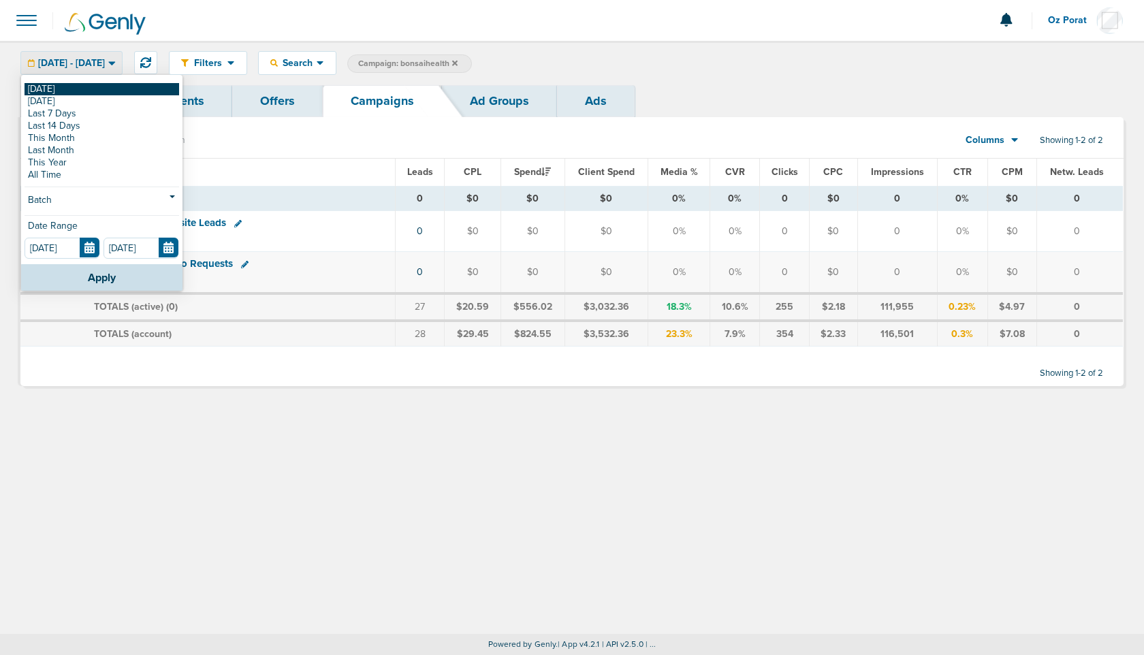
click at [78, 90] on link "[DATE]" at bounding box center [102, 89] width 155 height 12
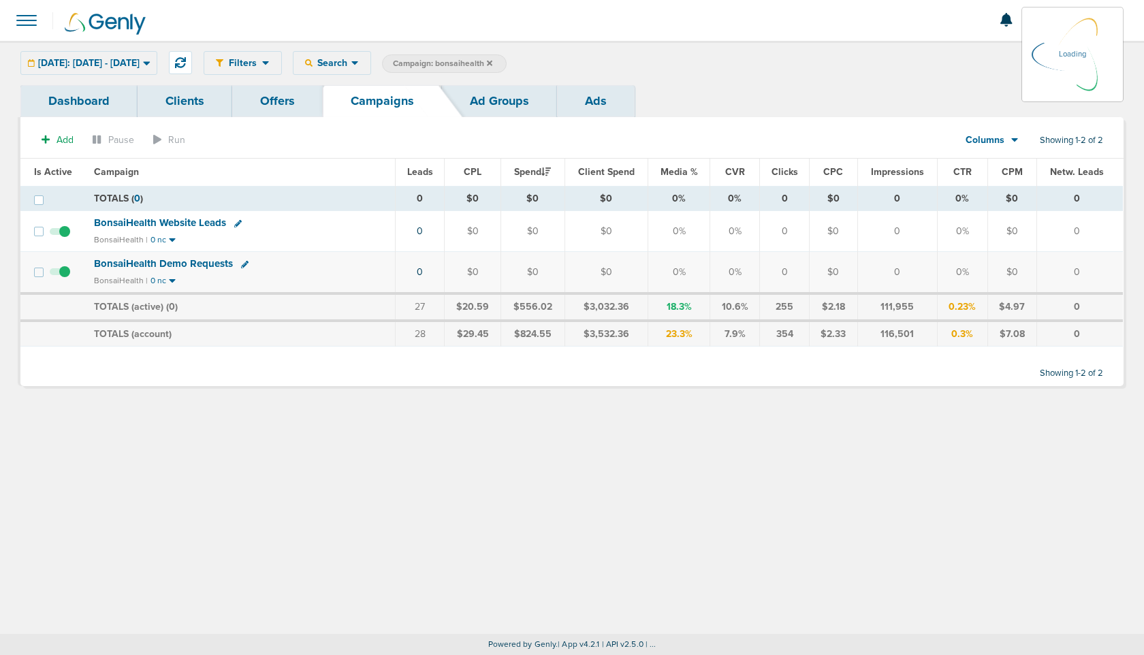
click at [492, 62] on icon at bounding box center [489, 62] width 5 height 5
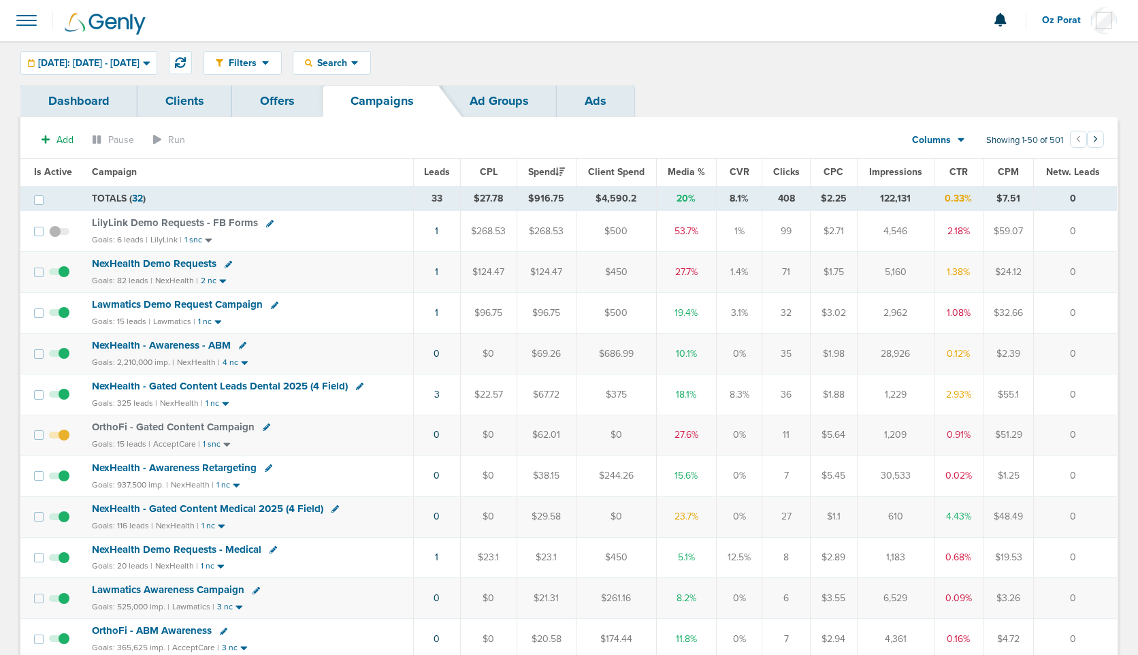
click at [437, 169] on span "Leads" at bounding box center [437, 172] width 26 height 12
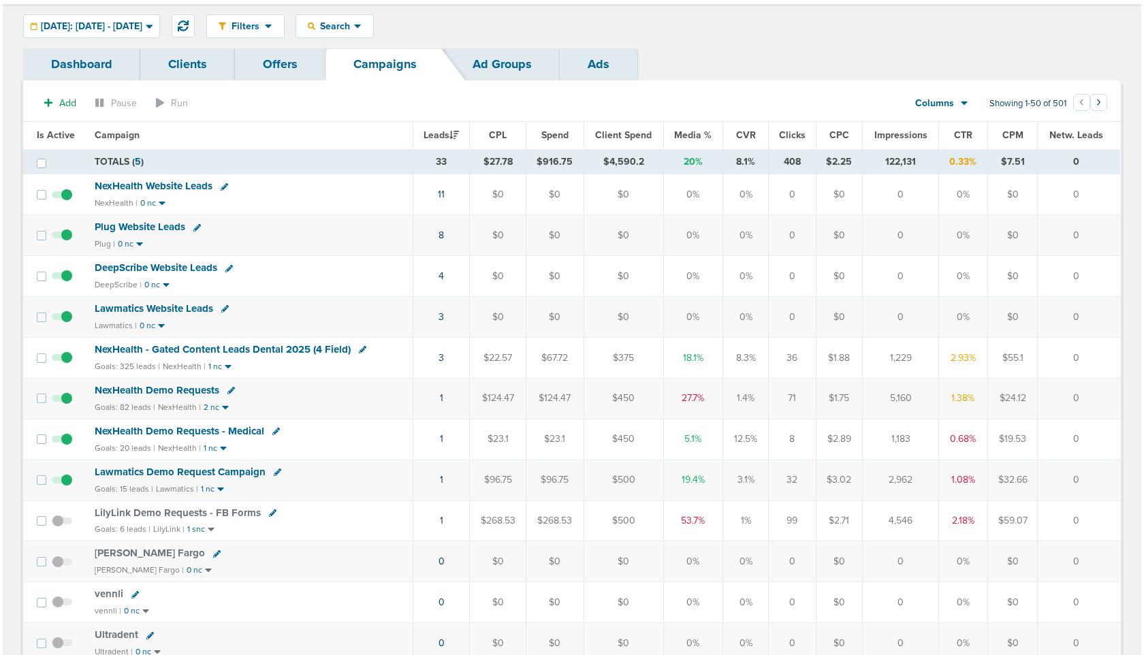
scroll to position [41, 0]
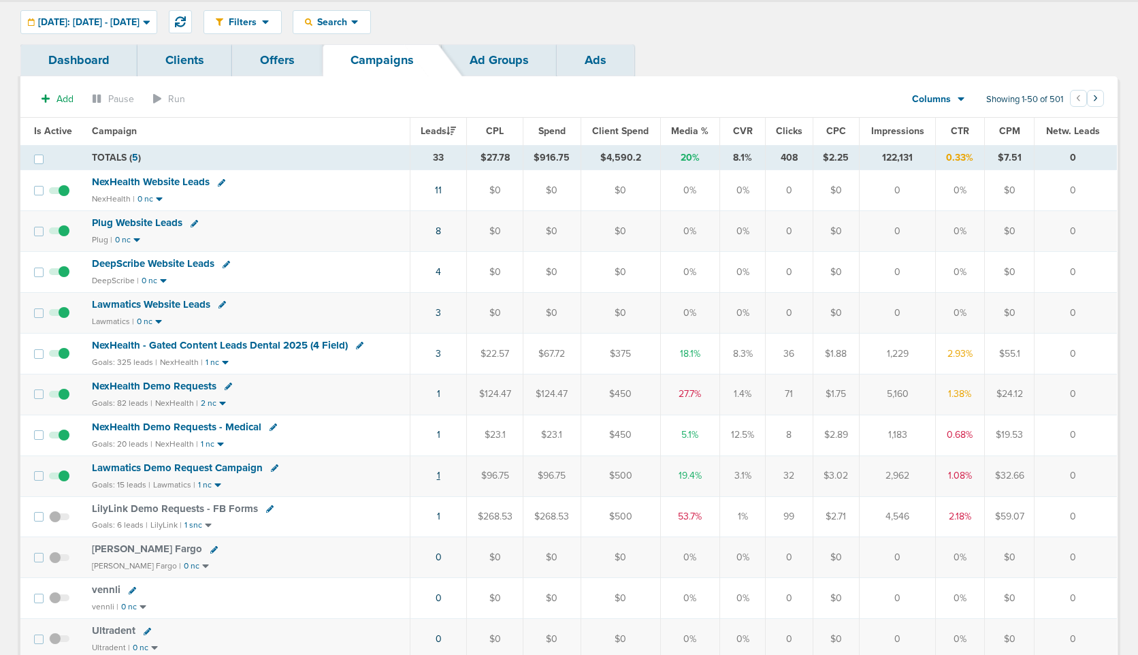
click at [440, 475] on link "1" at bounding box center [438, 476] width 3 height 12
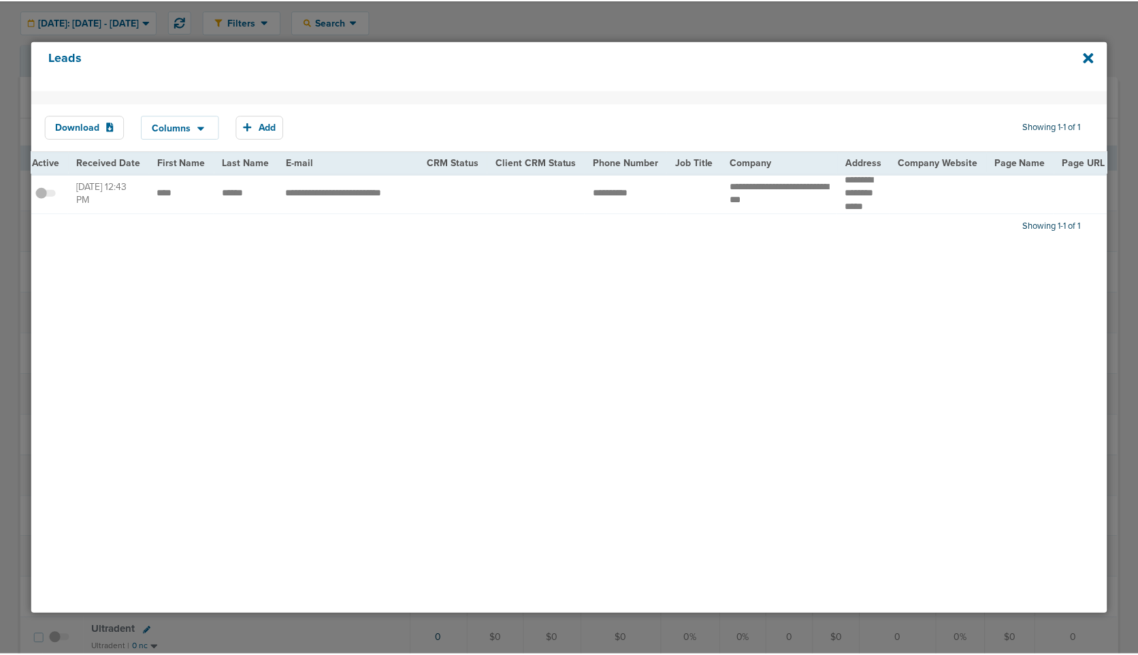
scroll to position [0, 0]
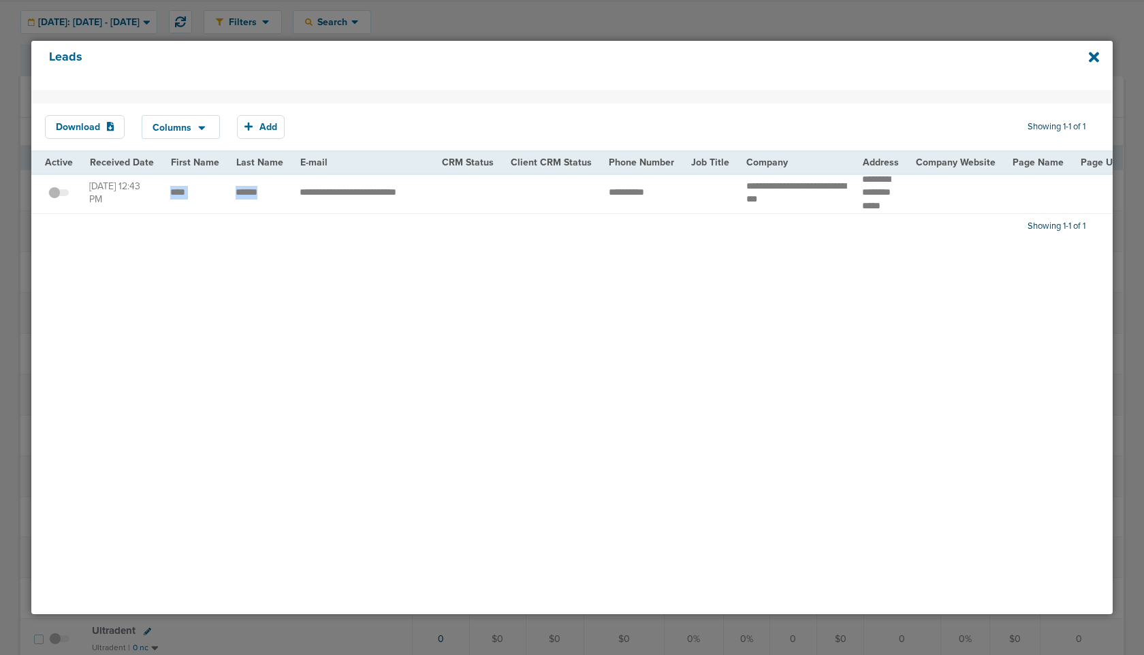
drag, startPoint x: 167, startPoint y: 203, endPoint x: 260, endPoint y: 206, distance: 93.3
click at [1099, 50] on icon at bounding box center [1094, 57] width 10 height 15
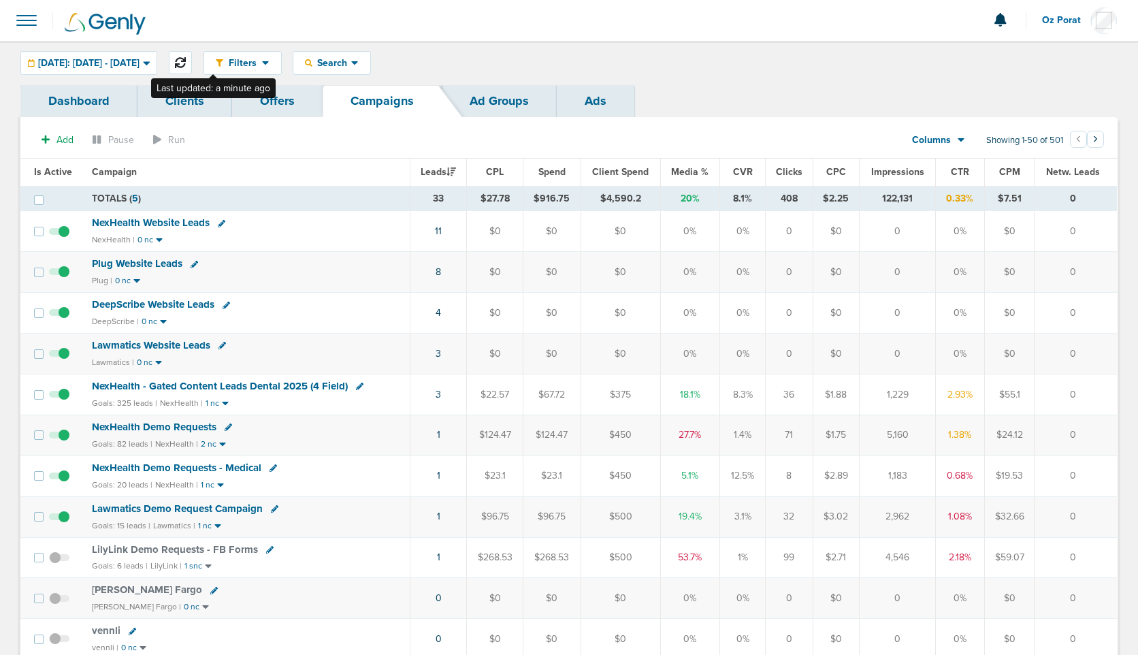
click at [186, 64] on icon at bounding box center [180, 62] width 11 height 11
click at [192, 69] on button at bounding box center [180, 62] width 23 height 23
click at [186, 65] on icon at bounding box center [180, 62] width 11 height 11
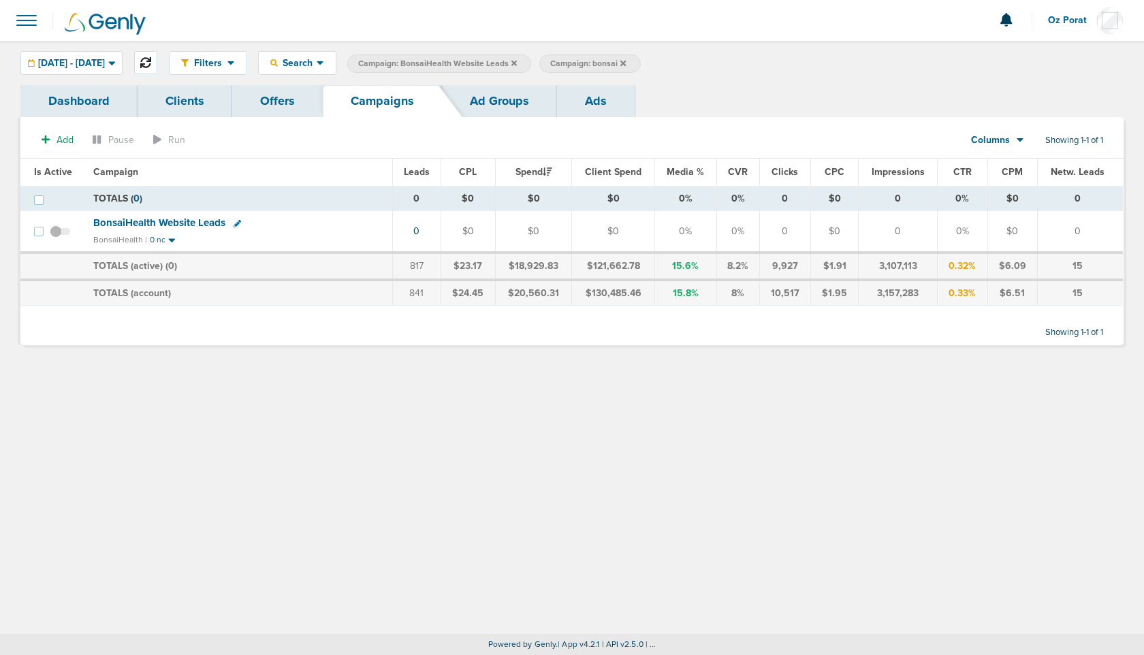
click at [151, 61] on icon at bounding box center [145, 62] width 11 height 11
click at [174, 219] on span "BonsaiHealth Website Leads" at bounding box center [159, 223] width 132 height 12
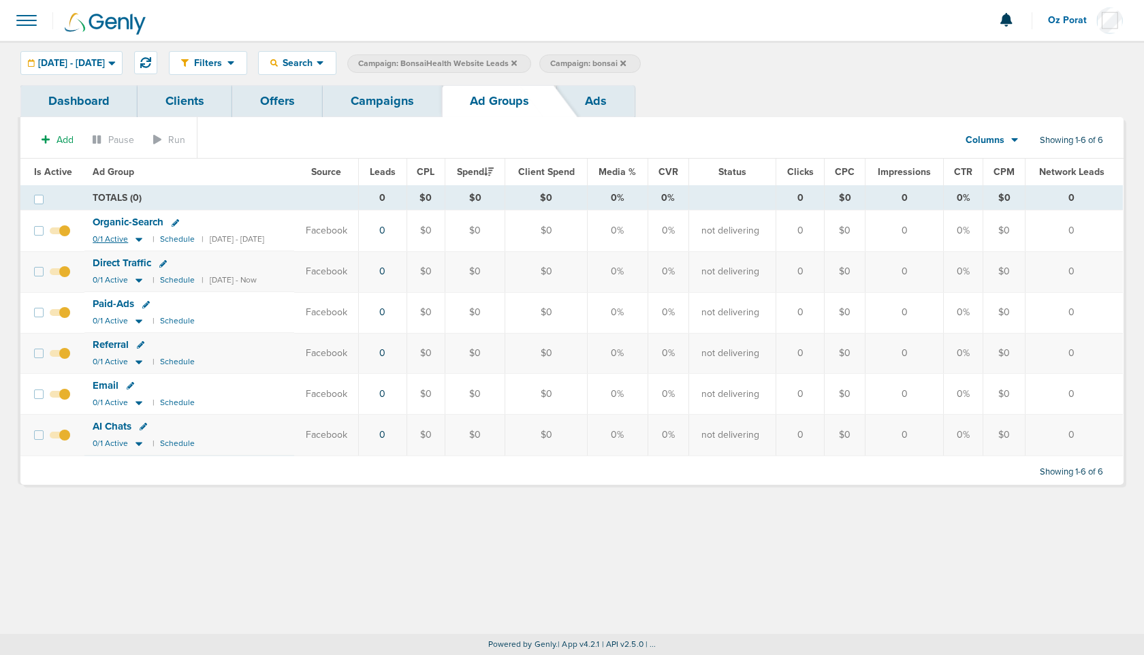
click at [112, 236] on span "0/1 Active" at bounding box center [110, 239] width 35 height 10
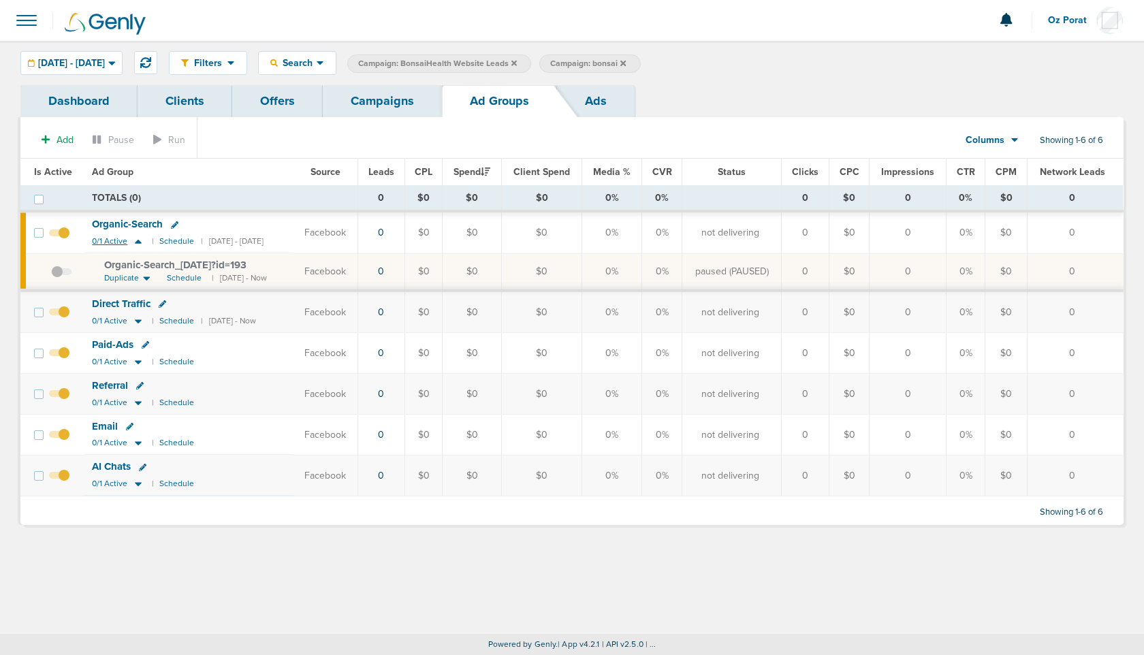
click at [112, 236] on span "0/1 Active" at bounding box center [109, 241] width 35 height 10
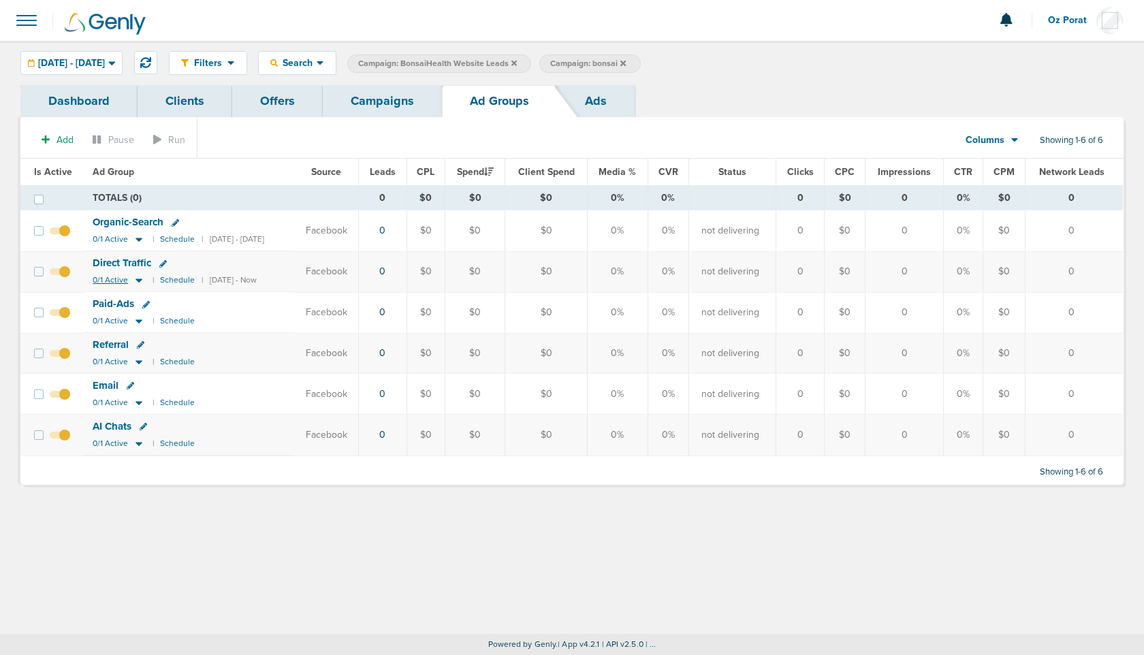
click at [110, 279] on span "0/1 Active" at bounding box center [110, 280] width 35 height 10
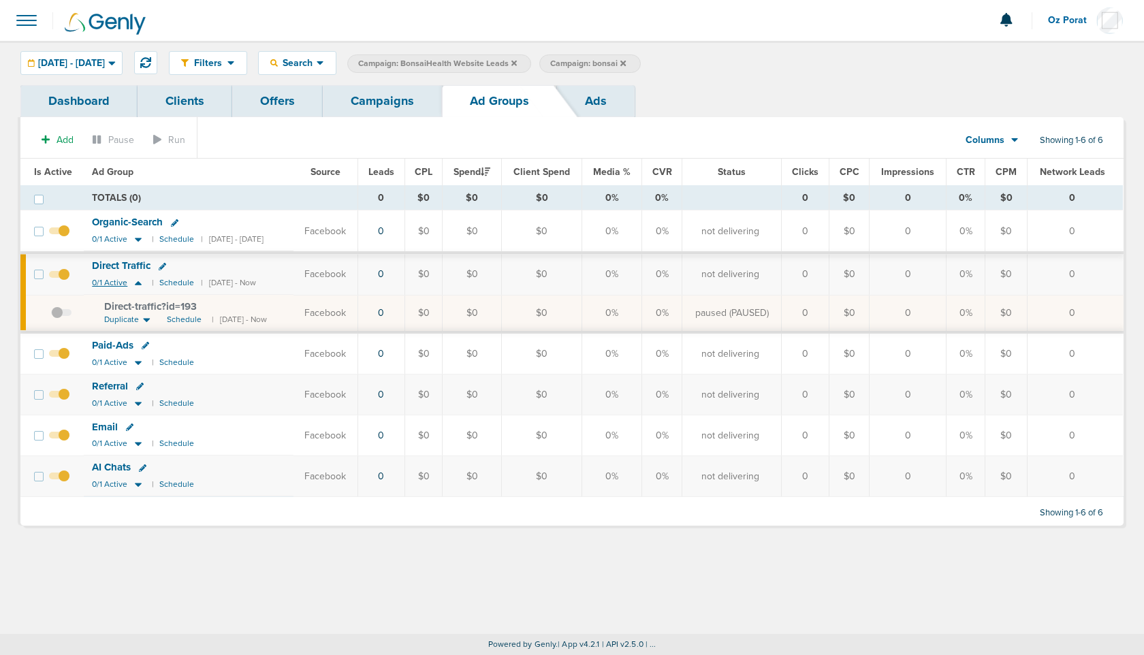
click at [110, 279] on span "0/1 Active" at bounding box center [109, 283] width 35 height 10
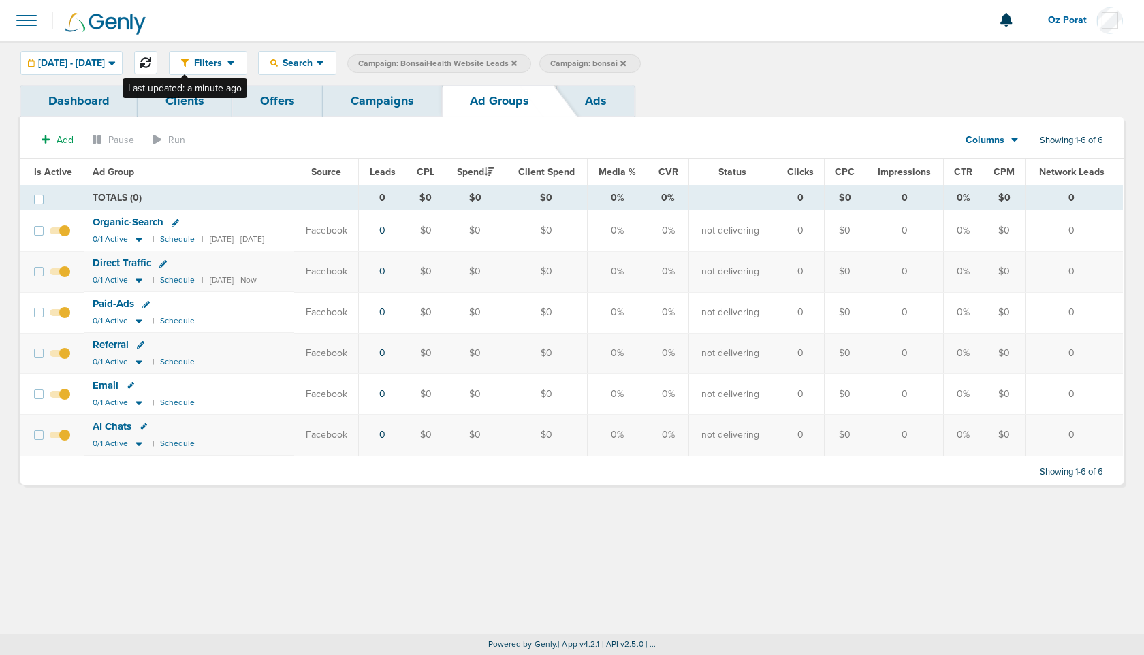
click at [151, 63] on icon at bounding box center [145, 62] width 11 height 11
click at [24, 23] on span at bounding box center [27, 20] width 30 height 30
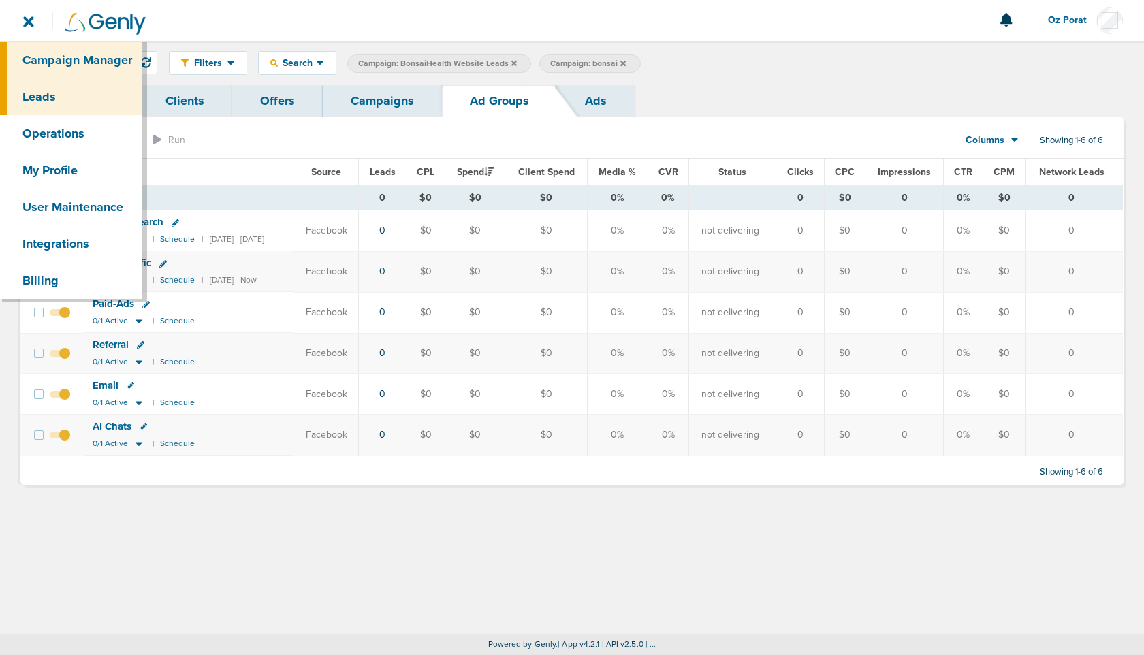
click at [50, 93] on link "Leads" at bounding box center [71, 96] width 142 height 37
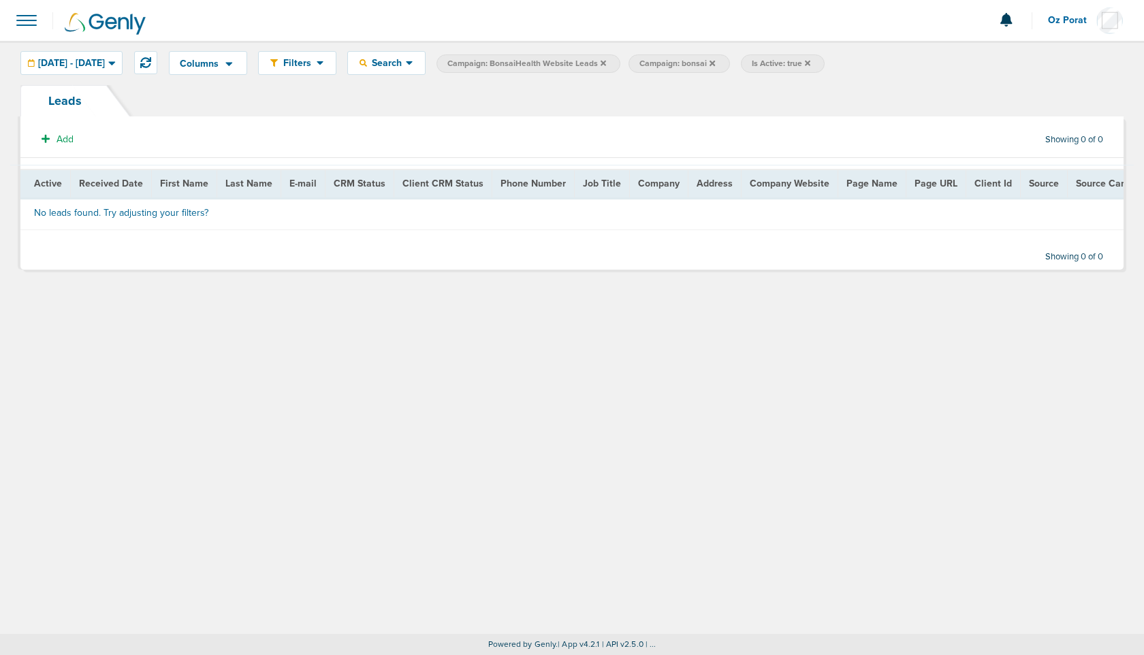
click at [810, 63] on icon at bounding box center [807, 62] width 5 height 5
click at [715, 61] on icon at bounding box center [712, 62] width 5 height 5
click at [606, 61] on icon at bounding box center [603, 63] width 5 height 8
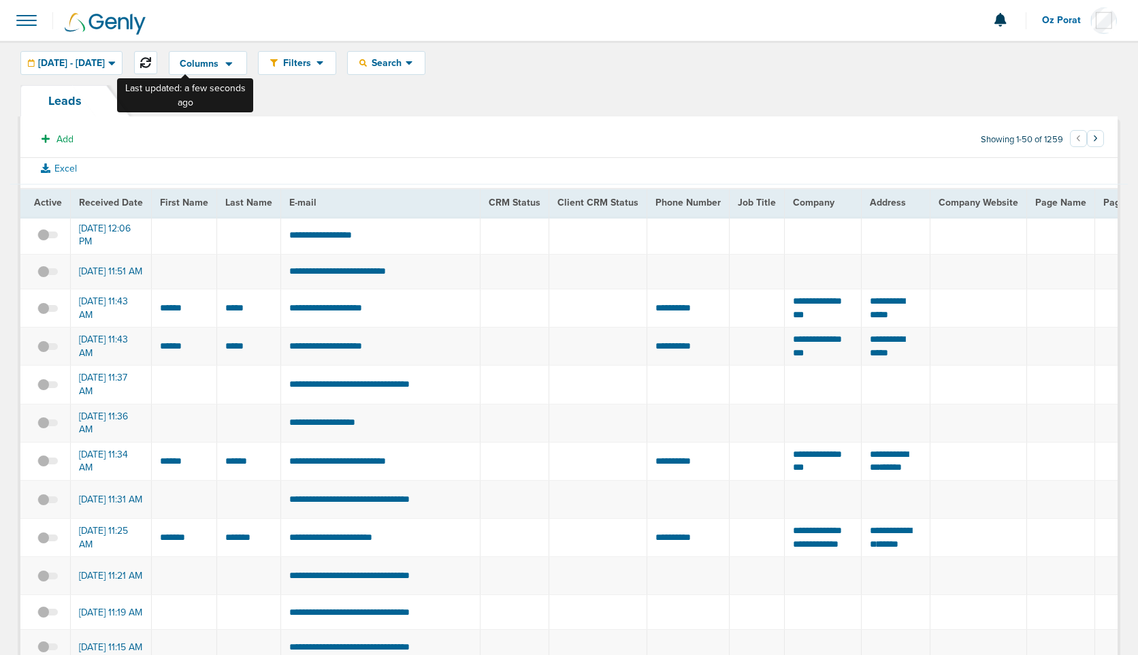
click at [151, 63] on icon at bounding box center [145, 62] width 11 height 11
click at [105, 66] on span "08.01.2025 - 08.31.2025" at bounding box center [71, 64] width 67 height 10
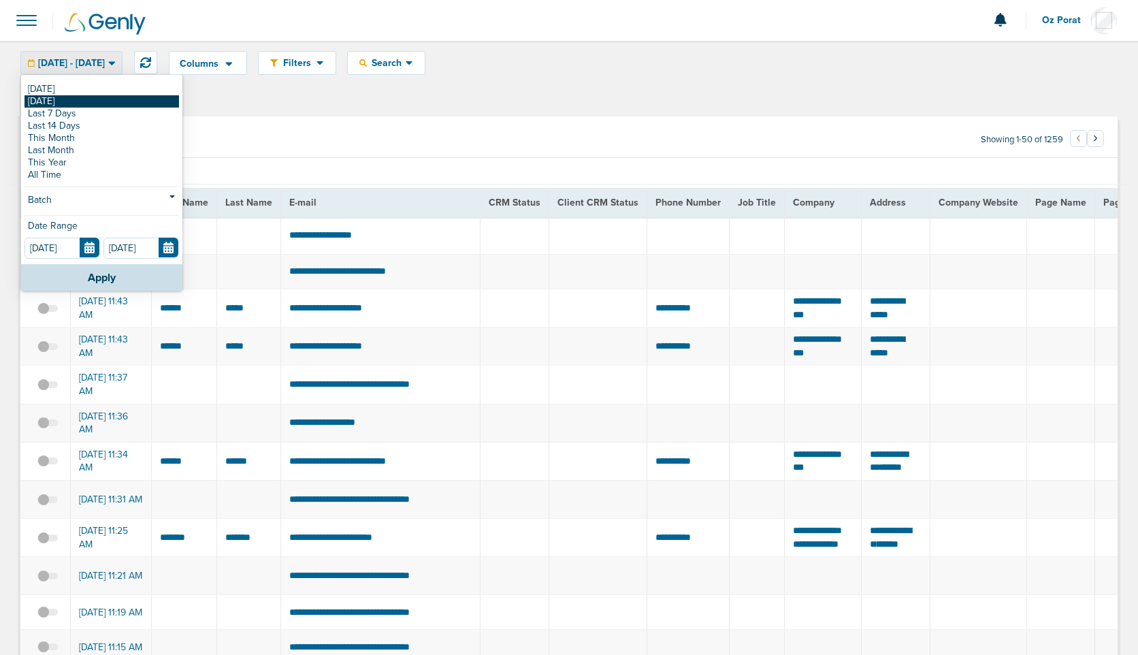
click at [75, 96] on link "[DATE]" at bounding box center [102, 101] width 155 height 12
type input "08.13.2025"
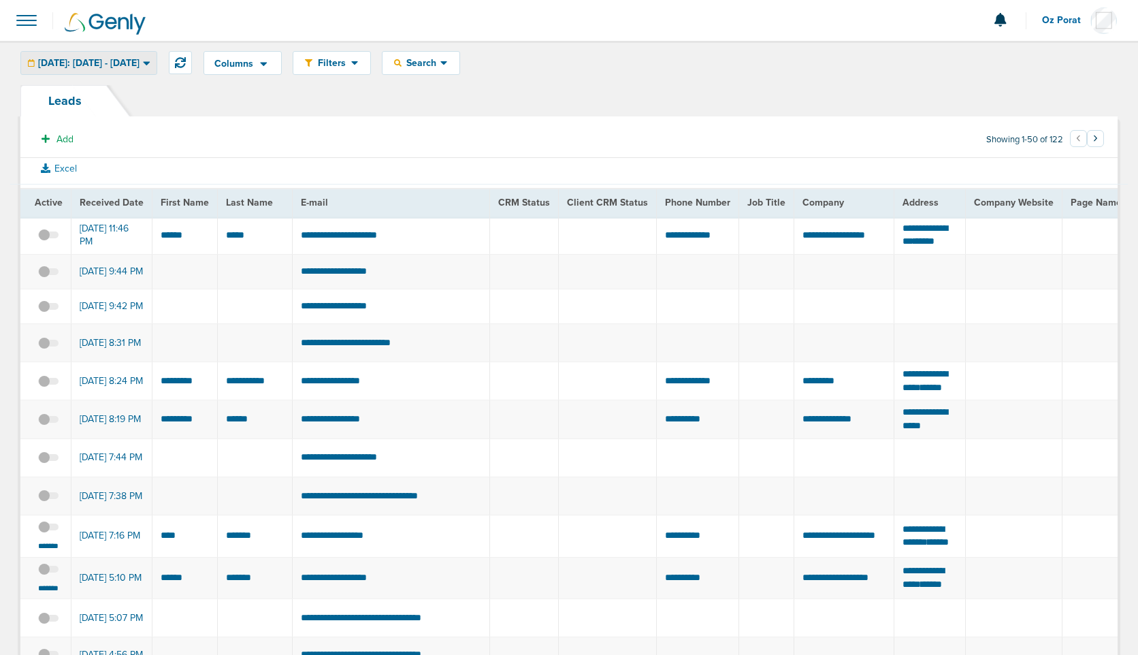
click at [126, 67] on span "Yesterday: 08.13.2025 - 08.13.2025" at bounding box center [88, 64] width 101 height 10
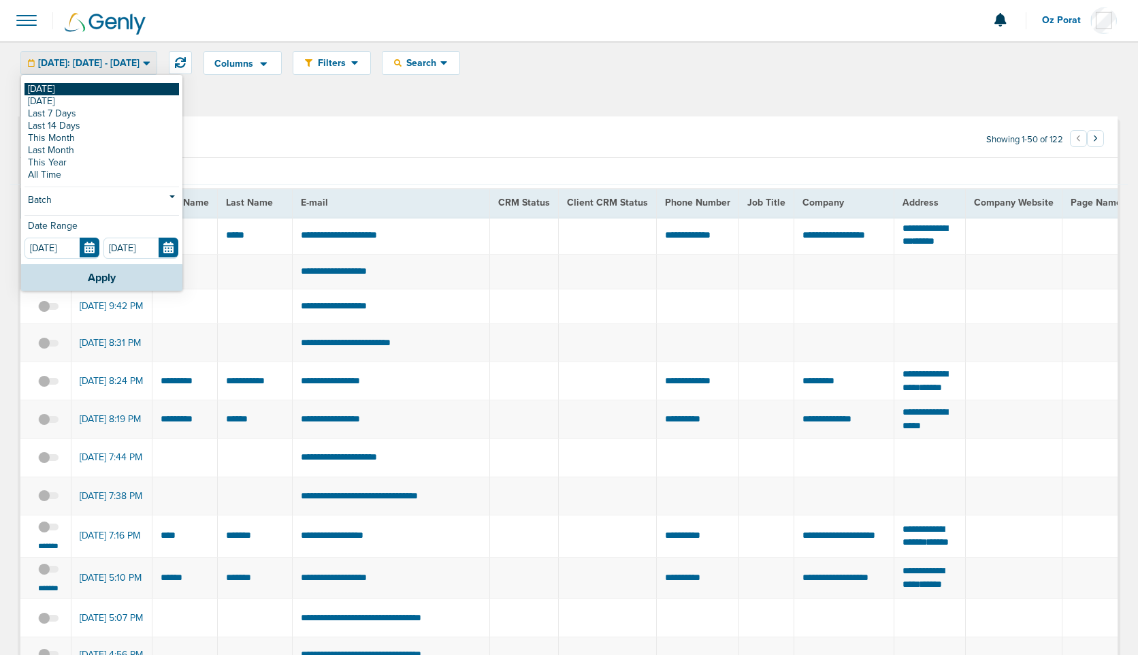
click at [76, 86] on link "[DATE]" at bounding box center [102, 89] width 155 height 12
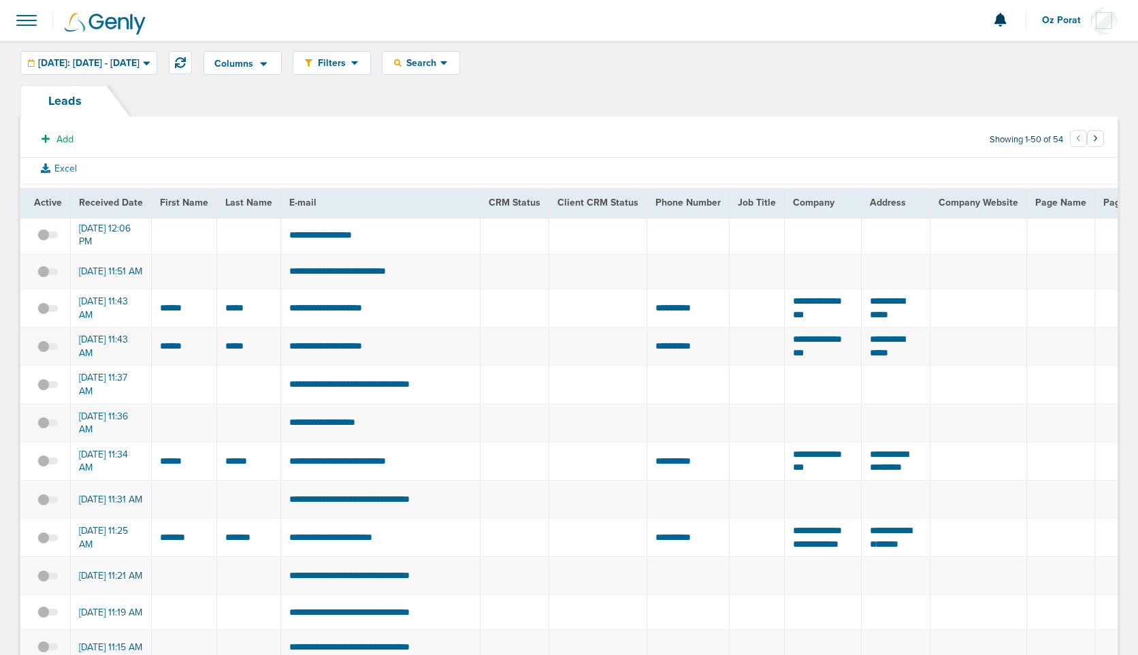
click at [27, 27] on span at bounding box center [27, 20] width 30 height 30
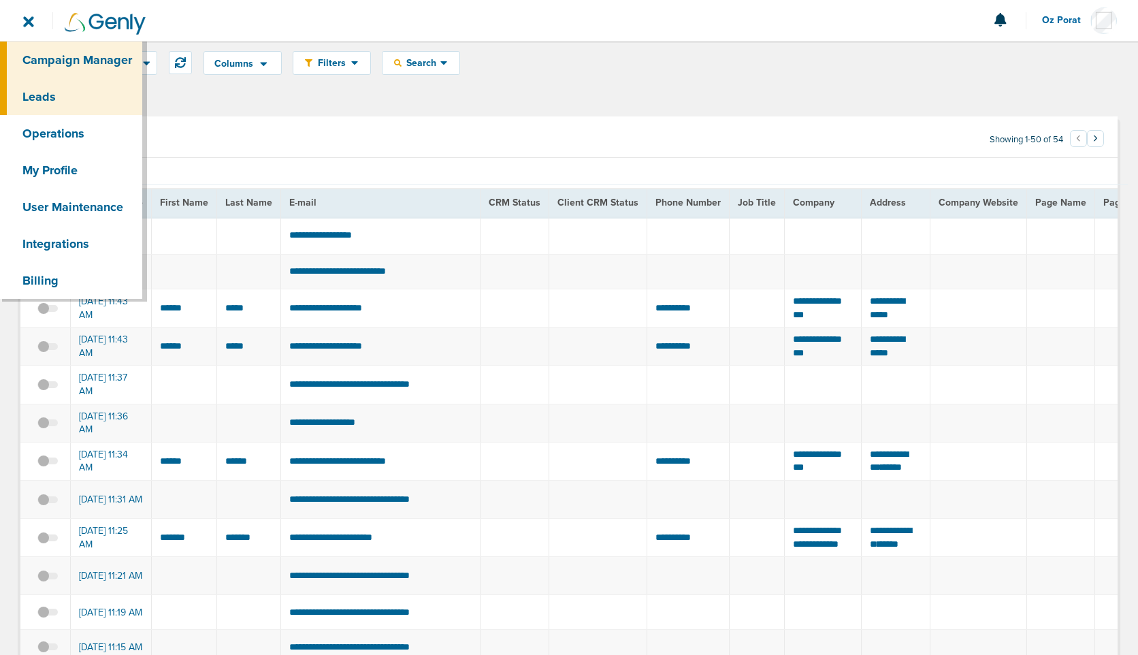
click at [44, 53] on link "Campaign Manager" at bounding box center [71, 60] width 142 height 37
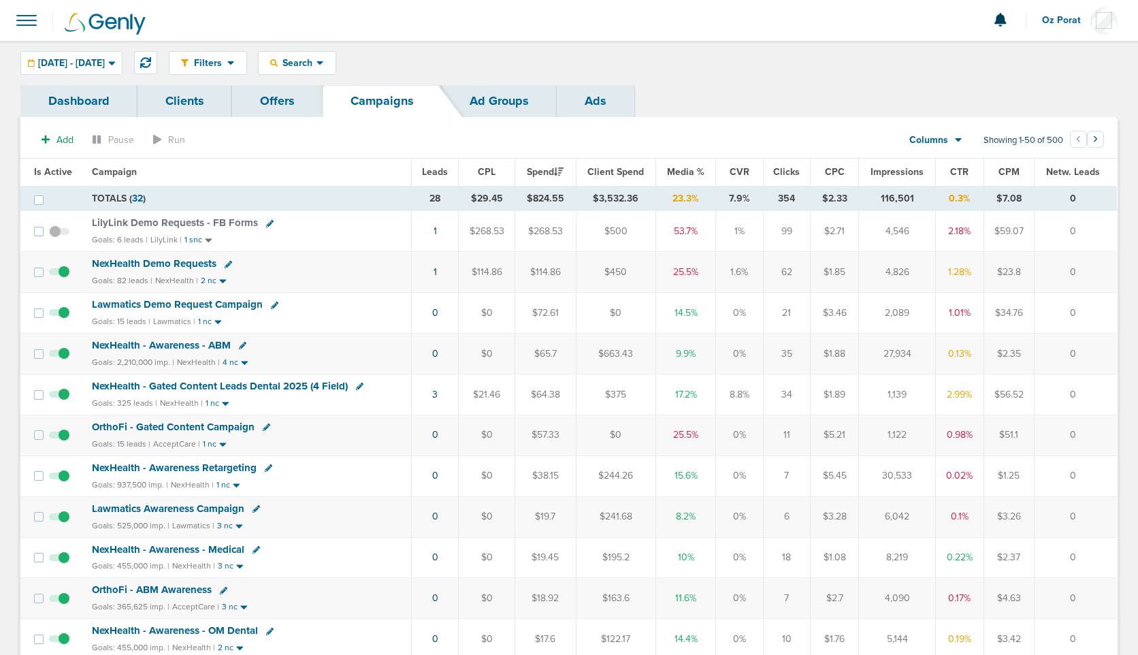
click at [447, 168] on span "Leads" at bounding box center [435, 172] width 26 height 12
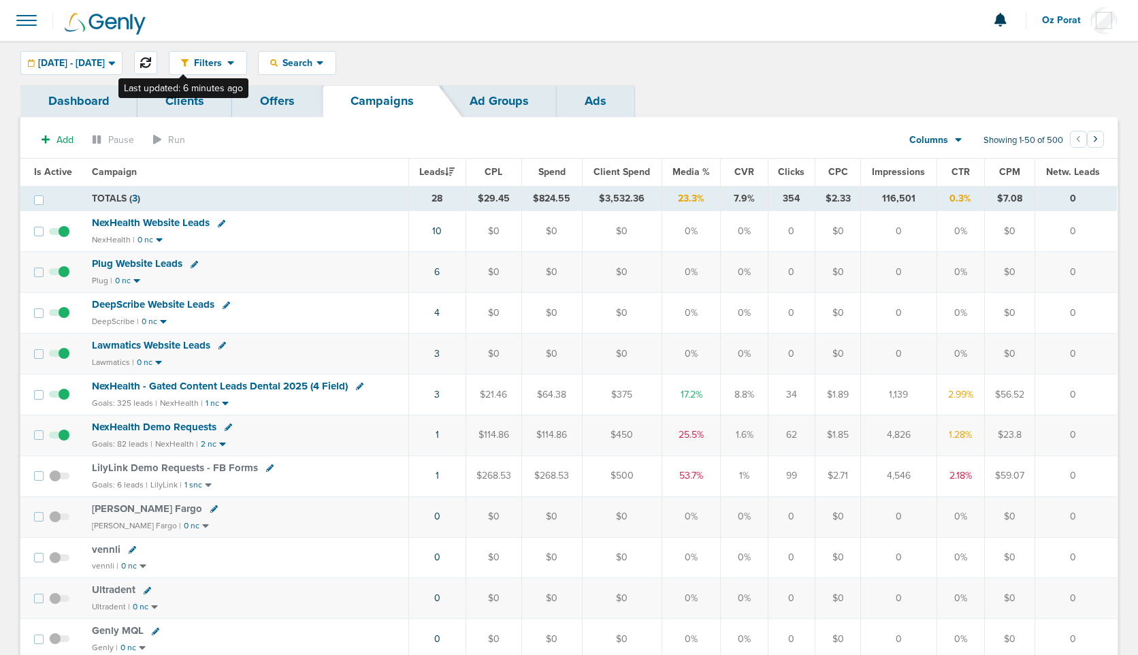
click at [157, 57] on button at bounding box center [145, 62] width 23 height 23
click at [180, 49] on div "Filters Active Only Settings Status Active Inactive Objectives MQL SQL Traffic …" at bounding box center [569, 63] width 1138 height 44
click at [157, 54] on button at bounding box center [145, 62] width 23 height 23
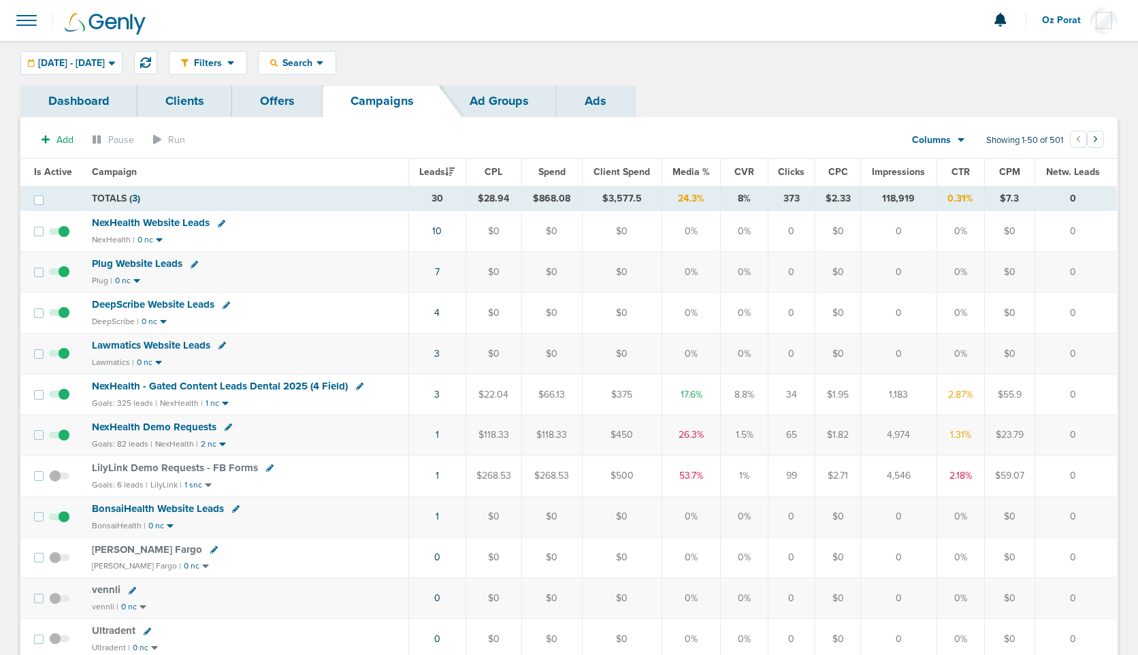
click at [441, 515] on td "1" at bounding box center [437, 516] width 57 height 41
click at [439, 515] on link "1" at bounding box center [437, 517] width 3 height 12
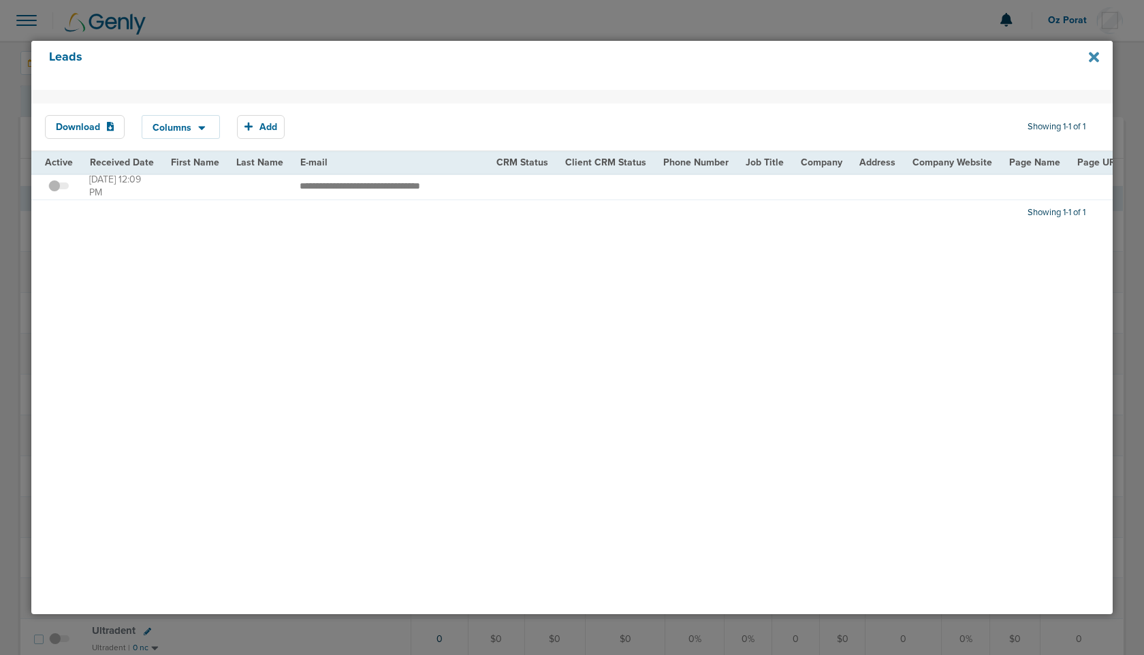
click at [1094, 57] on icon at bounding box center [1094, 57] width 10 height 10
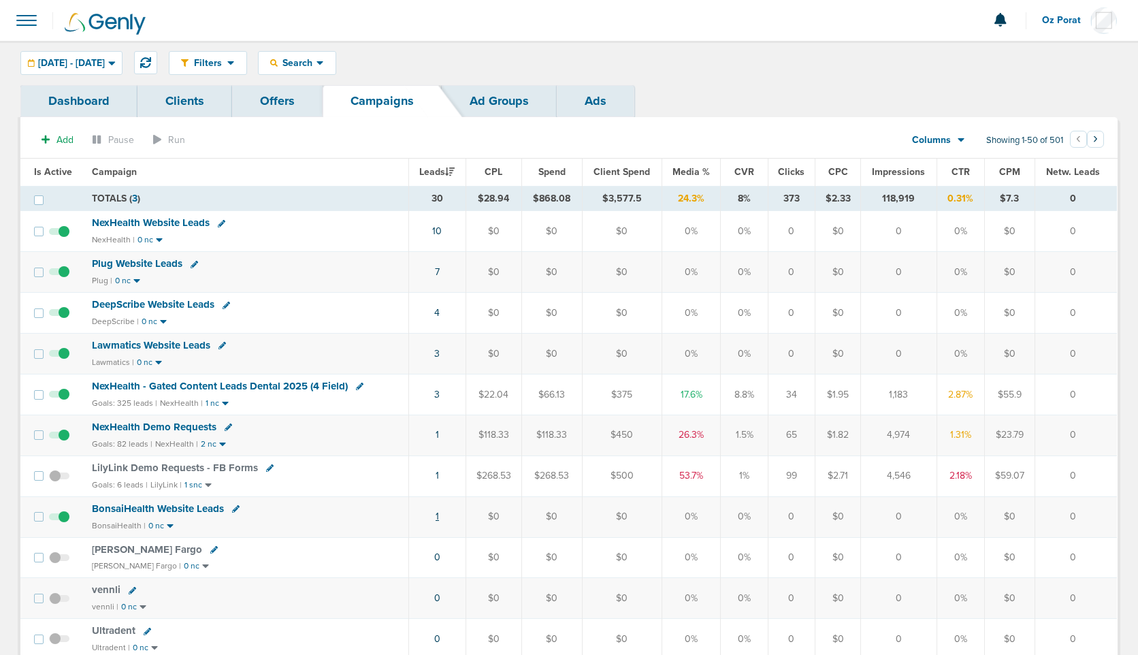
click at [439, 514] on link "1" at bounding box center [437, 517] width 3 height 12
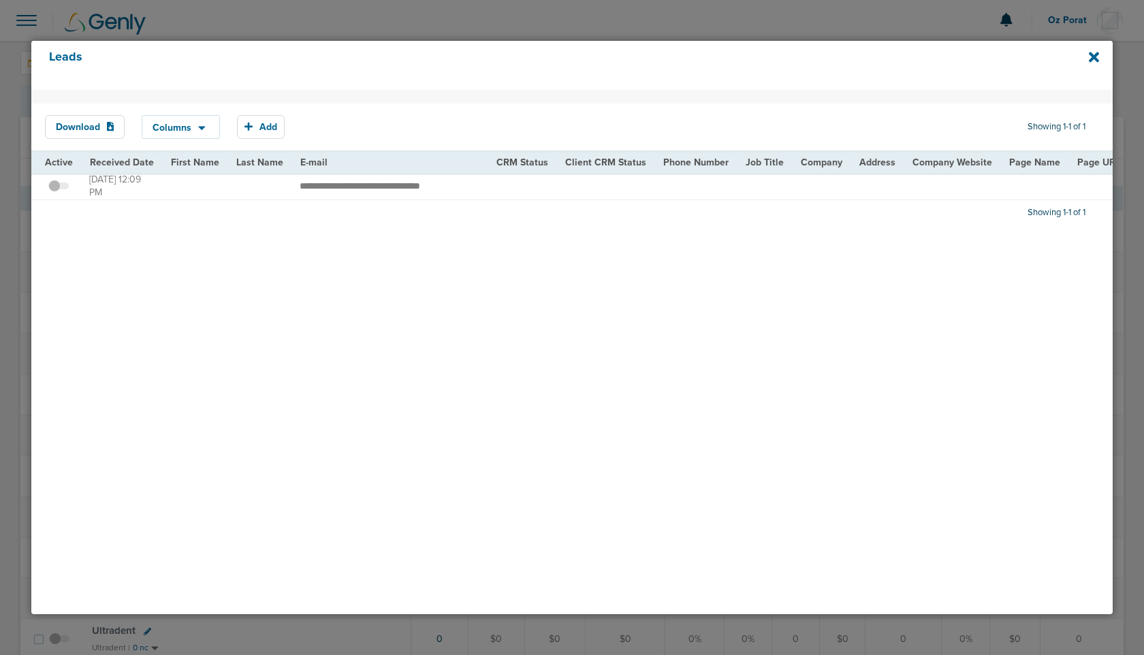
click at [61, 193] on span at bounding box center [58, 193] width 20 height 0
click at [59, 189] on input "checkbox" at bounding box center [59, 189] width 0 height 0
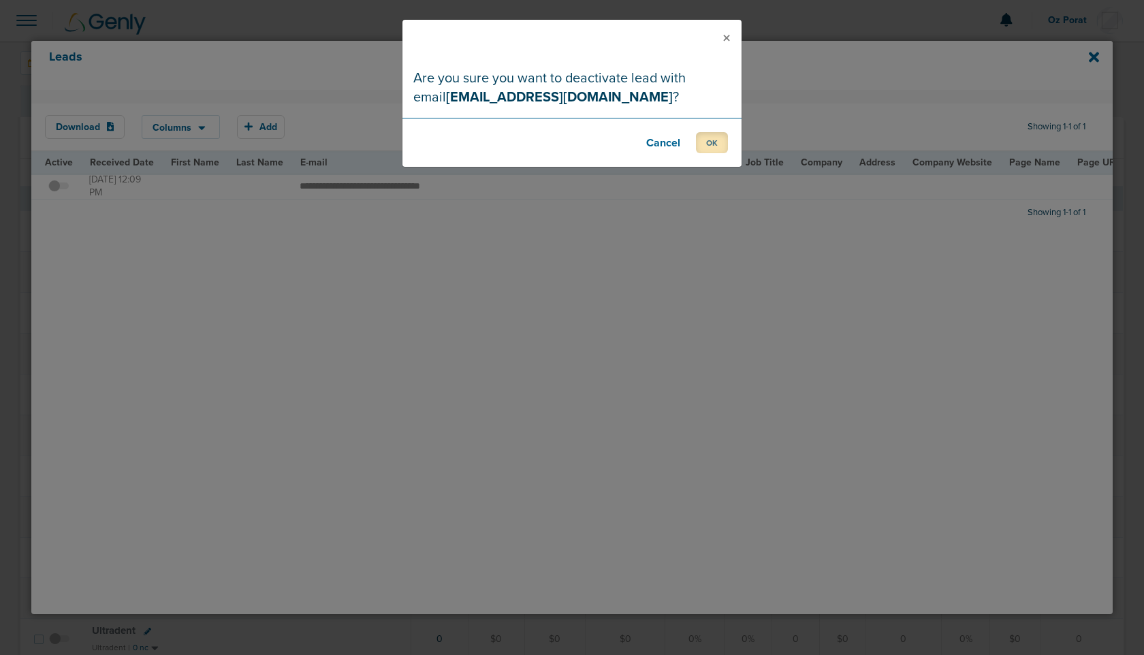
click at [704, 140] on button "OK" at bounding box center [712, 142] width 32 height 21
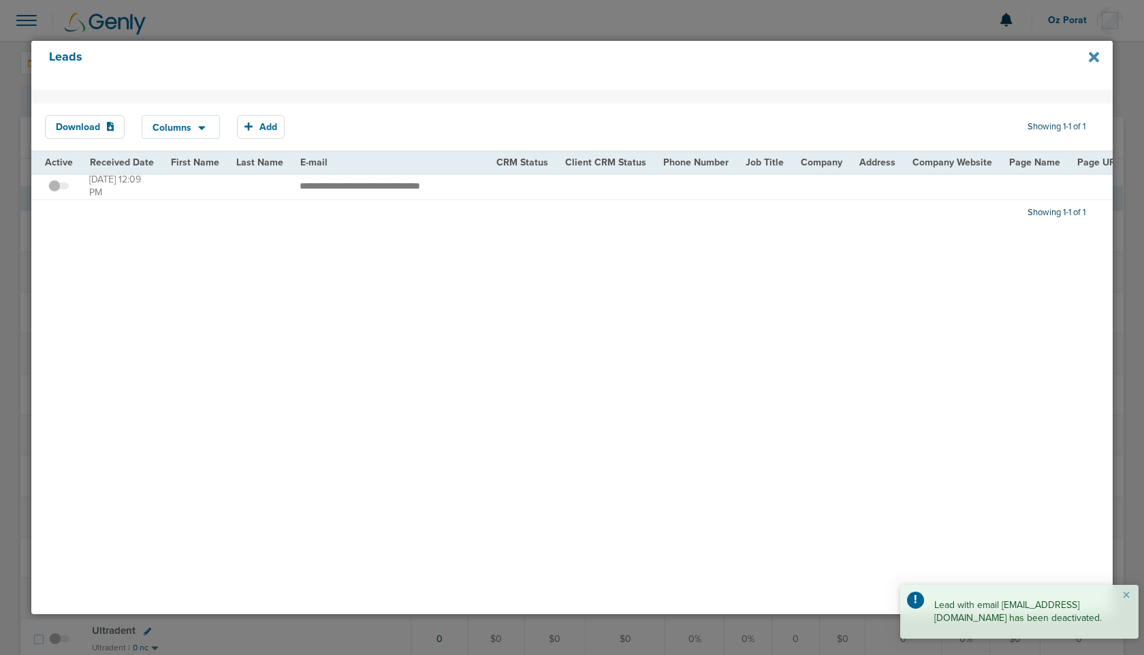
click at [1097, 59] on icon at bounding box center [1094, 57] width 10 height 10
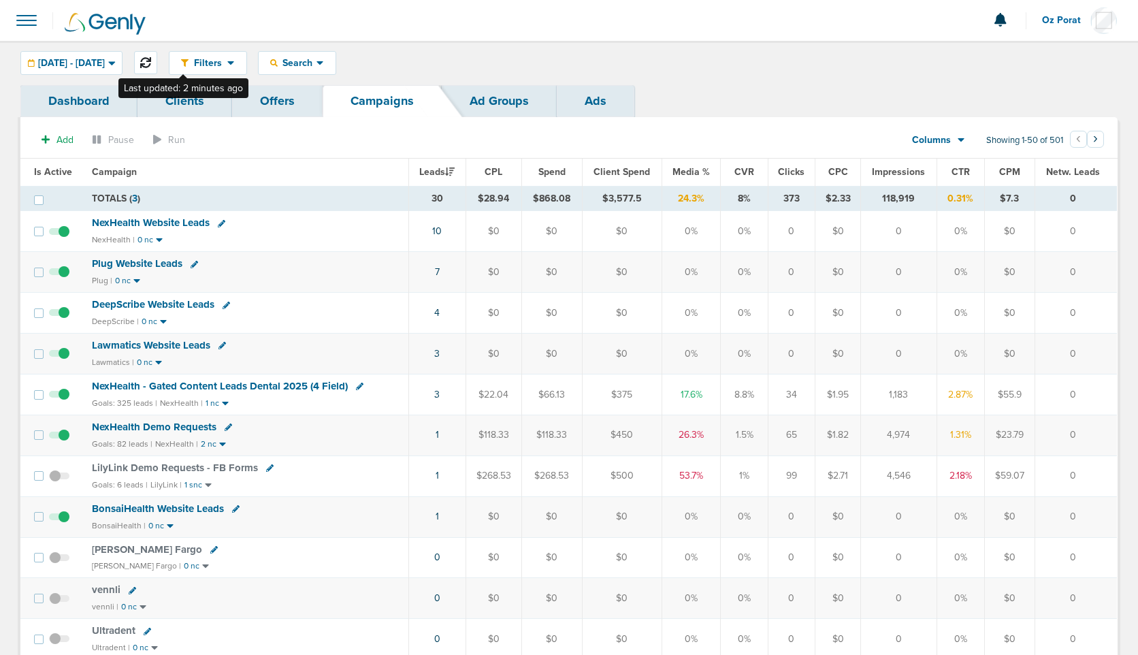
click at [151, 62] on icon at bounding box center [145, 62] width 11 height 11
click at [157, 54] on button at bounding box center [145, 62] width 23 height 23
